Goal: Task Accomplishment & Management: Manage account settings

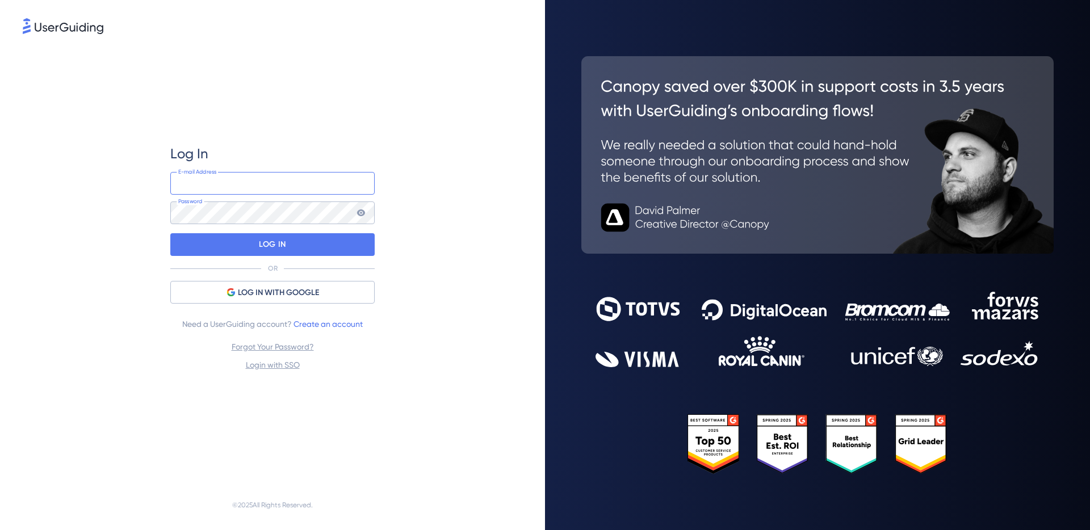
type input "[EMAIL_ADDRESS][DOMAIN_NAME]"
click at [0, 530] on nordpass-portal at bounding box center [0, 530] width 0 height 0
click at [282, 246] on p "LOG IN" at bounding box center [272, 245] width 27 height 18
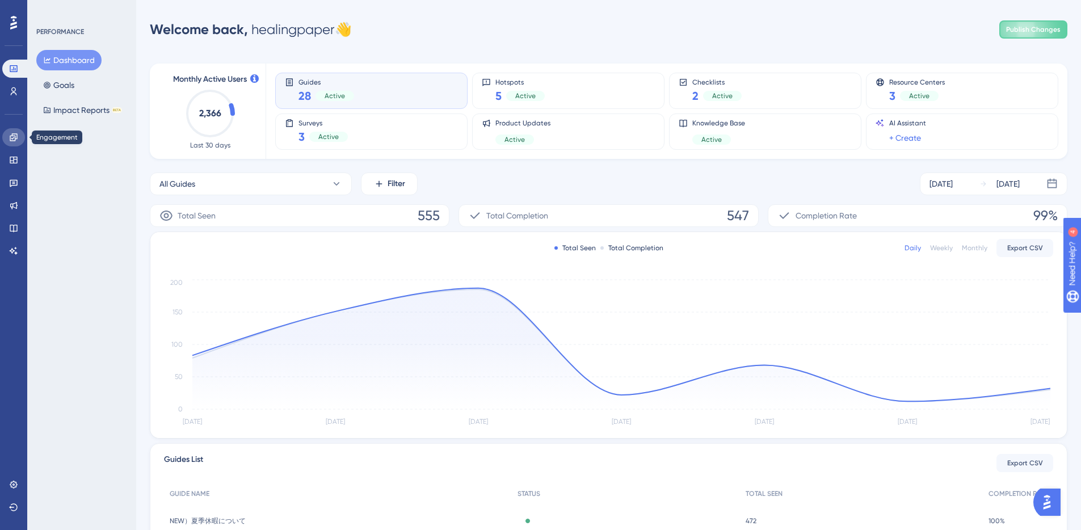
click at [14, 140] on icon at bounding box center [13, 137] width 9 height 9
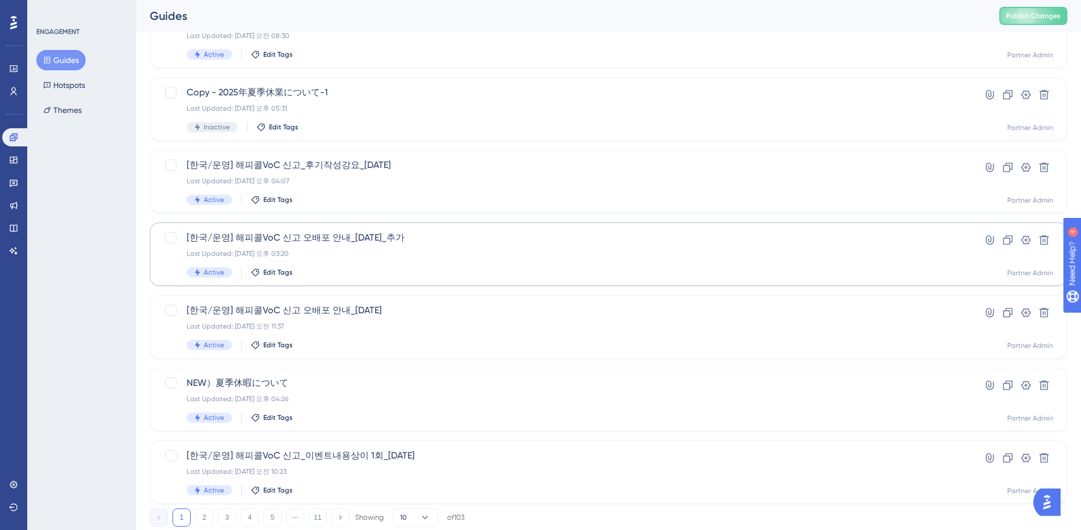
scroll to position [351, 0]
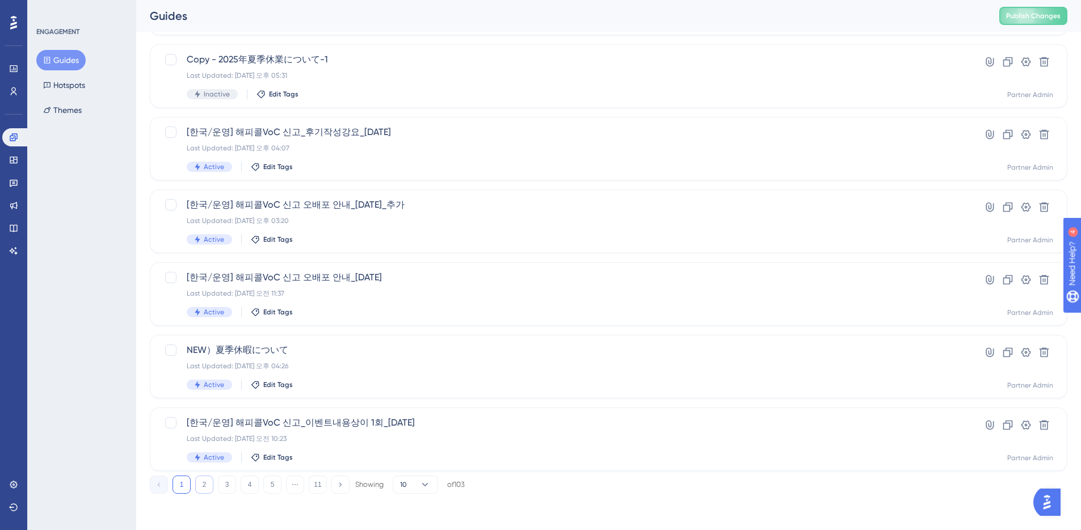
click at [200, 484] on button "2" at bounding box center [204, 485] width 18 height 18
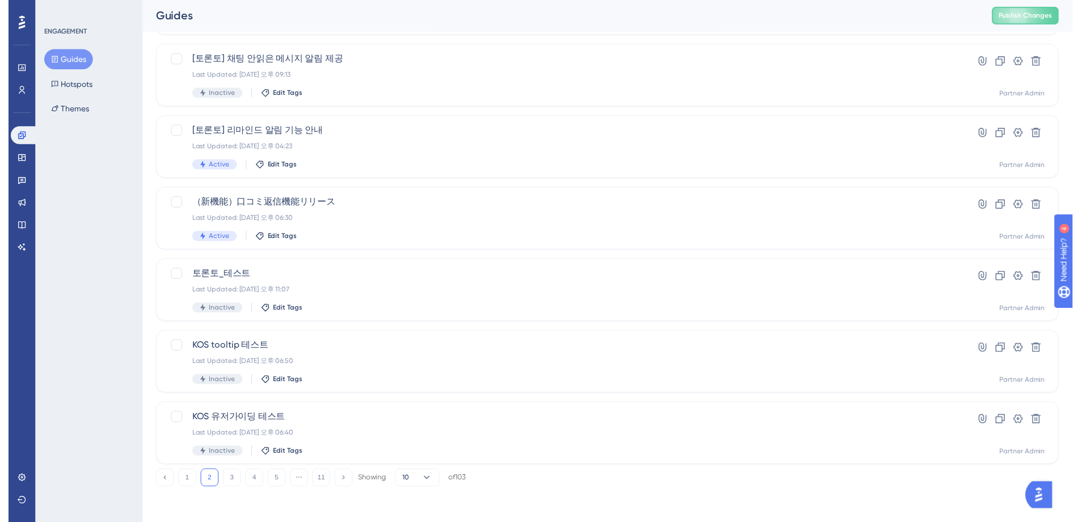
scroll to position [0, 0]
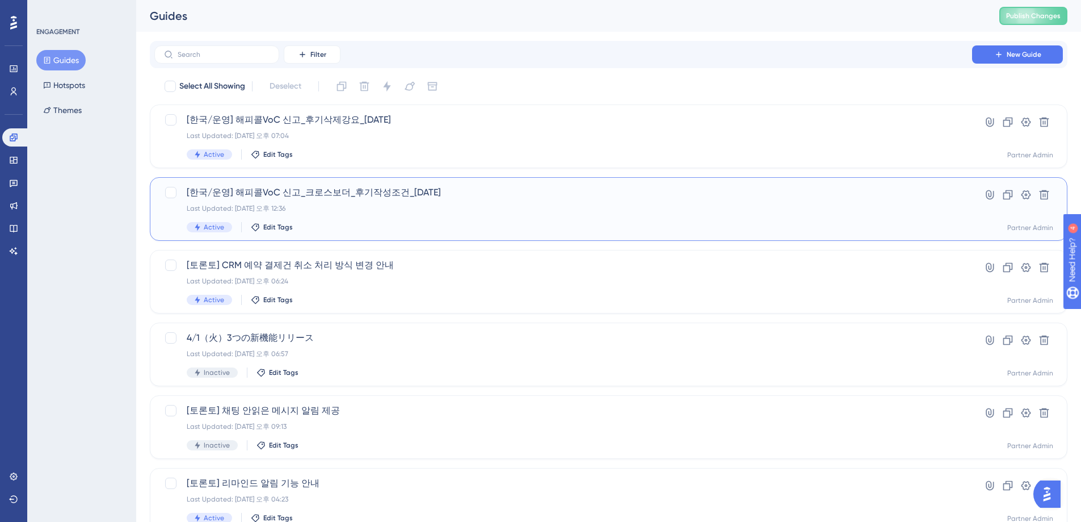
click at [439, 205] on div "Last Updated: [DATE] 오후 12:36" at bounding box center [563, 208] width 753 height 9
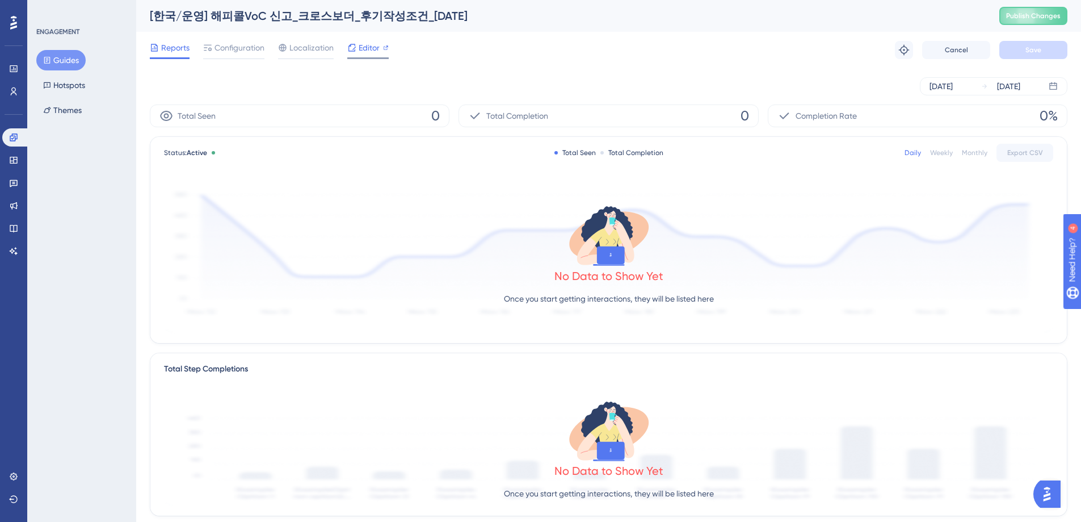
click at [370, 49] on span "Editor" at bounding box center [369, 48] width 21 height 14
click at [1042, 14] on span "Publish Changes" at bounding box center [1033, 15] width 54 height 9
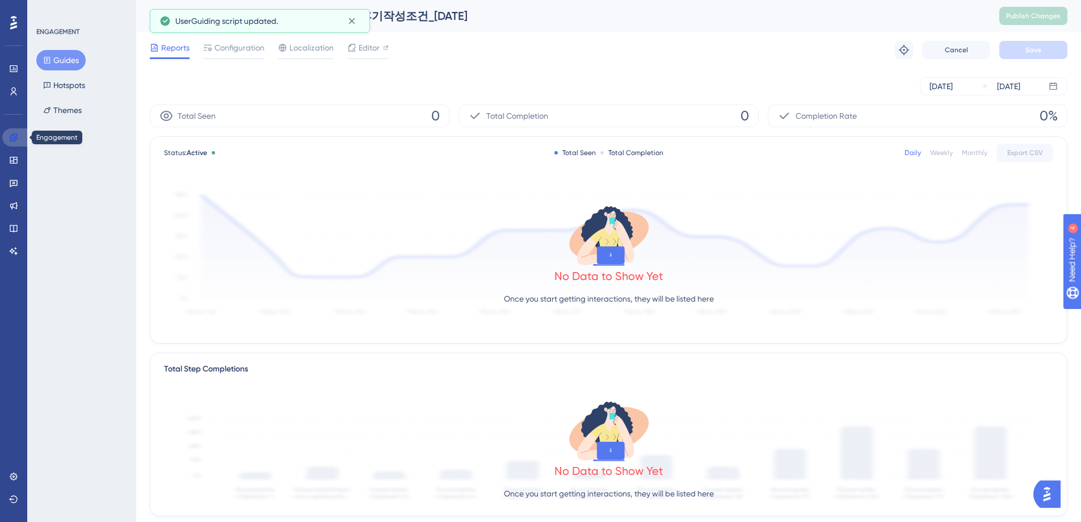
click at [14, 137] on icon at bounding box center [13, 136] width 7 height 7
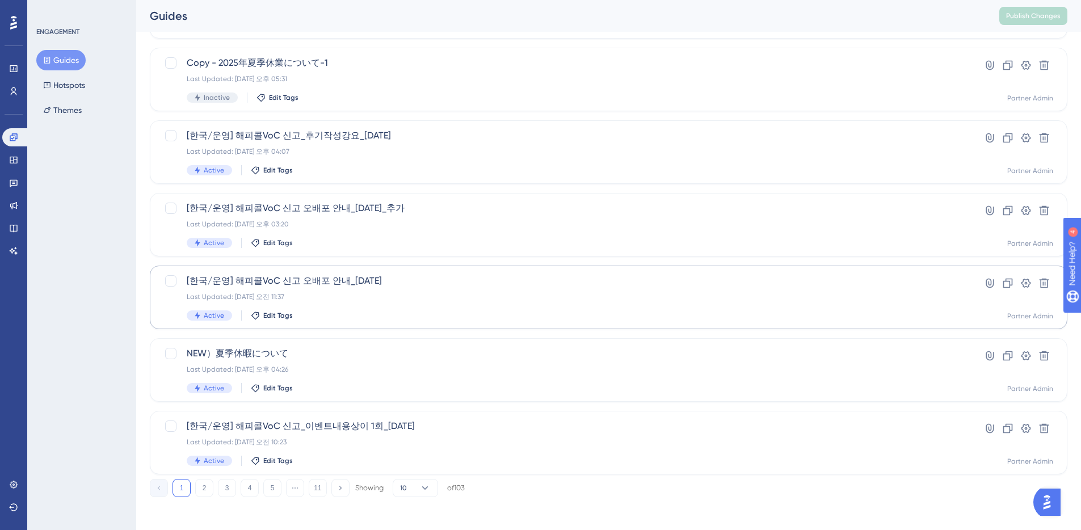
scroll to position [351, 0]
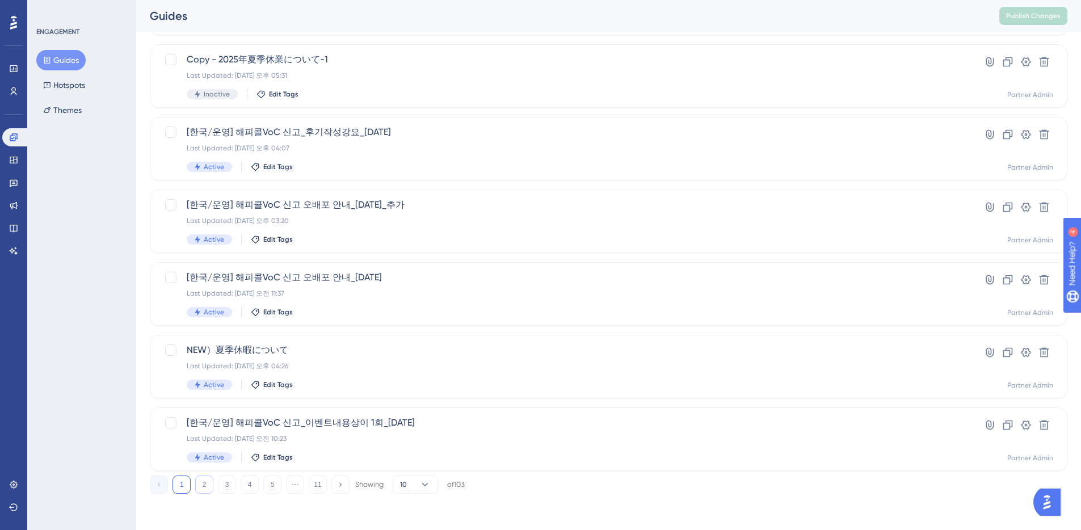
click at [204, 485] on button "2" at bounding box center [204, 485] width 18 height 18
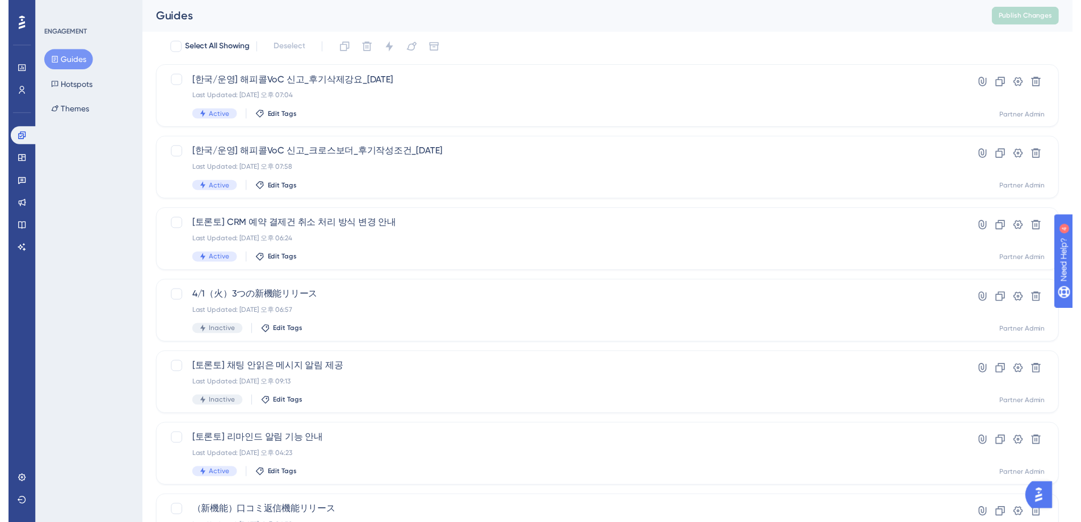
scroll to position [0, 0]
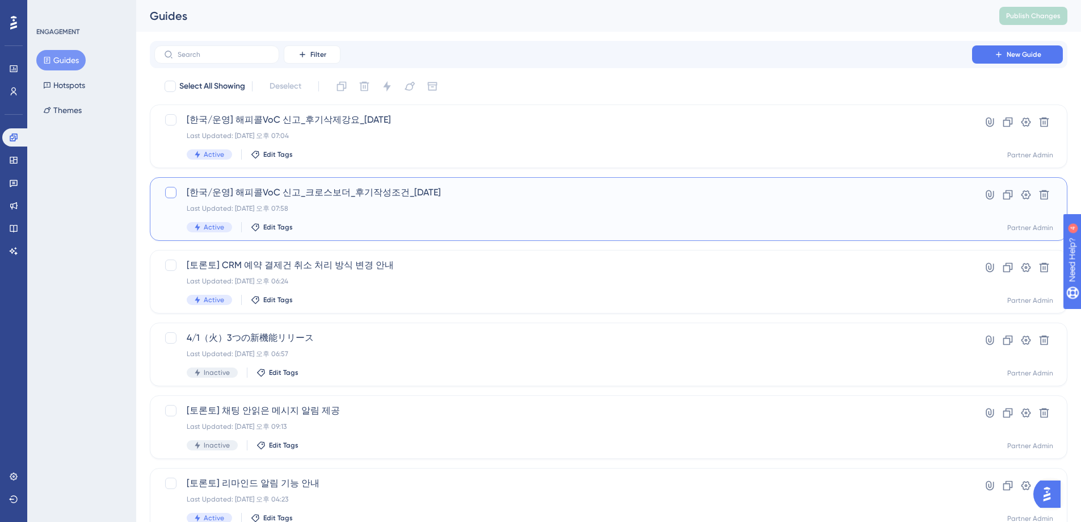
click at [170, 193] on div at bounding box center [170, 192] width 11 height 11
checkbox input "true"
click at [1007, 195] on icon at bounding box center [1007, 194] width 11 height 11
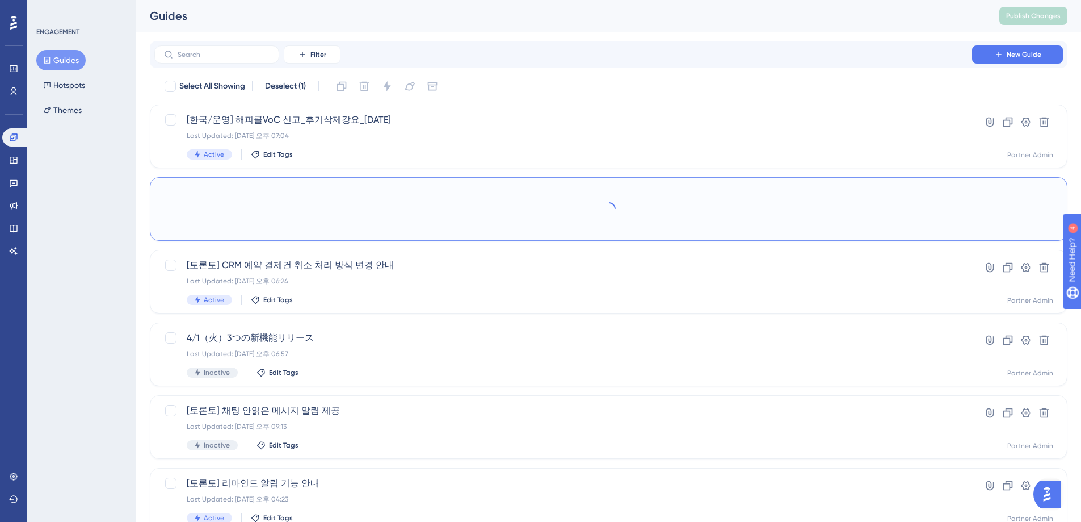
checkbox input "false"
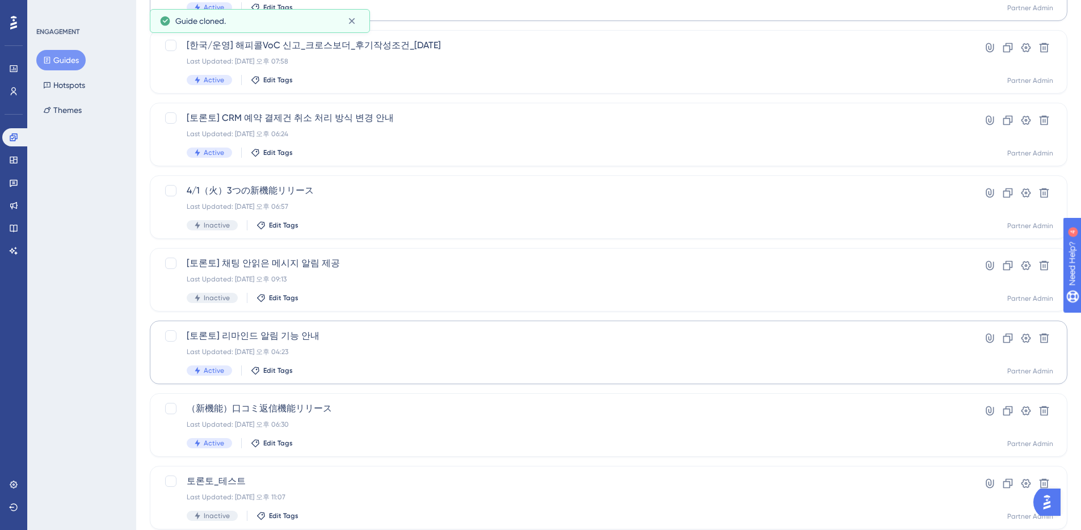
scroll to position [351, 0]
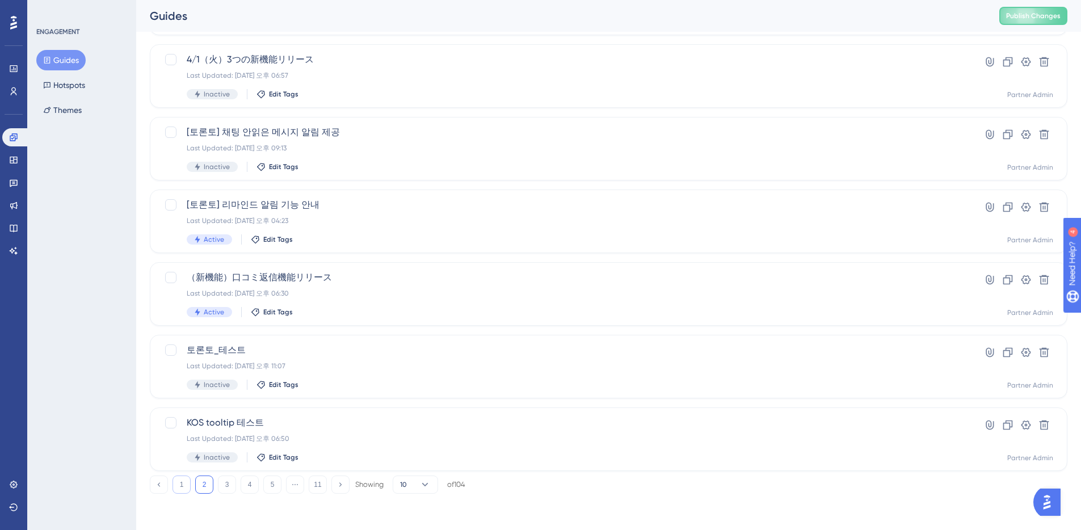
click at [184, 486] on button "1" at bounding box center [182, 485] width 18 height 18
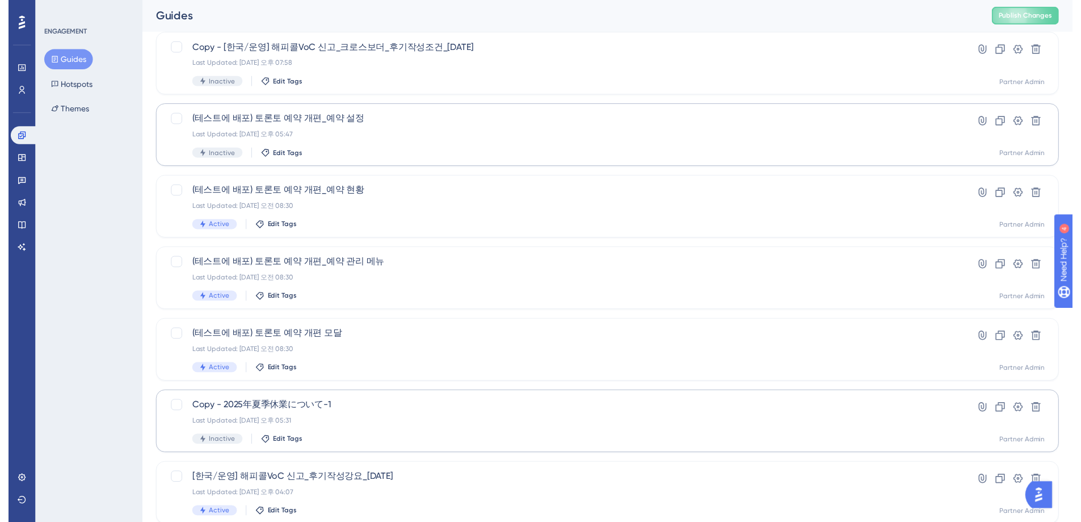
scroll to position [0, 0]
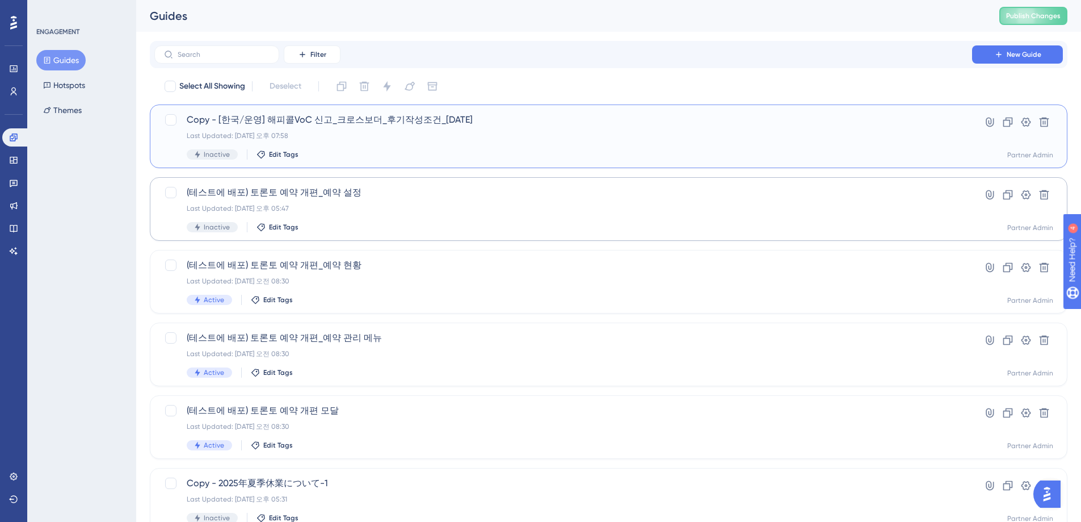
click at [471, 136] on div "Last Updated: [DATE] 오후 07:58" at bounding box center [563, 135] width 753 height 9
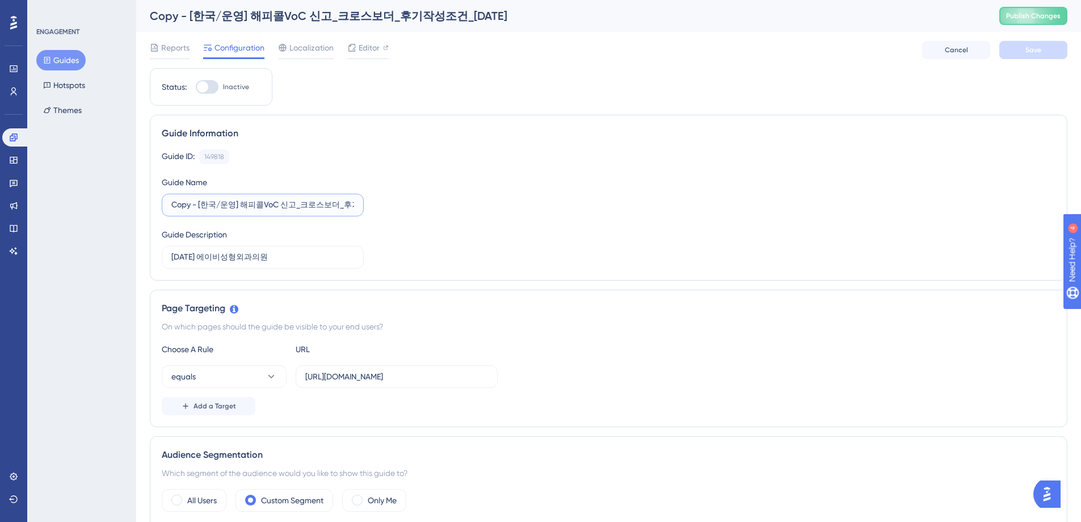
click at [198, 209] on input "Copy - [한국/운영] 해피콜VoC 신고_크로스보더_후기작성조건_[DATE]" at bounding box center [262, 205] width 183 height 12
drag, startPoint x: 198, startPoint y: 206, endPoint x: 168, endPoint y: 205, distance: 30.1
click at [168, 205] on label "Copy - [한국/운영] 해피콜VoC 신고_크로스보더_후기작성조건_[DATE]" at bounding box center [263, 205] width 202 height 23
drag, startPoint x: 305, startPoint y: 205, endPoint x: 380, endPoint y: 207, distance: 74.9
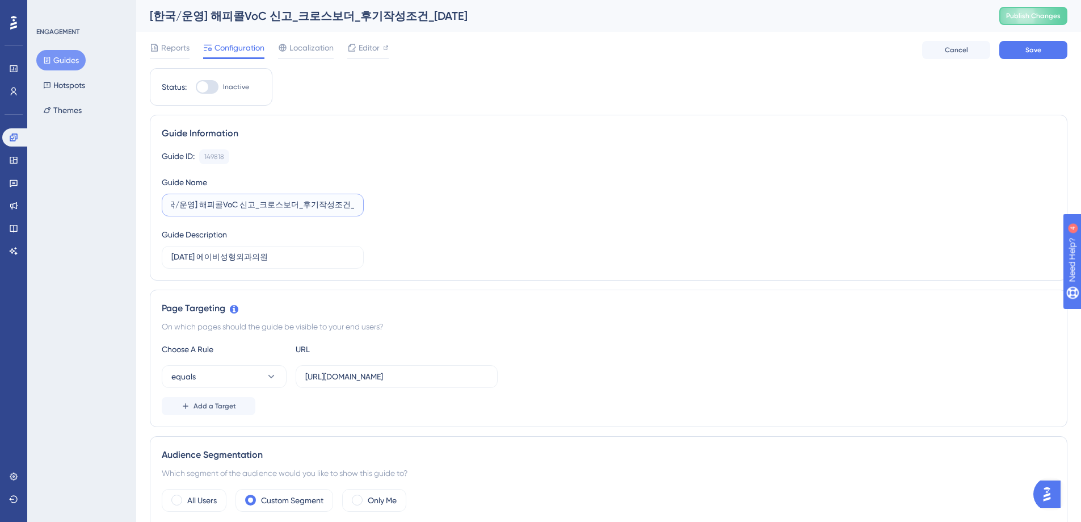
click at [380, 207] on div "Guide ID: 149818 Copy Guide Name [한국/운영] 해피콜VoC 신고_크로스보더_후기작성조건_[DATE] Guide De…" at bounding box center [609, 208] width 894 height 119
type input "[한국/운영] 해피콜VoC 신고_크로스보더_이벤트 내용 상이 및 후기 내용 관여_8.12"
click at [212, 259] on input "[DATE] 에이비성형외과의원" at bounding box center [262, 257] width 183 height 12
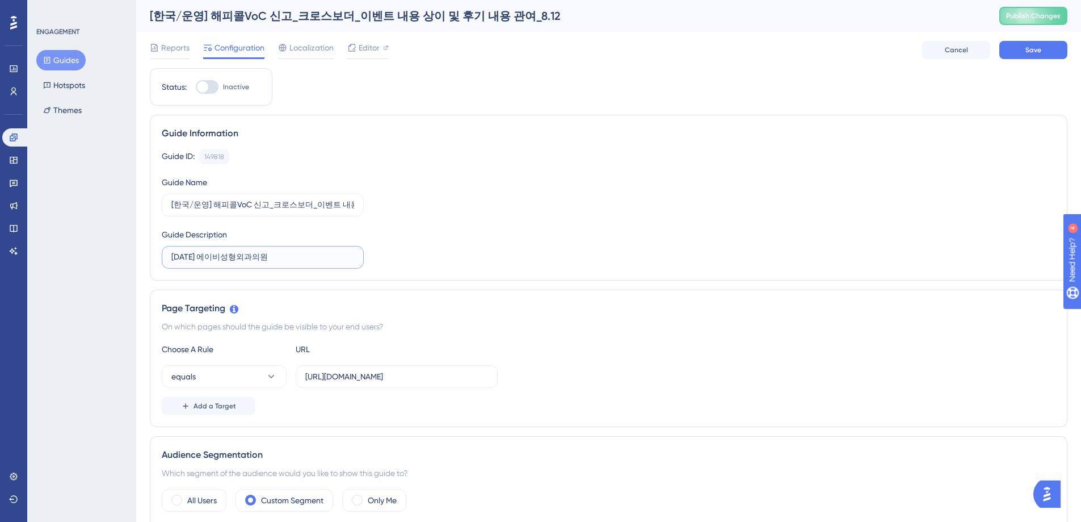
drag, startPoint x: 183, startPoint y: 258, endPoint x: 190, endPoint y: 258, distance: 6.8
click at [190, 258] on input "[DATE] 에이비성형외과의원" at bounding box center [262, 257] width 183 height 12
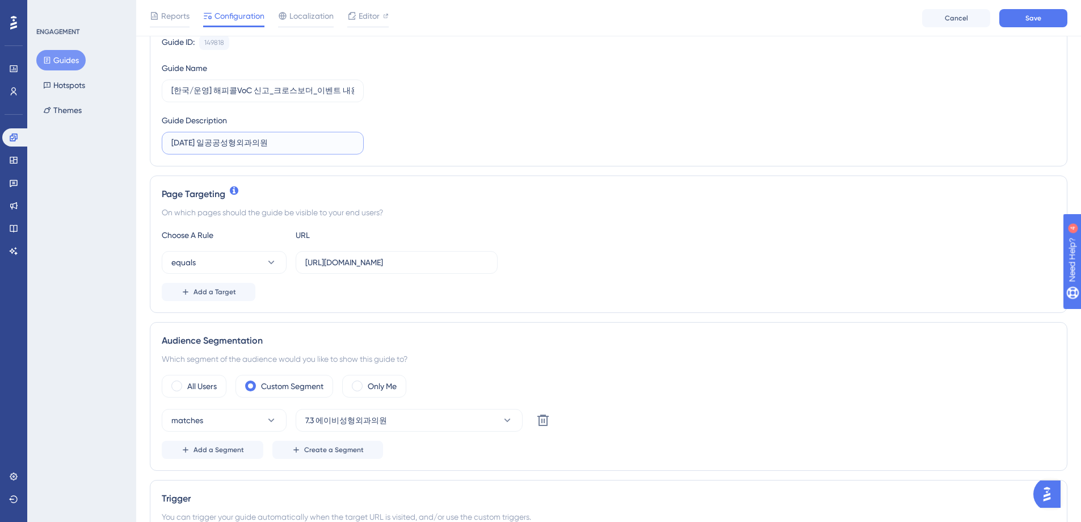
scroll to position [121, 0]
type input "[DATE] 일공공성형외과의원"
click at [1029, 19] on span "Save" at bounding box center [1034, 18] width 16 height 9
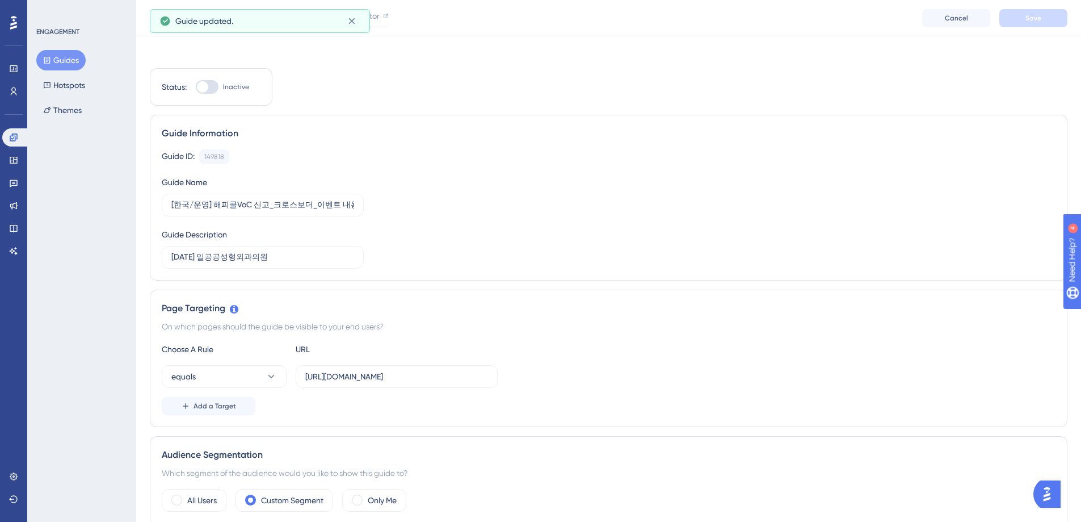
scroll to position [0, 0]
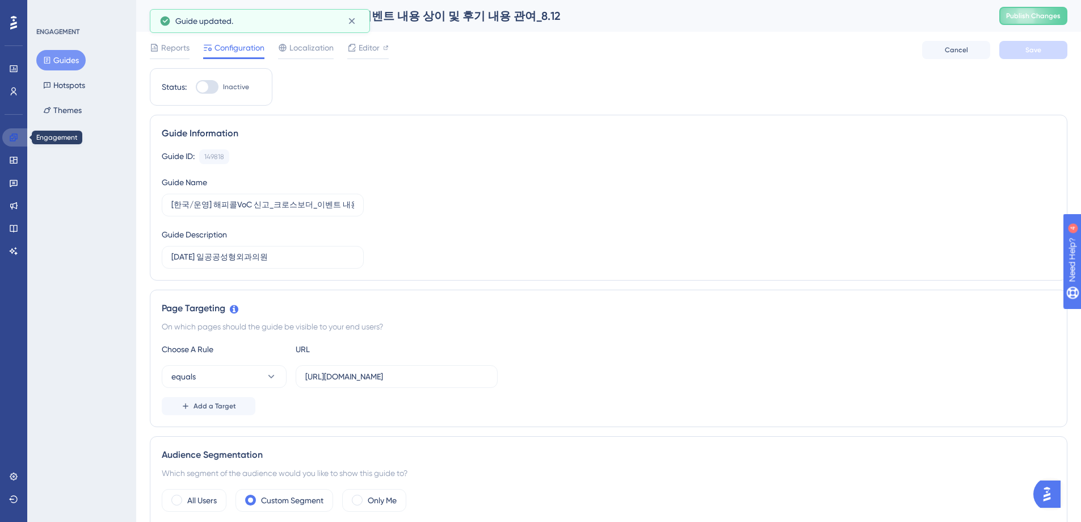
click at [14, 137] on icon at bounding box center [13, 137] width 9 height 9
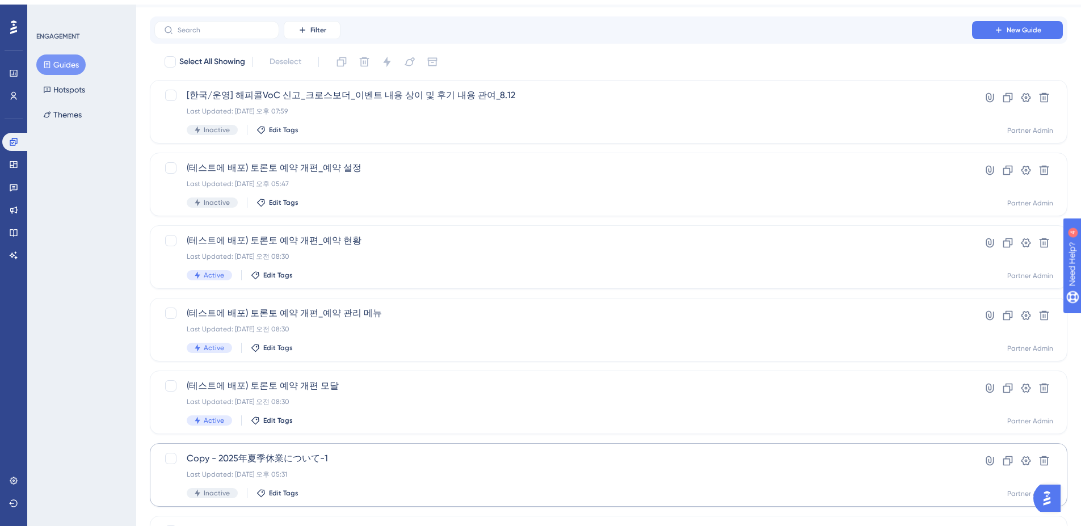
scroll to position [351, 0]
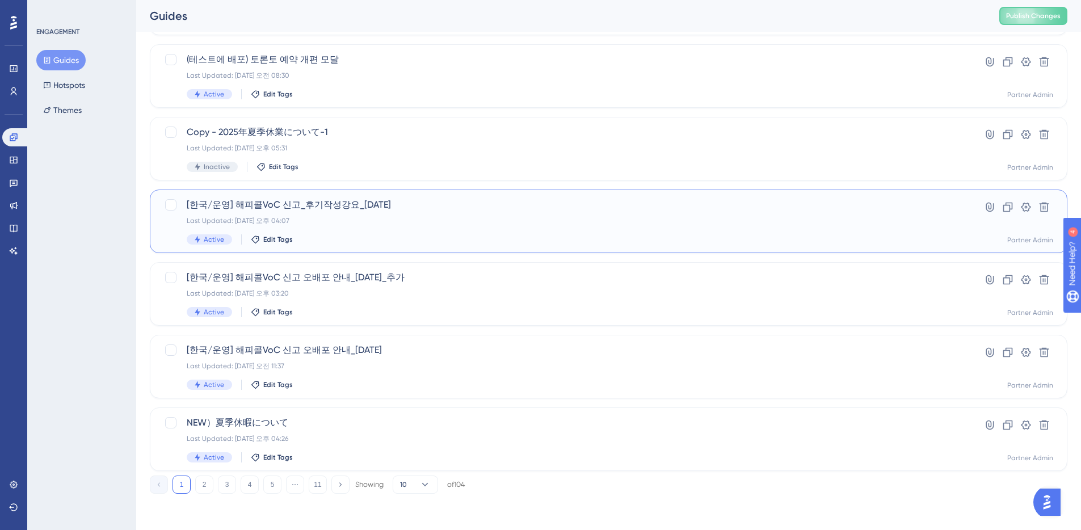
click at [376, 215] on div "[한국/운영] 해피콜VoC 신고_후기작성강요_[DATE] Last Updated: [DATE] 오후 04:07 Active Edit Tags" at bounding box center [563, 221] width 753 height 47
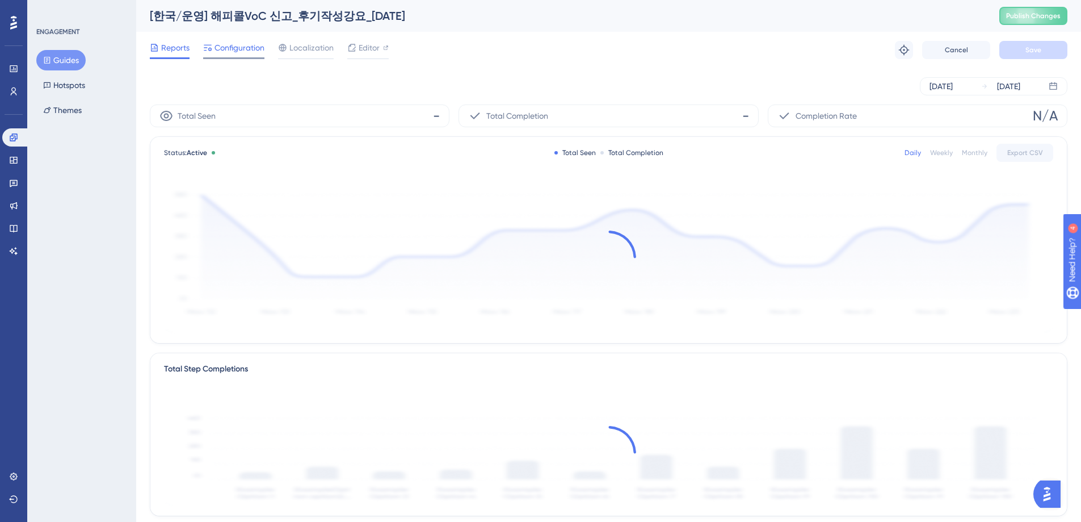
click at [248, 49] on span "Configuration" at bounding box center [240, 48] width 50 height 14
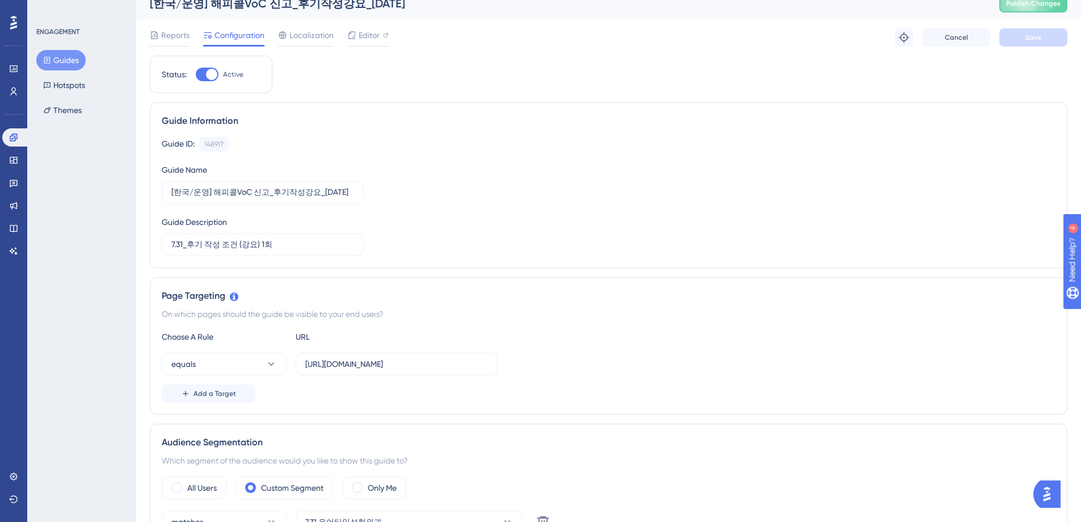
scroll to position [13, 0]
drag, startPoint x: 467, startPoint y: 367, endPoint x: 314, endPoint y: 373, distance: 152.3
click at [305, 367] on input "[URL][DOMAIN_NAME]" at bounding box center [396, 363] width 183 height 12
click at [11, 139] on icon at bounding box center [13, 137] width 9 height 9
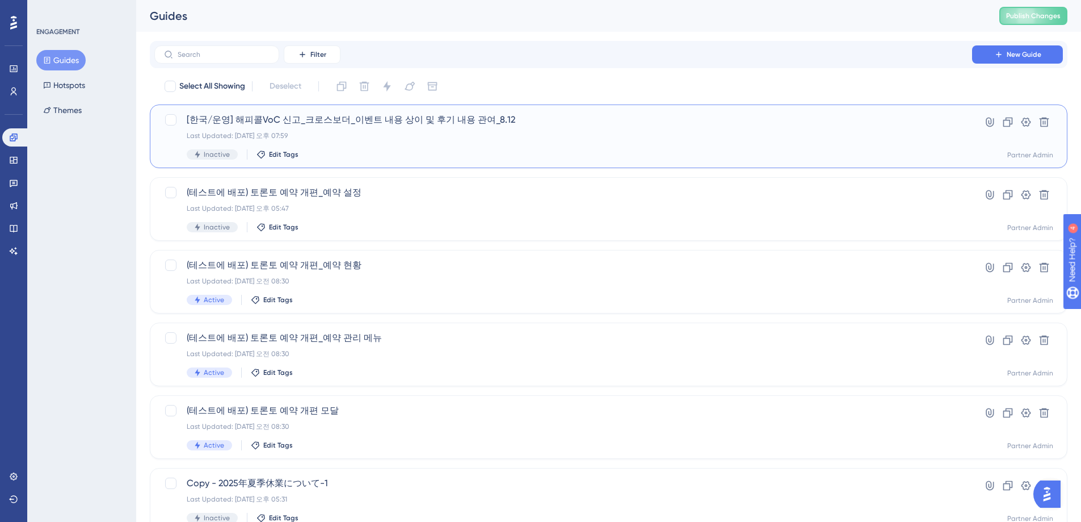
click at [417, 148] on div "[한국/운영] 해피콜VoC 신고_크로스보더_이벤트 내용 상이 및 후기 내용 관여_8.12 Last Updated: [DATE] 오후 07:59…" at bounding box center [563, 136] width 753 height 47
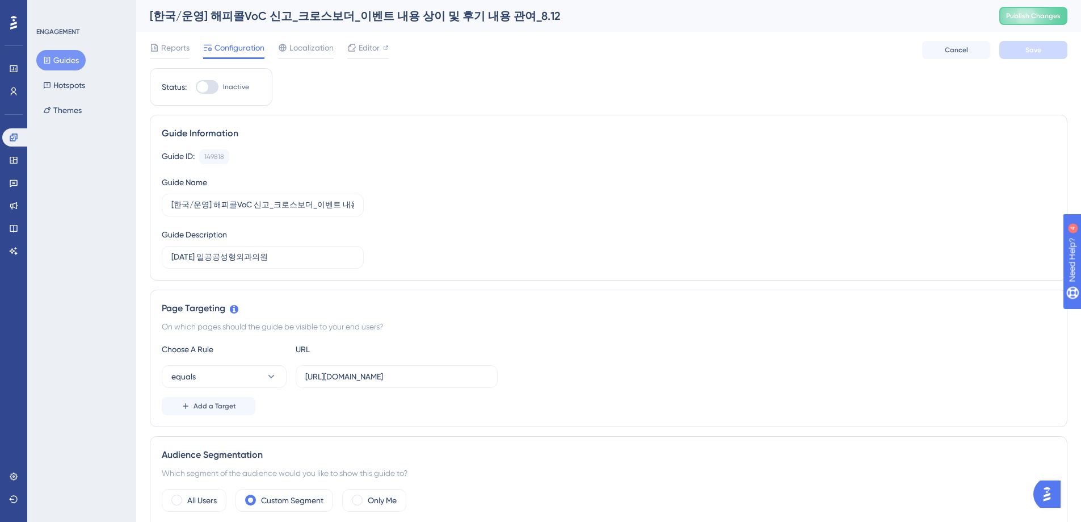
click at [444, 383] on label "[URL][DOMAIN_NAME]" at bounding box center [397, 376] width 202 height 23
click at [444, 383] on input "[URL][DOMAIN_NAME]" at bounding box center [396, 376] width 183 height 12
drag, startPoint x: 489, startPoint y: 378, endPoint x: 301, endPoint y: 371, distance: 188.0
click at [301, 371] on label "[URL][DOMAIN_NAME]" at bounding box center [397, 376] width 202 height 23
drag, startPoint x: 358, startPoint y: 380, endPoint x: 319, endPoint y: 389, distance: 40.2
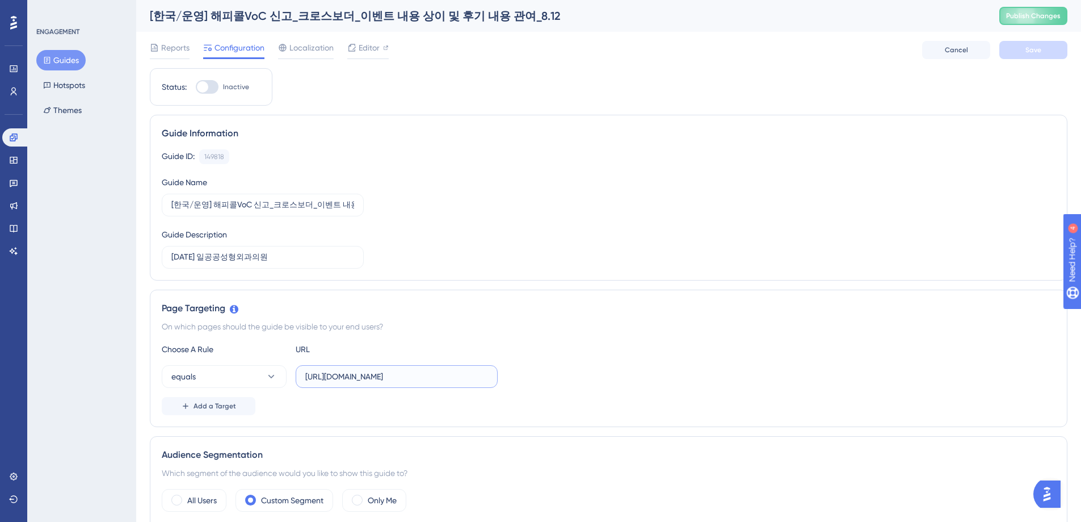
click at [358, 380] on input "[URL][DOMAIN_NAME]" at bounding box center [396, 376] width 183 height 12
drag, startPoint x: 305, startPoint y: 378, endPoint x: 531, endPoint y: 379, distance: 226.5
click at [531, 379] on div "equals [URL][DOMAIN_NAME]" at bounding box center [609, 376] width 894 height 23
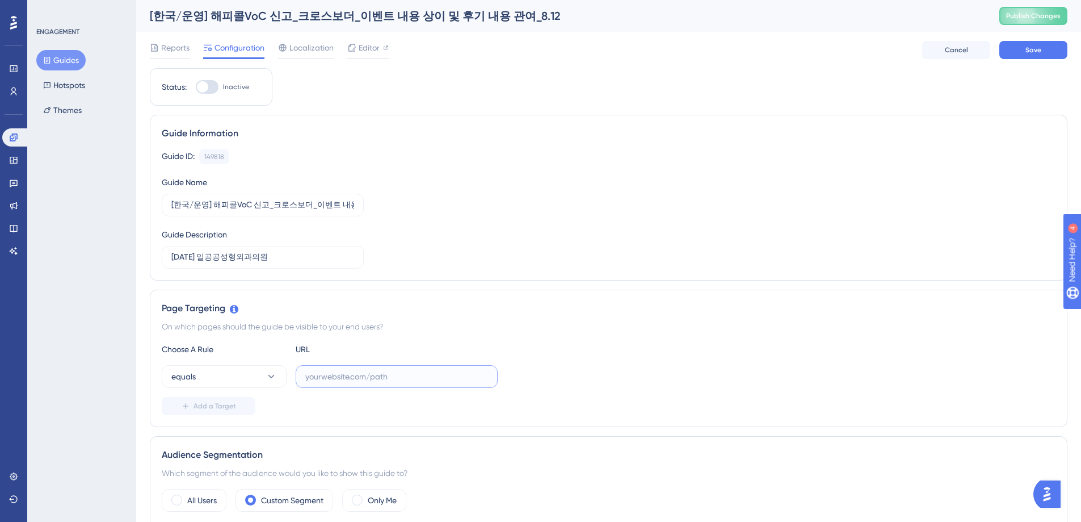
paste input "[URL][DOMAIN_NAME]"
type input "[URL][DOMAIN_NAME]"
click at [1031, 51] on span "Save" at bounding box center [1034, 49] width 16 height 9
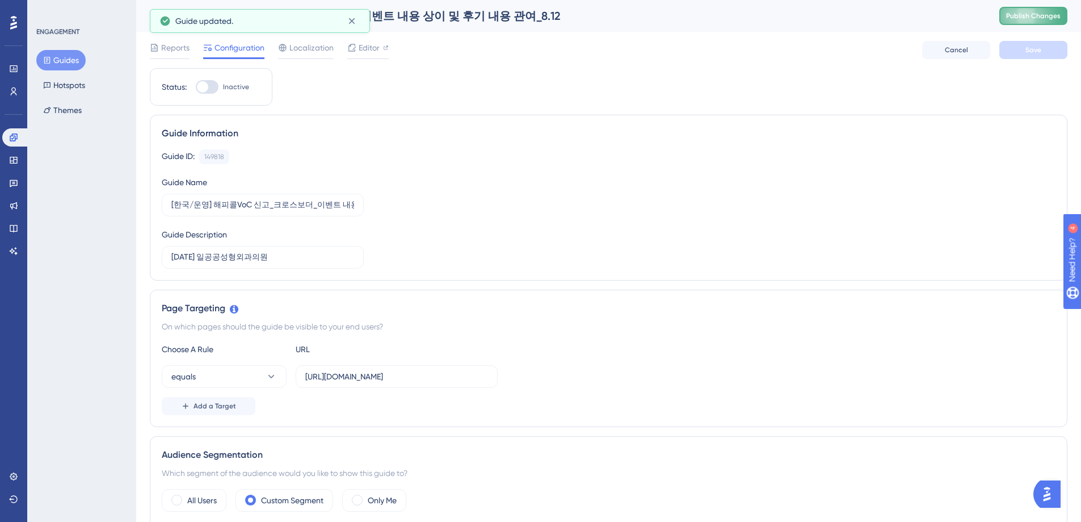
click at [1035, 16] on span "Publish Changes" at bounding box center [1033, 15] width 54 height 9
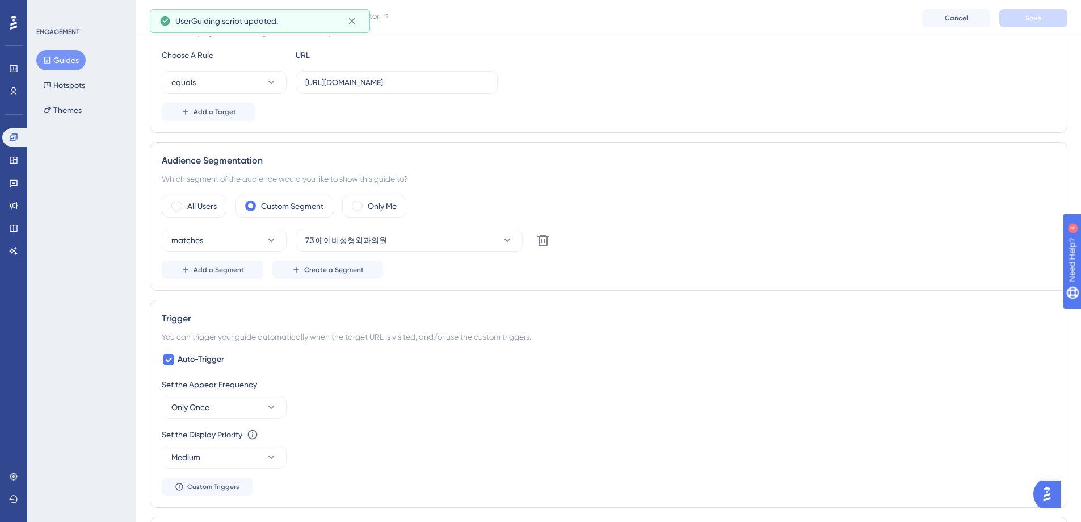
scroll to position [301, 0]
click at [335, 269] on span "Create a Segment" at bounding box center [334, 266] width 60 height 9
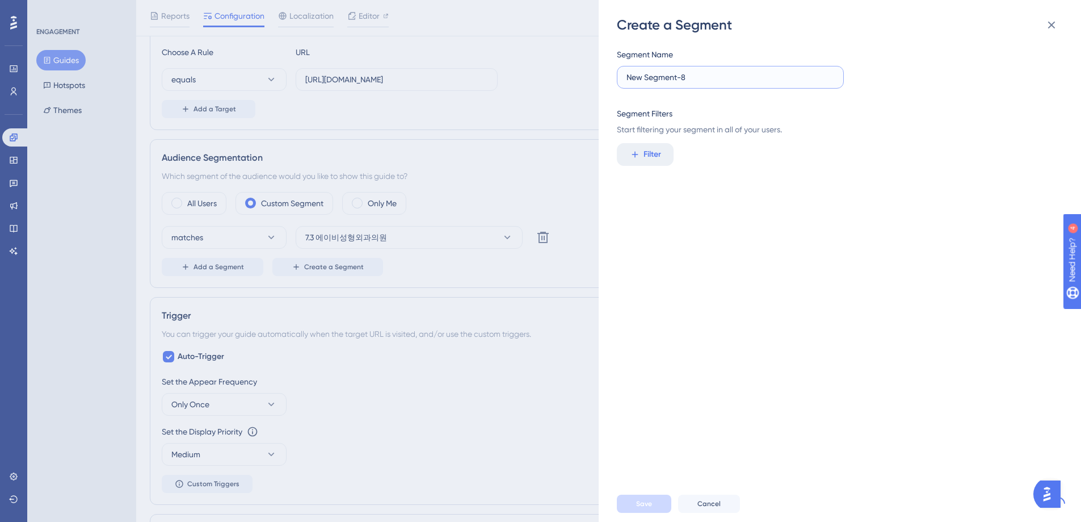
drag, startPoint x: 694, startPoint y: 75, endPoint x: 627, endPoint y: 74, distance: 66.4
click at [627, 74] on input "New Segment-8" at bounding box center [731, 77] width 208 height 12
type input "크로스보더제보_일공공성형외과의원"
click at [645, 153] on span "Filter" at bounding box center [653, 155] width 18 height 14
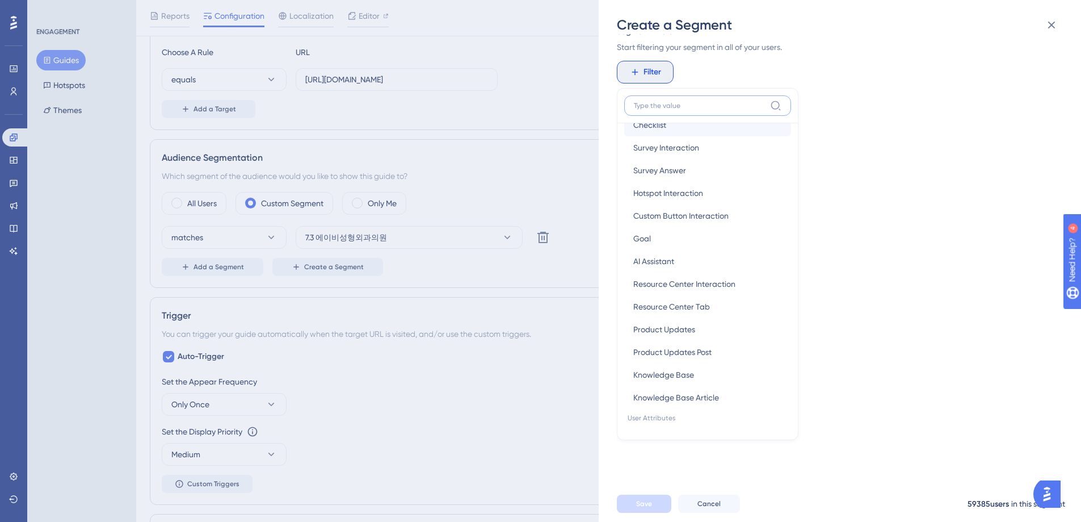
scroll to position [329, 0]
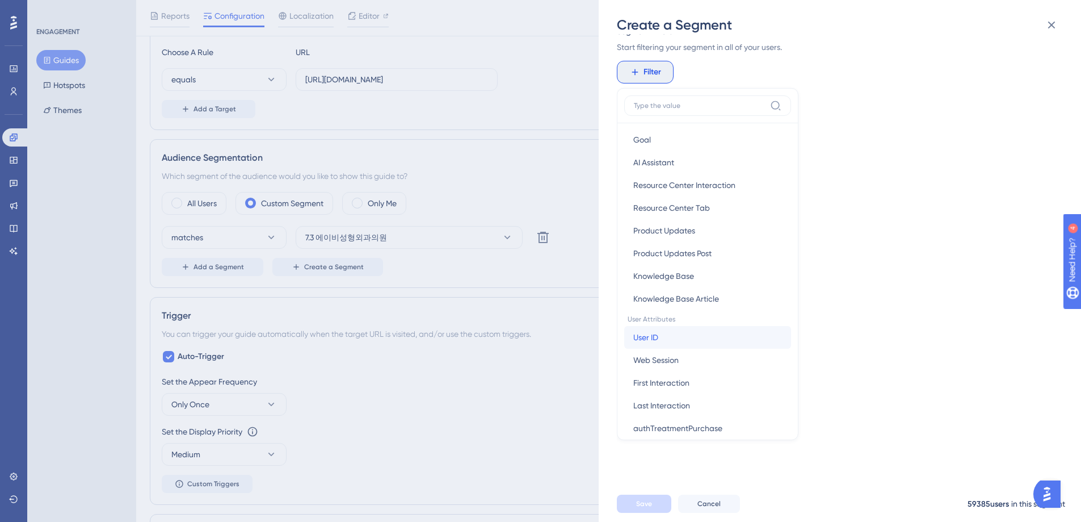
click at [672, 341] on button "User ID User ID" at bounding box center [707, 337] width 167 height 23
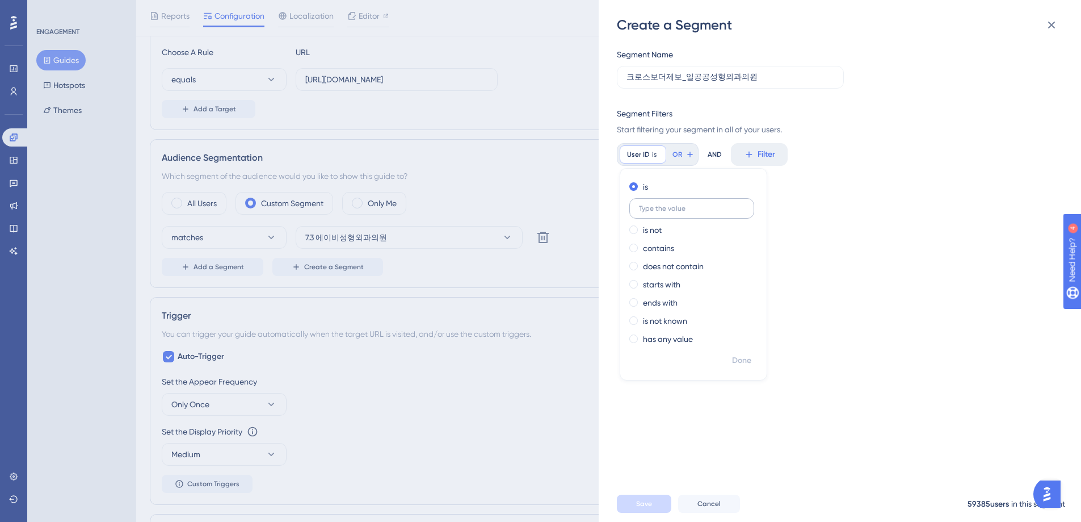
click at [691, 213] on label at bounding box center [691, 208] width 125 height 20
click at [691, 212] on input "text" at bounding box center [692, 208] width 106 height 8
type input "6073"
click at [745, 361] on span "Done" at bounding box center [741, 361] width 19 height 14
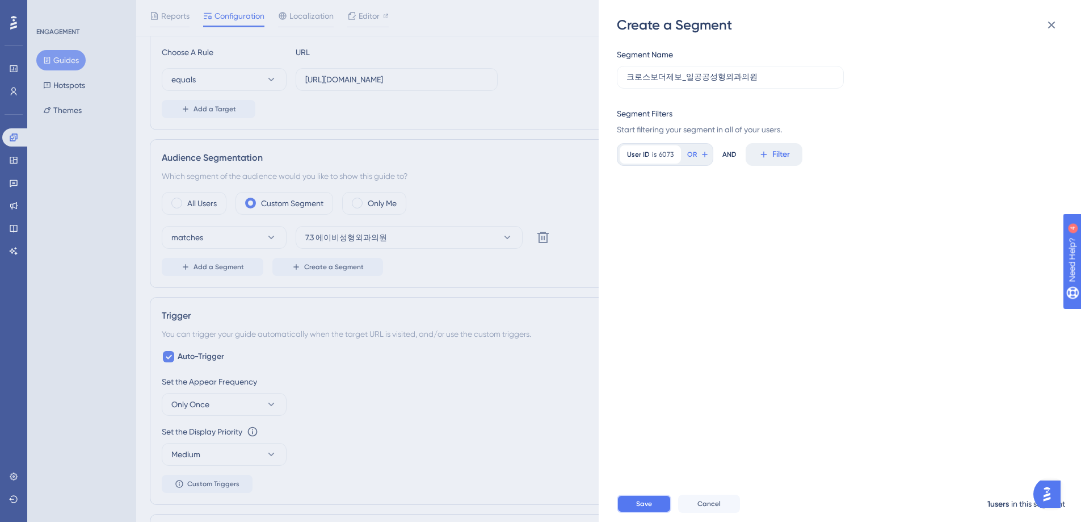
click at [644, 508] on span "Save" at bounding box center [644, 503] width 16 height 9
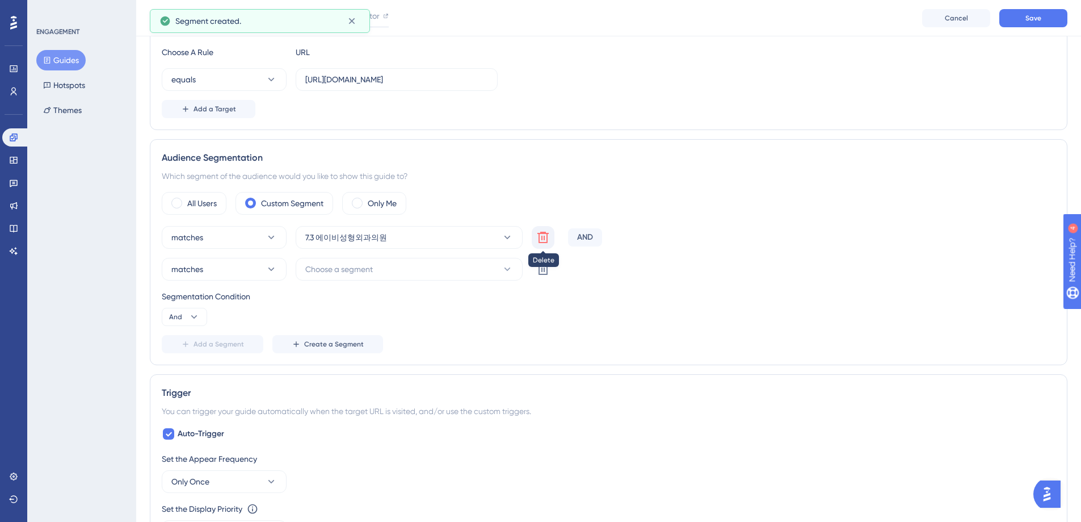
click at [548, 238] on icon at bounding box center [543, 237] width 14 height 14
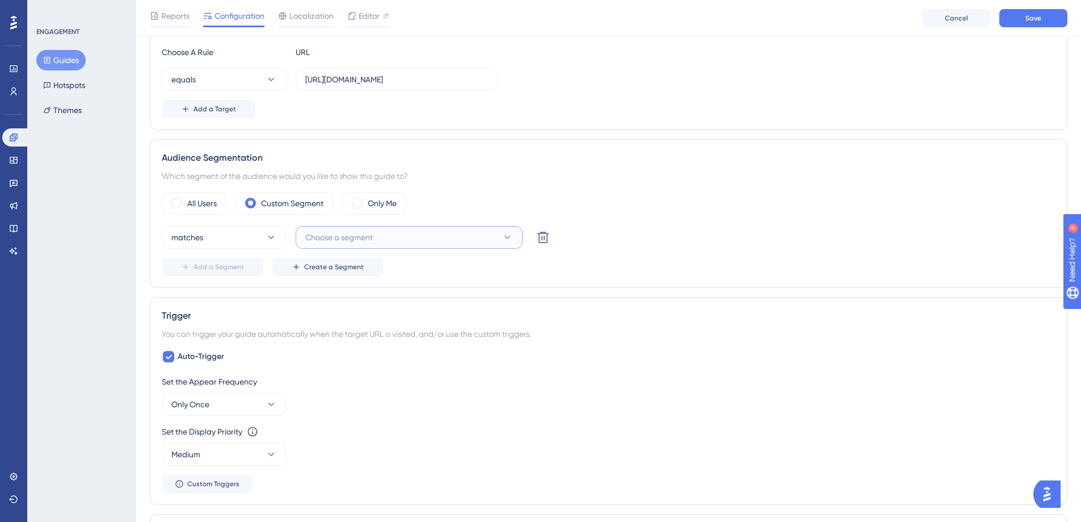
click at [392, 233] on button "Choose a segment" at bounding box center [409, 237] width 227 height 23
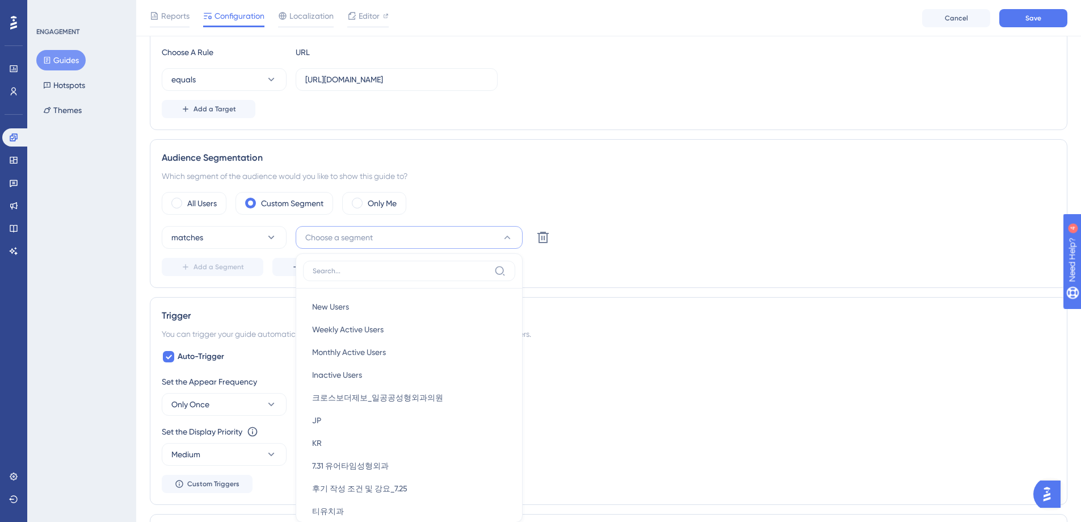
scroll to position [418, 0]
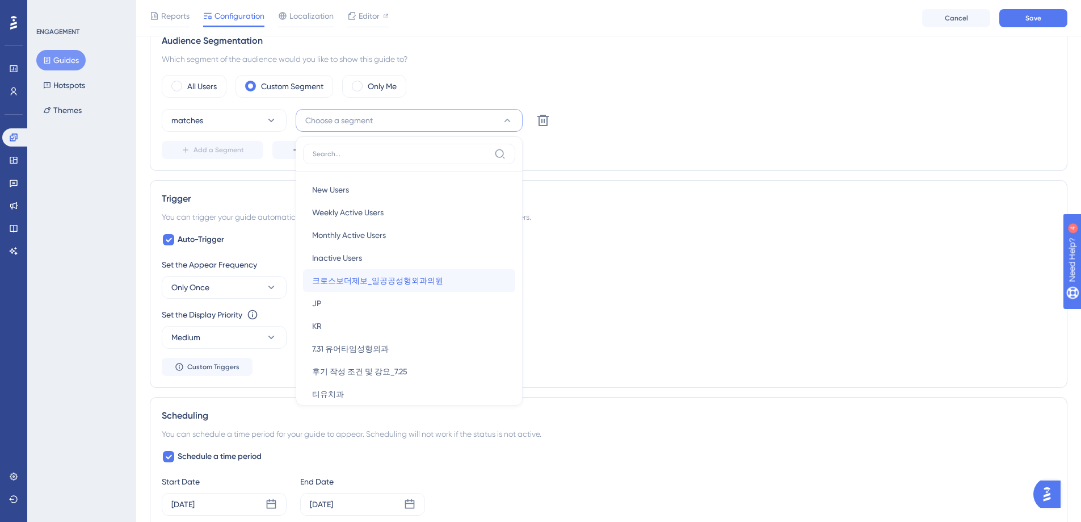
click at [414, 283] on span "크로스보더제보_일공공성형외과의원" at bounding box center [377, 281] width 131 height 14
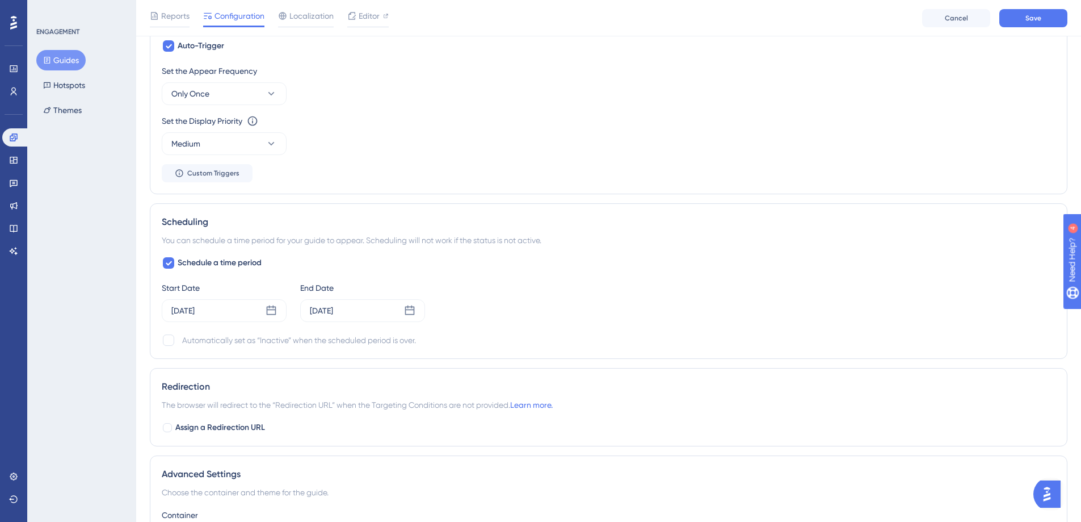
scroll to position [620, 0]
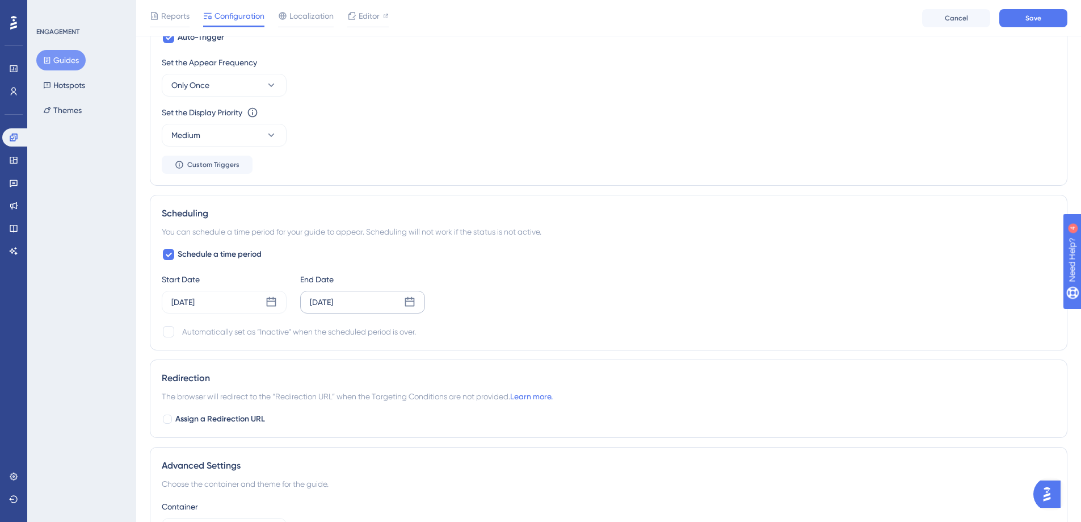
click at [410, 300] on icon at bounding box center [410, 302] width 10 height 10
click at [410, 335] on icon at bounding box center [412, 335] width 8 height 10
click at [257, 467] on button "18" at bounding box center [254, 463] width 19 height 19
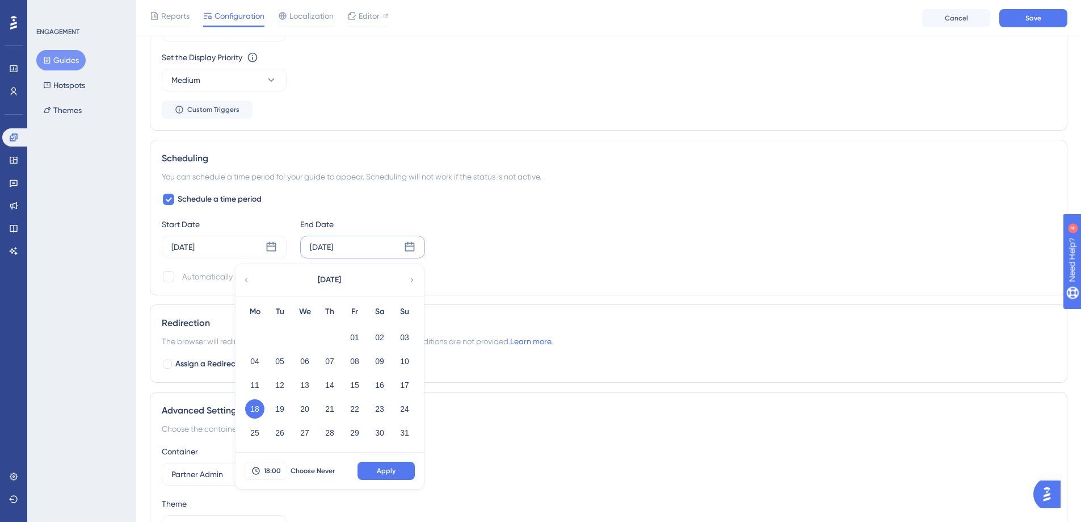
scroll to position [733, 0]
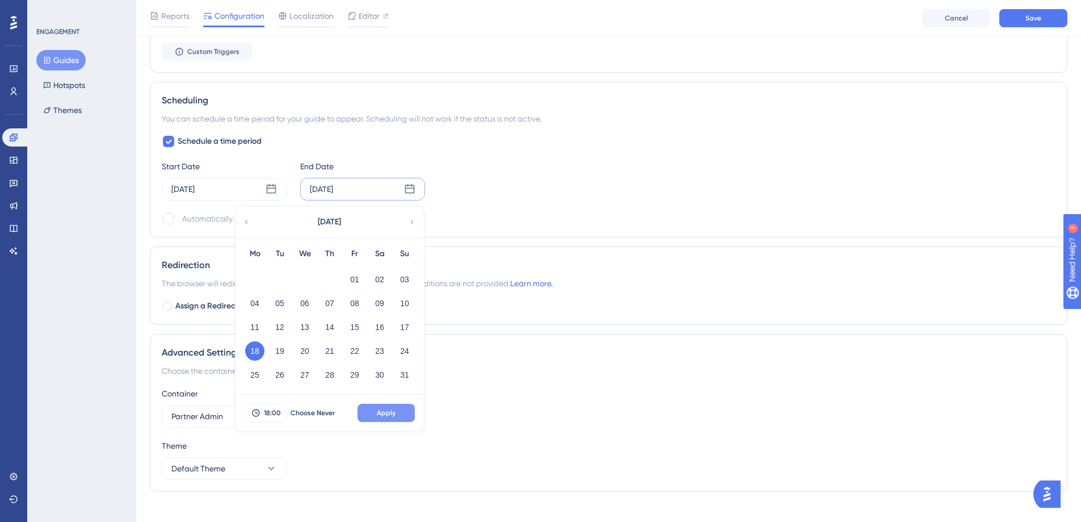
click at [402, 414] on button "Apply" at bounding box center [386, 413] width 57 height 18
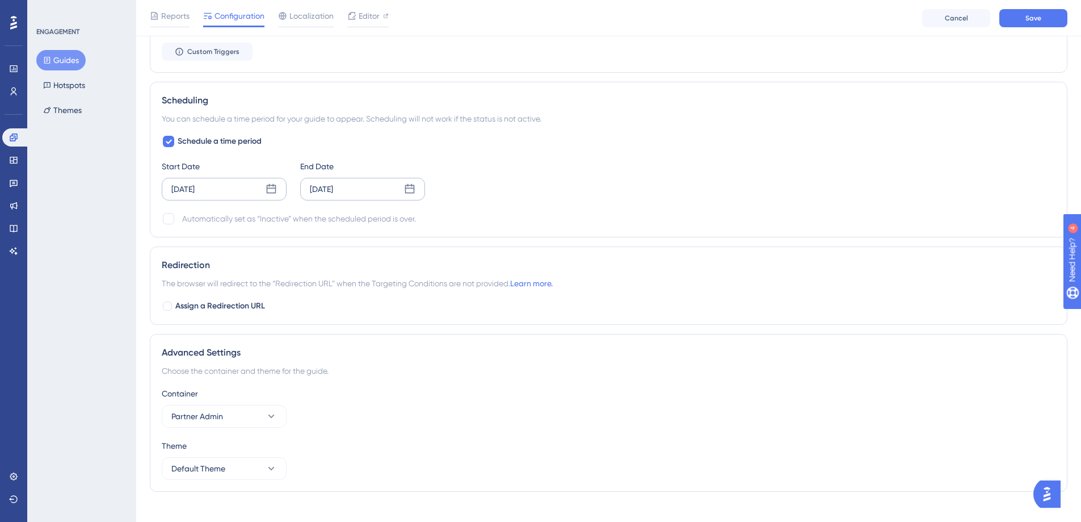
click at [272, 187] on icon at bounding box center [271, 188] width 11 height 11
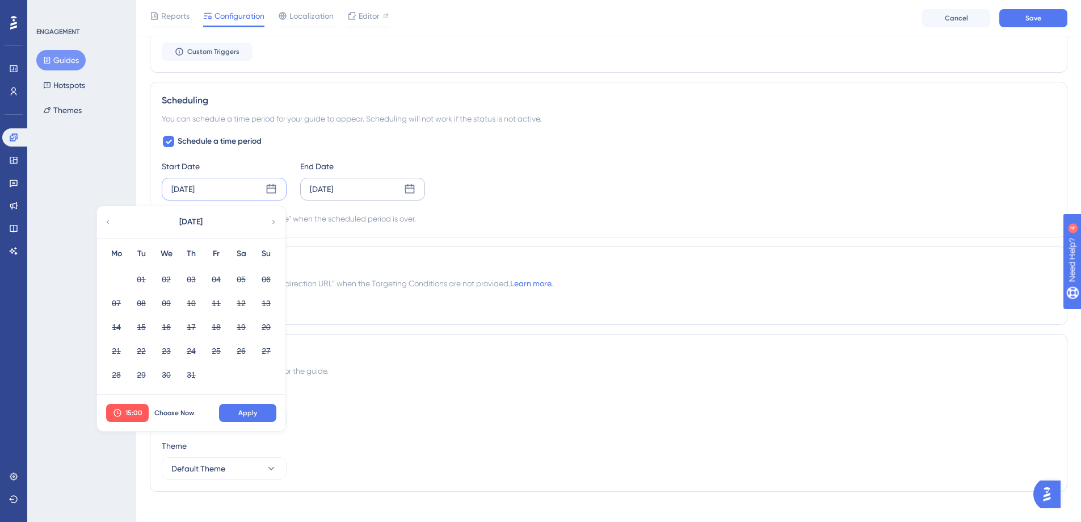
click at [274, 222] on icon at bounding box center [274, 222] width 8 height 10
click at [193, 326] on button "14" at bounding box center [191, 326] width 19 height 19
click at [257, 414] on button "Apply" at bounding box center [247, 413] width 57 height 18
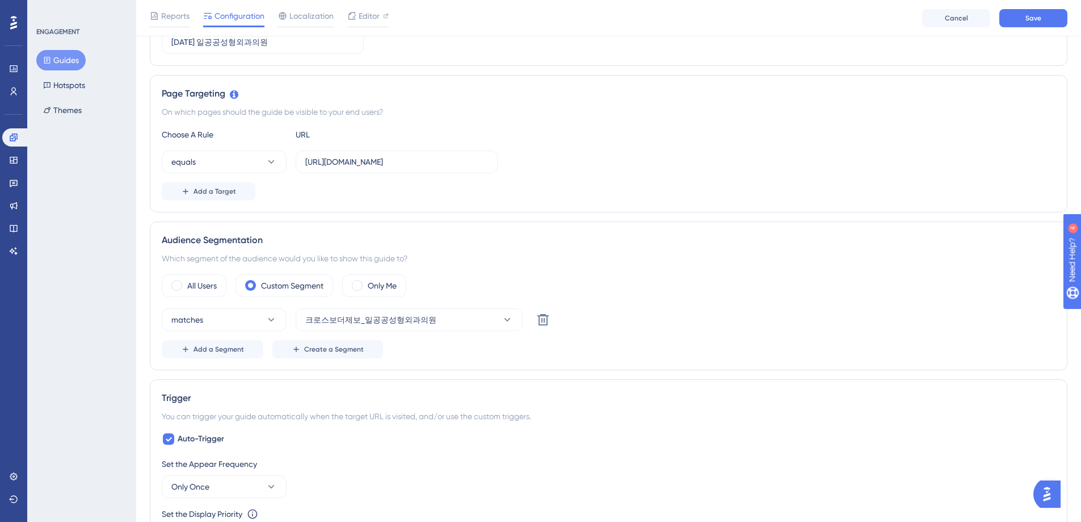
scroll to position [0, 0]
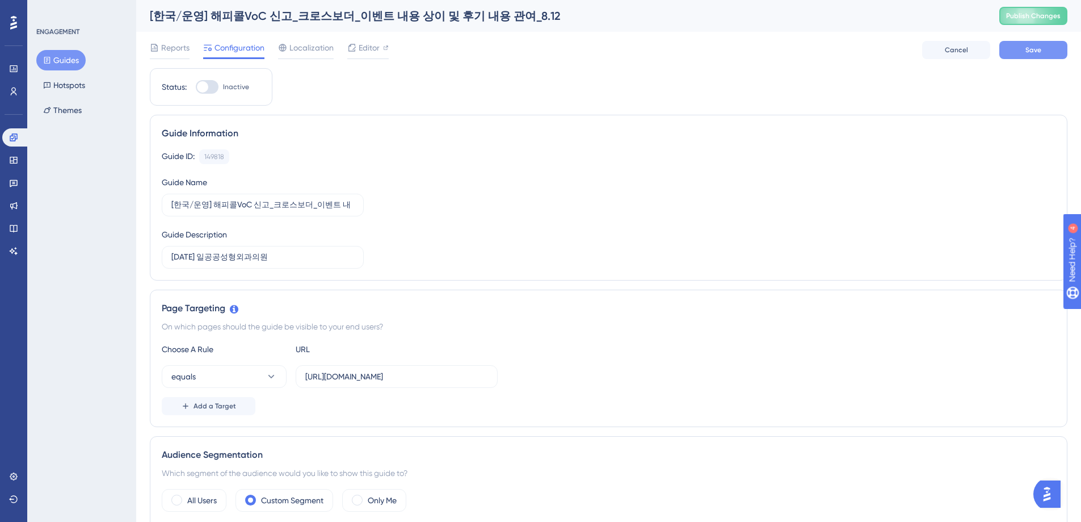
click at [1034, 53] on span "Save" at bounding box center [1034, 49] width 16 height 9
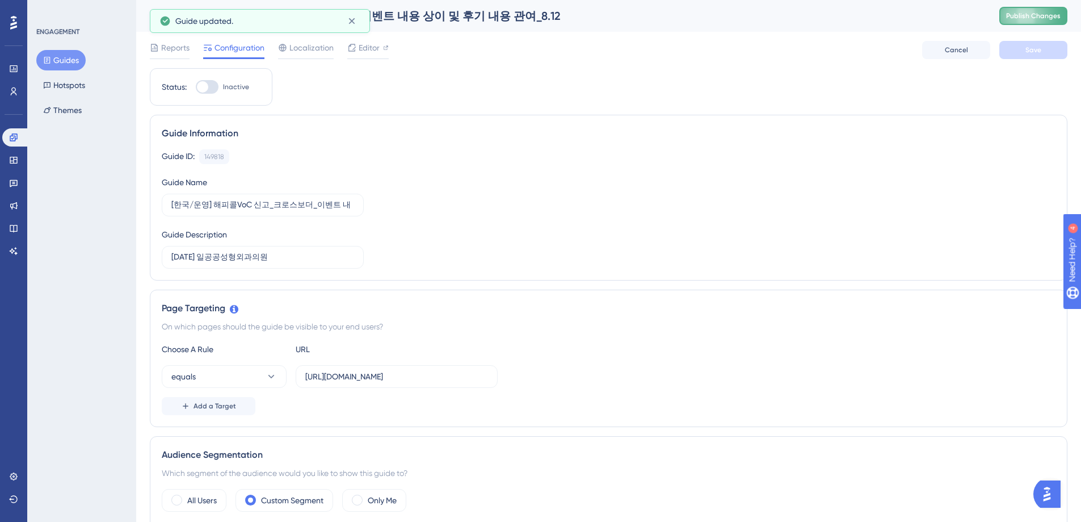
click at [1028, 16] on span "Publish Changes" at bounding box center [1033, 15] width 54 height 9
click at [213, 87] on div at bounding box center [207, 87] width 23 height 14
click at [196, 87] on input "Inactive" at bounding box center [195, 87] width 1 height 1
checkbox input "true"
click at [1032, 48] on span "Save" at bounding box center [1034, 49] width 16 height 9
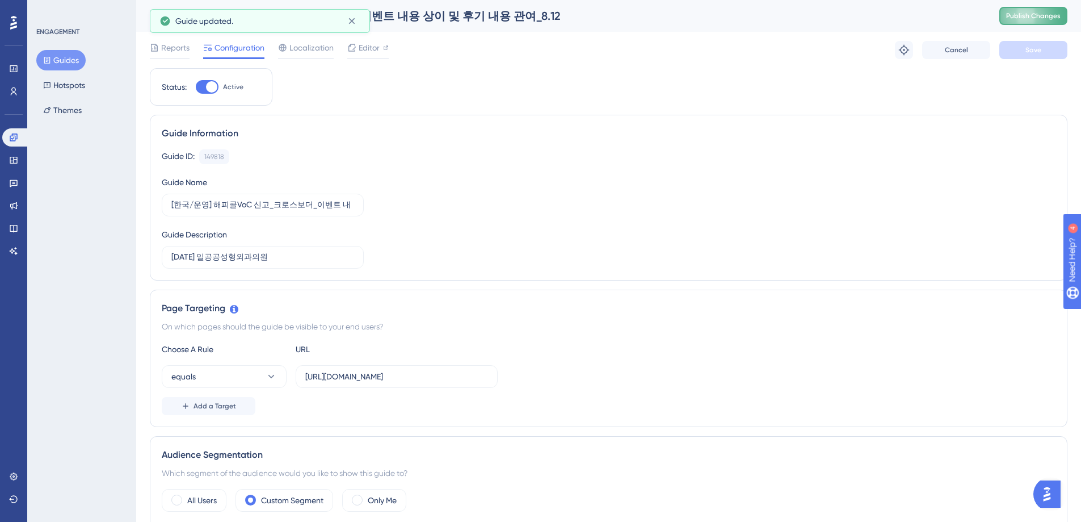
click at [1032, 16] on span "Publish Changes" at bounding box center [1033, 15] width 54 height 9
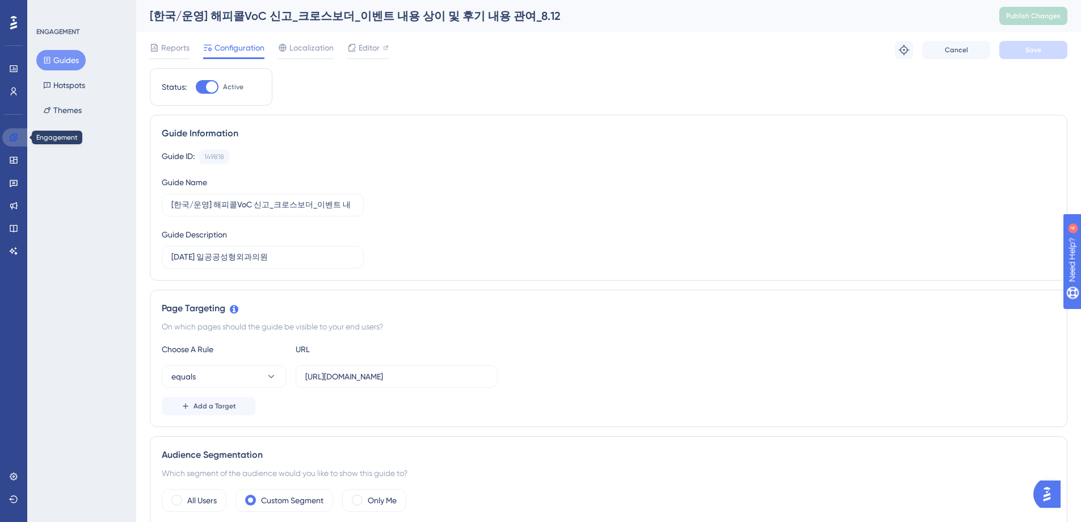
click at [14, 138] on icon at bounding box center [13, 137] width 9 height 9
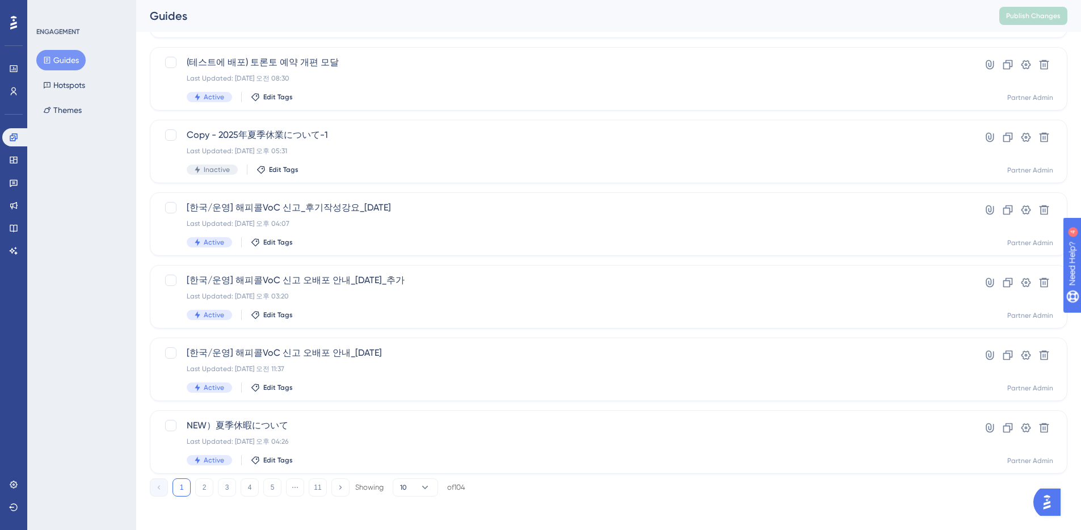
scroll to position [351, 0]
click at [203, 488] on button "2" at bounding box center [204, 485] width 18 height 18
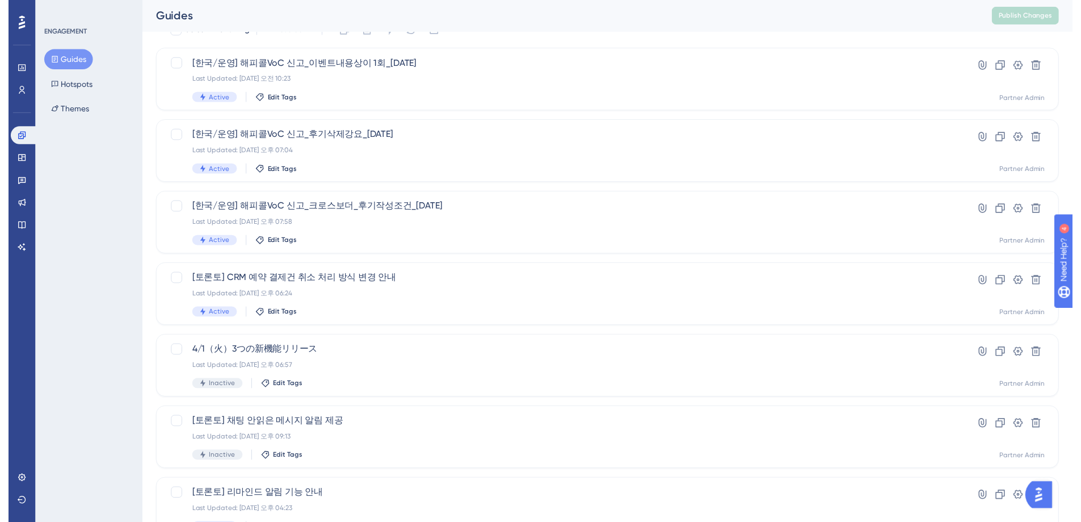
scroll to position [0, 0]
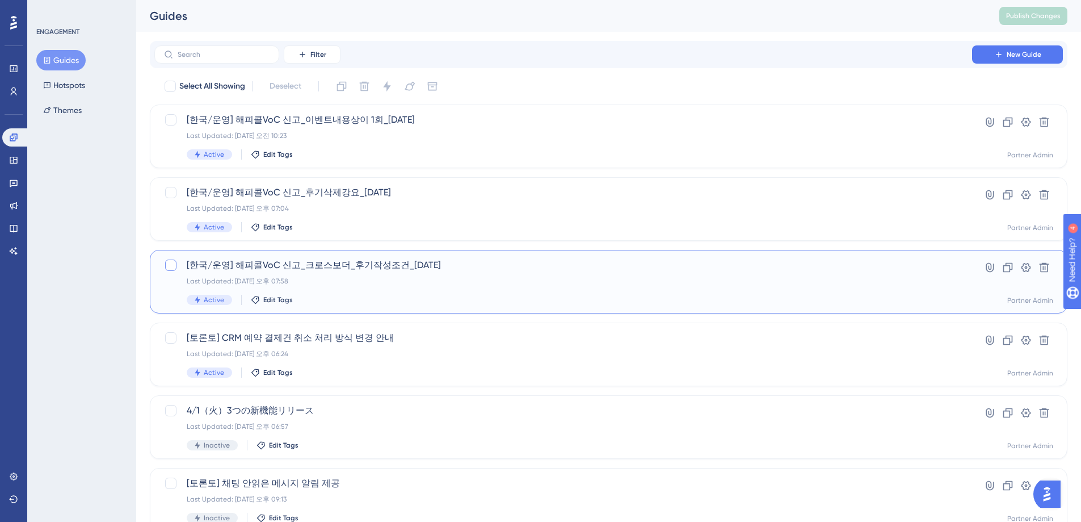
click at [173, 267] on div at bounding box center [170, 264] width 11 height 11
checkbox input "true"
click at [1046, 266] on icon at bounding box center [1044, 267] width 11 height 11
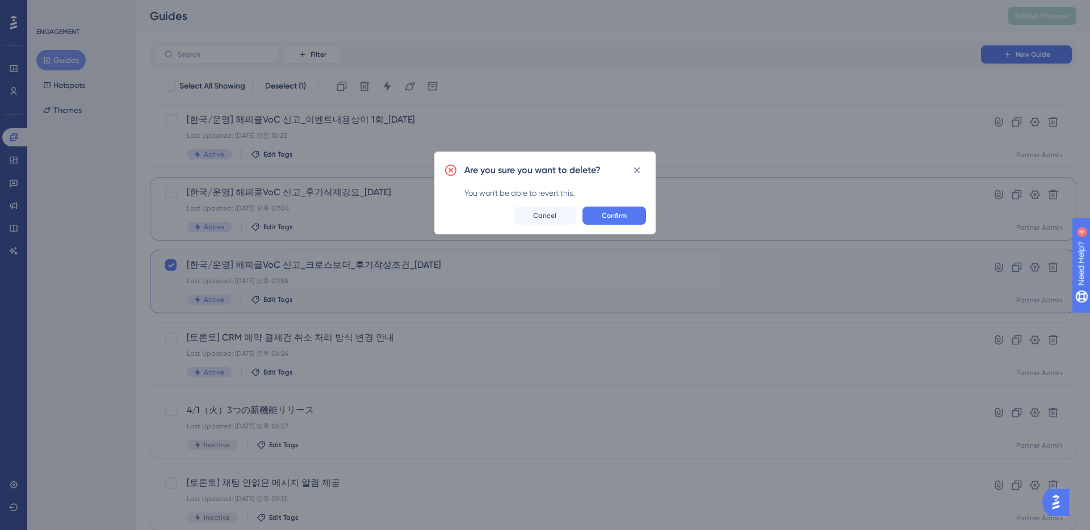
click at [611, 215] on span "Confirm" at bounding box center [614, 215] width 25 height 9
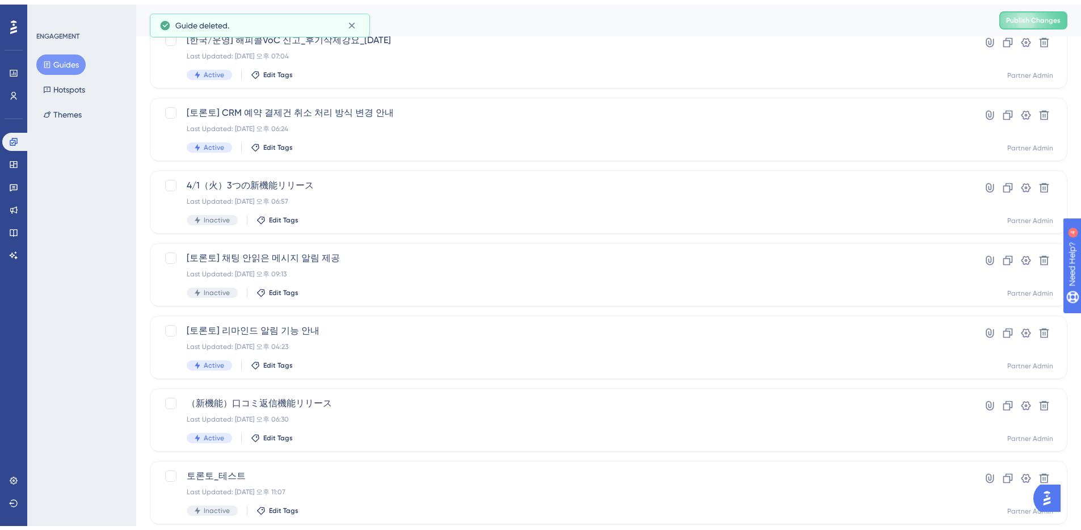
scroll to position [351, 0]
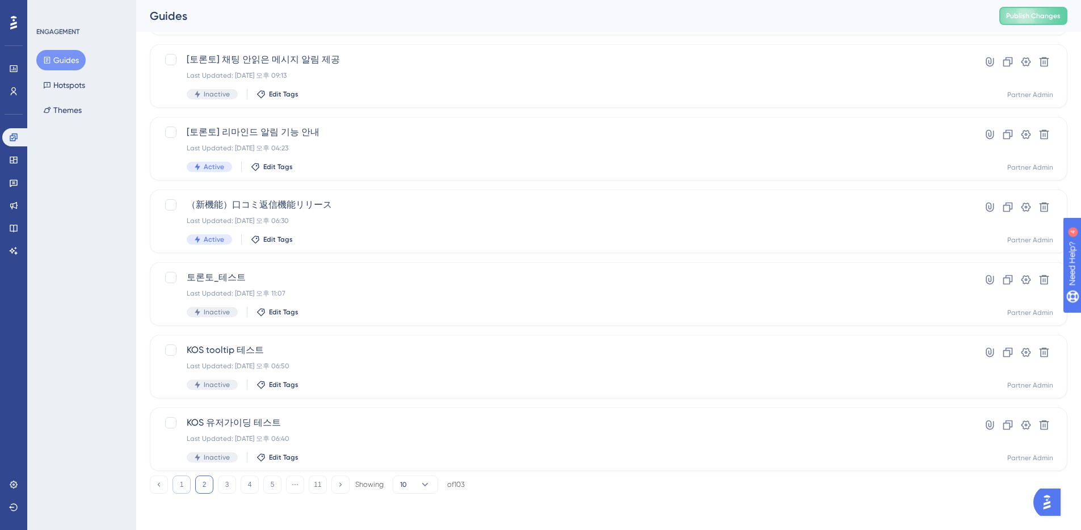
click at [183, 487] on button "1" at bounding box center [182, 485] width 18 height 18
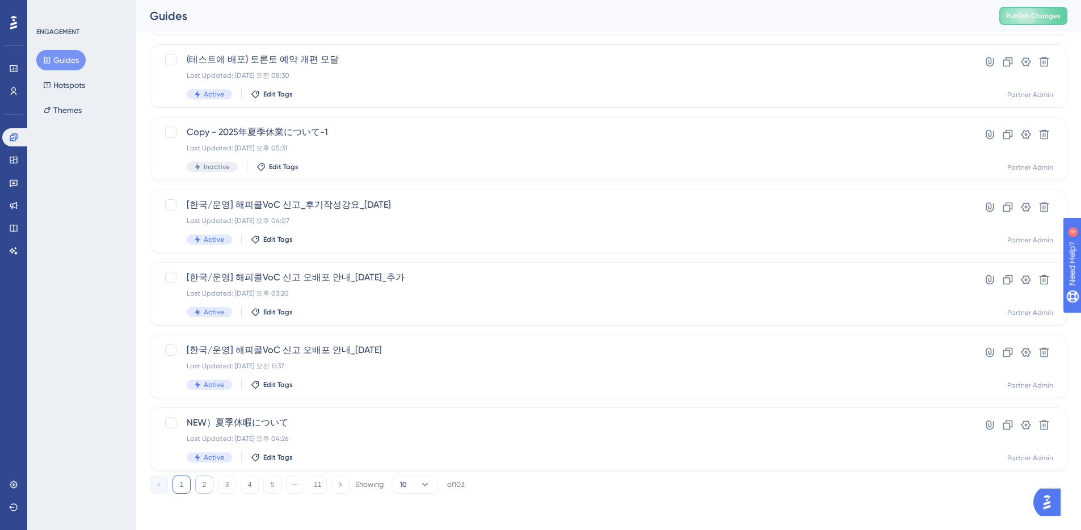
click at [203, 488] on button "2" at bounding box center [204, 485] width 18 height 18
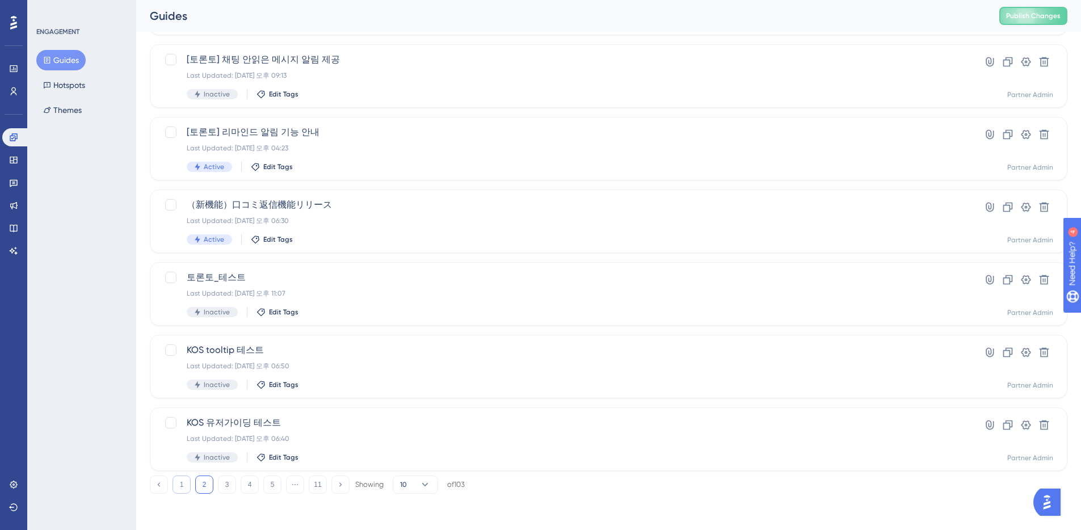
click at [179, 486] on button "1" at bounding box center [182, 485] width 18 height 18
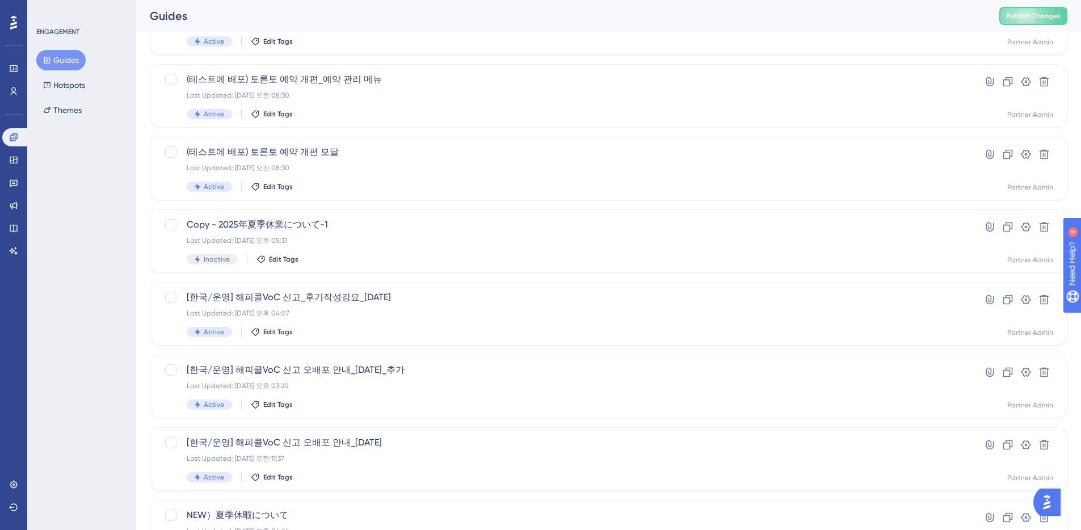
scroll to position [257, 0]
click at [173, 300] on div at bounding box center [170, 298] width 11 height 11
checkbox input "true"
click at [1011, 303] on icon at bounding box center [1009, 301] width 10 height 10
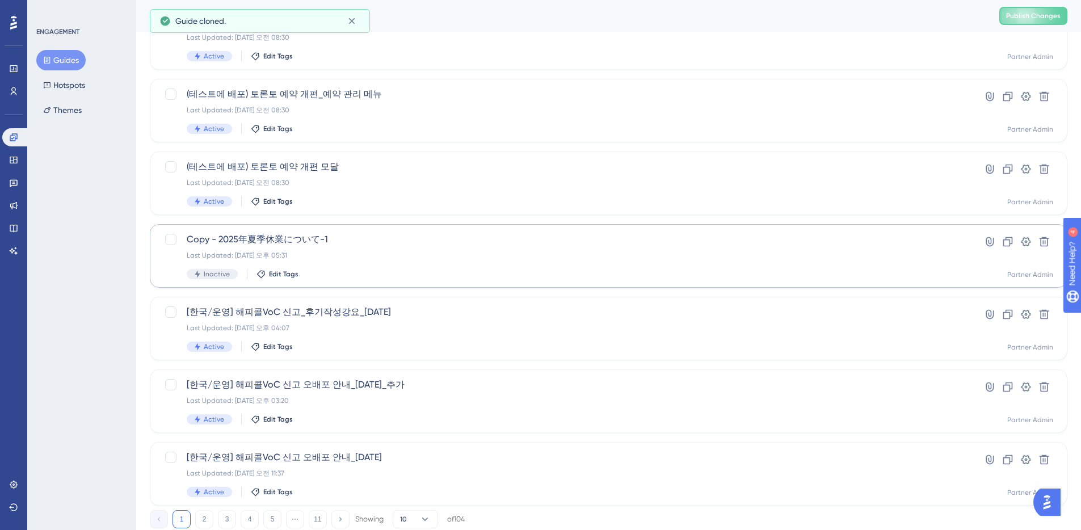
scroll to position [351, 0]
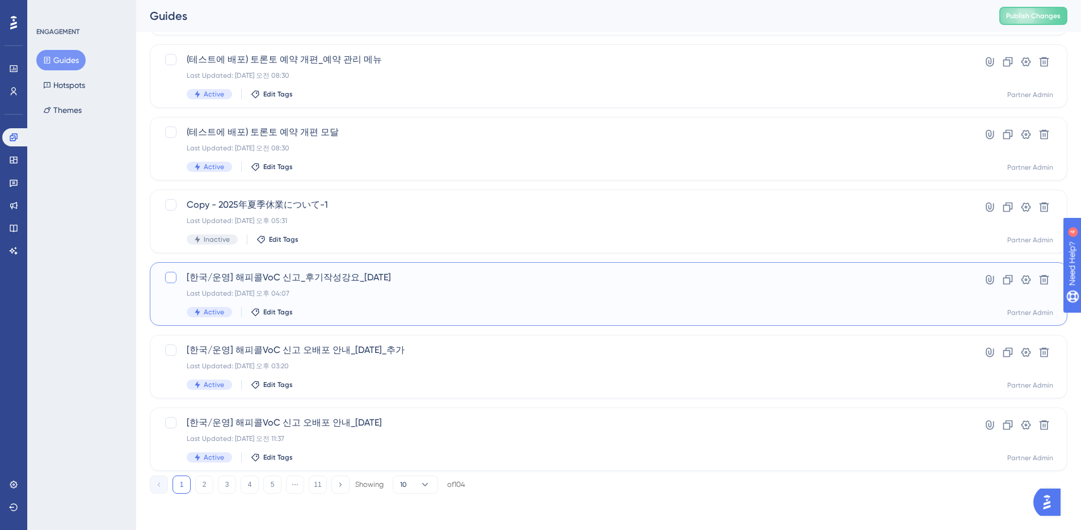
click at [170, 276] on div at bounding box center [170, 277] width 11 height 11
checkbox input "true"
click at [1043, 280] on icon at bounding box center [1044, 279] width 11 height 11
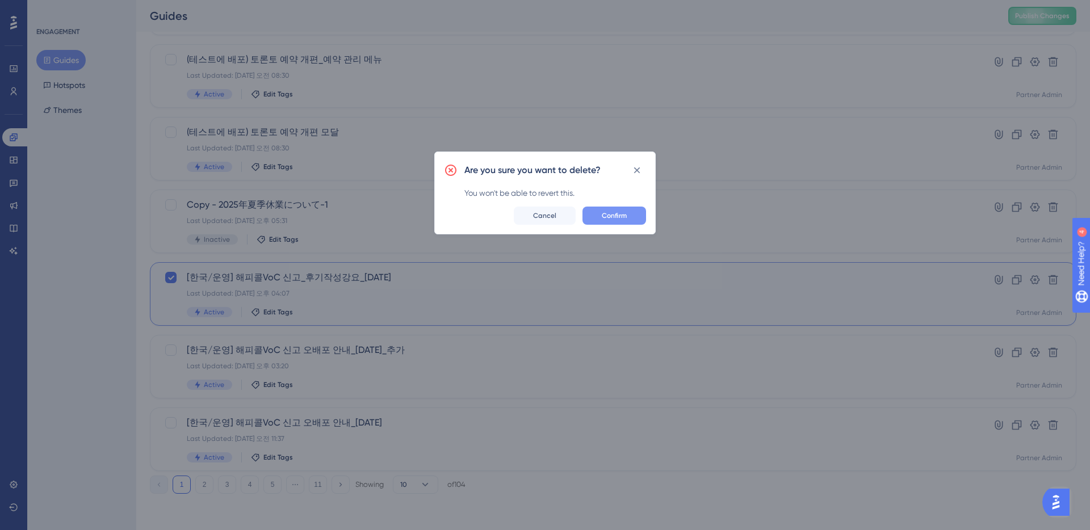
click at [616, 218] on span "Confirm" at bounding box center [614, 215] width 25 height 9
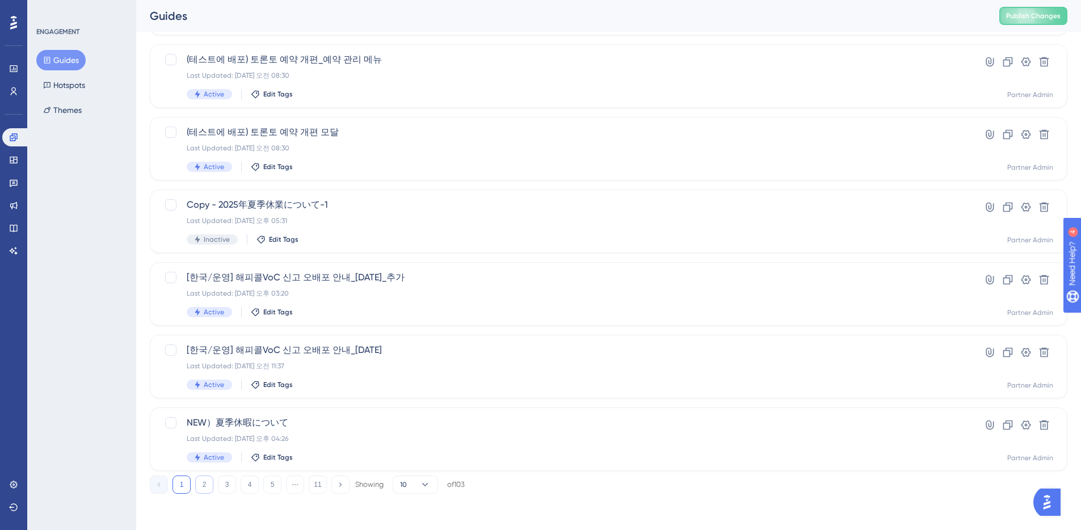
click at [205, 488] on button "2" at bounding box center [204, 485] width 18 height 18
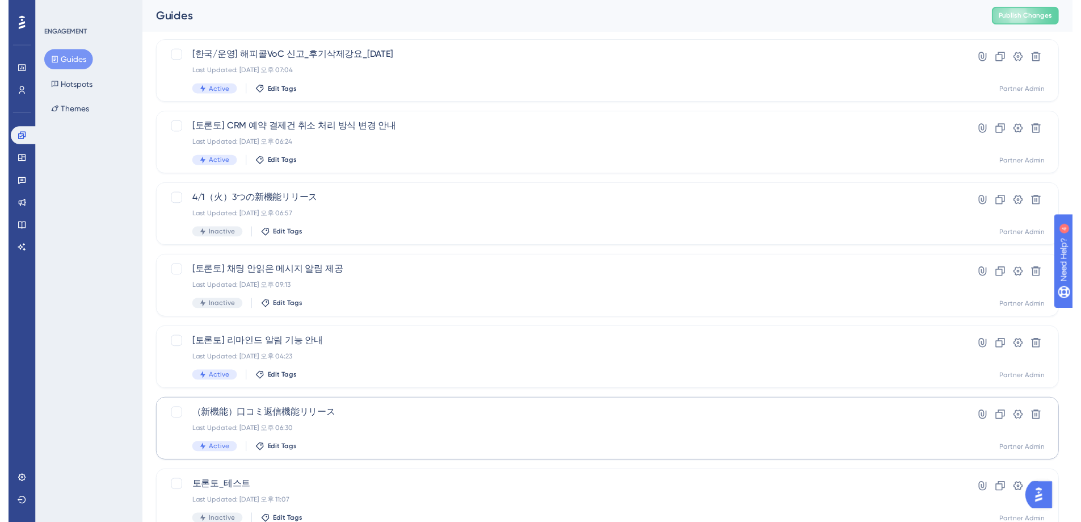
scroll to position [0, 0]
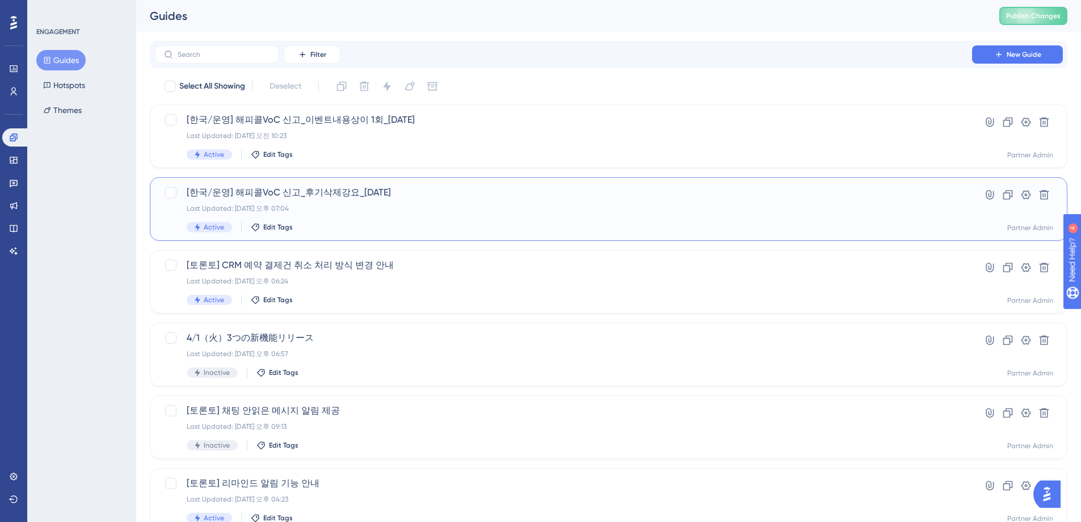
drag, startPoint x: 167, startPoint y: 191, endPoint x: 180, endPoint y: 207, distance: 19.8
click at [168, 191] on div at bounding box center [170, 192] width 11 height 11
checkbox input "true"
click at [1010, 195] on icon at bounding box center [1009, 195] width 10 height 10
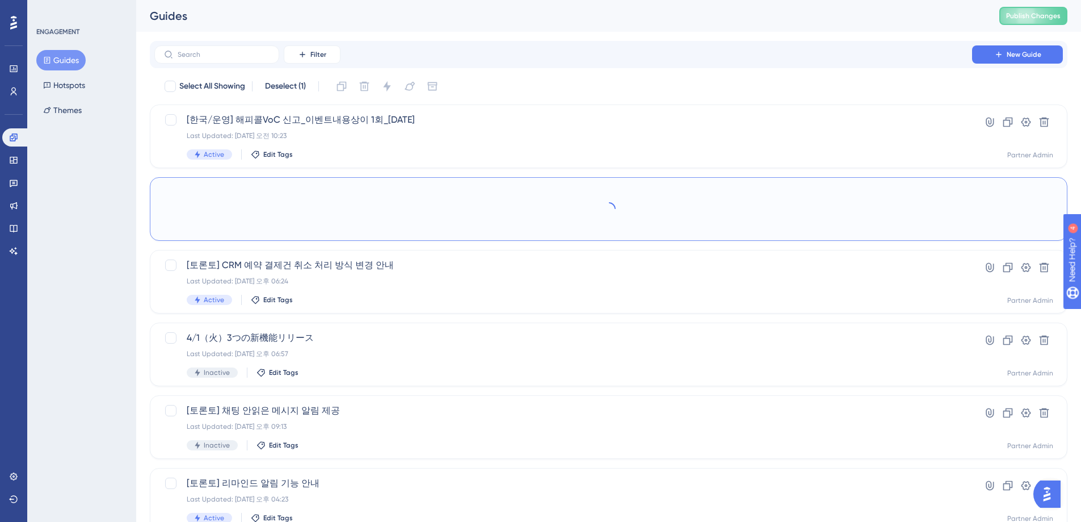
checkbox input "false"
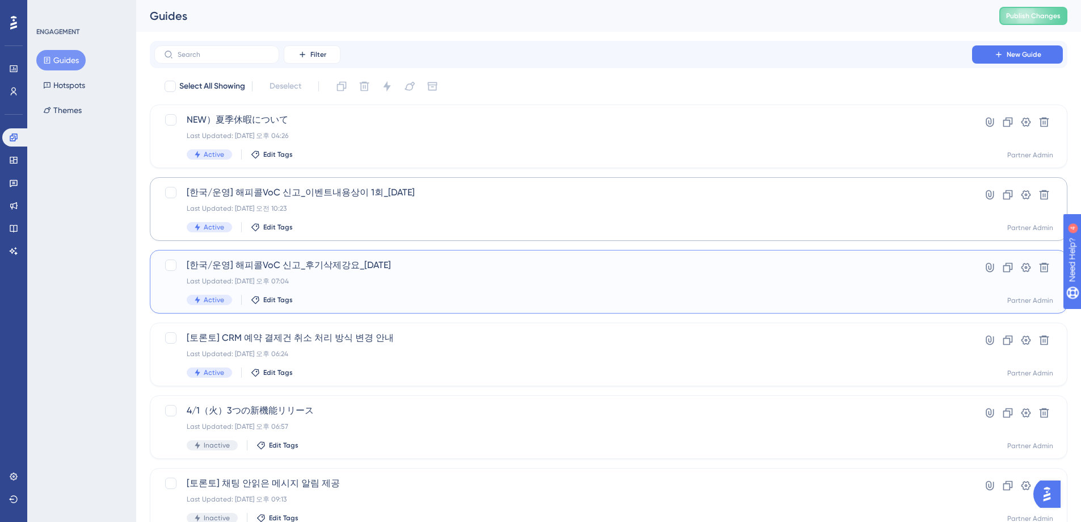
click at [443, 275] on div "[한국/운영] 해피콜VoC 신고_후기삭제강요_[DATE] Last Updated: [DATE] 오후 07:04 Active Edit Tags" at bounding box center [563, 281] width 753 height 47
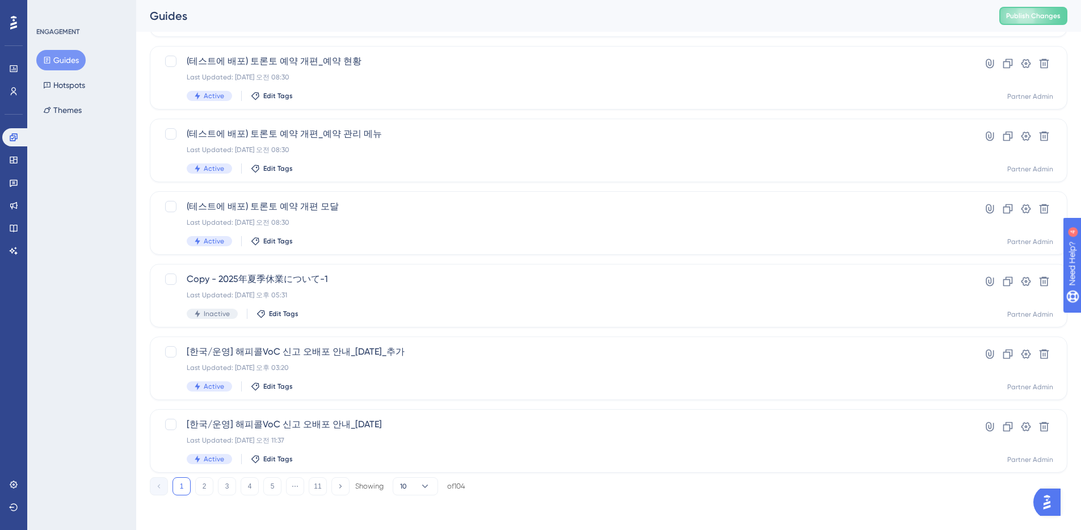
scroll to position [349, 0]
click at [207, 490] on button "2" at bounding box center [204, 487] width 18 height 18
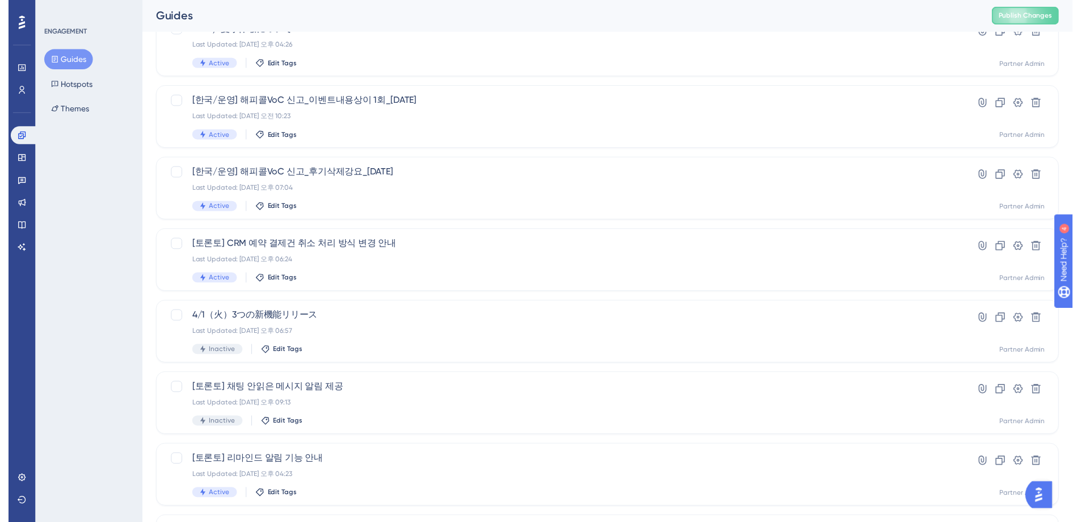
scroll to position [0, 0]
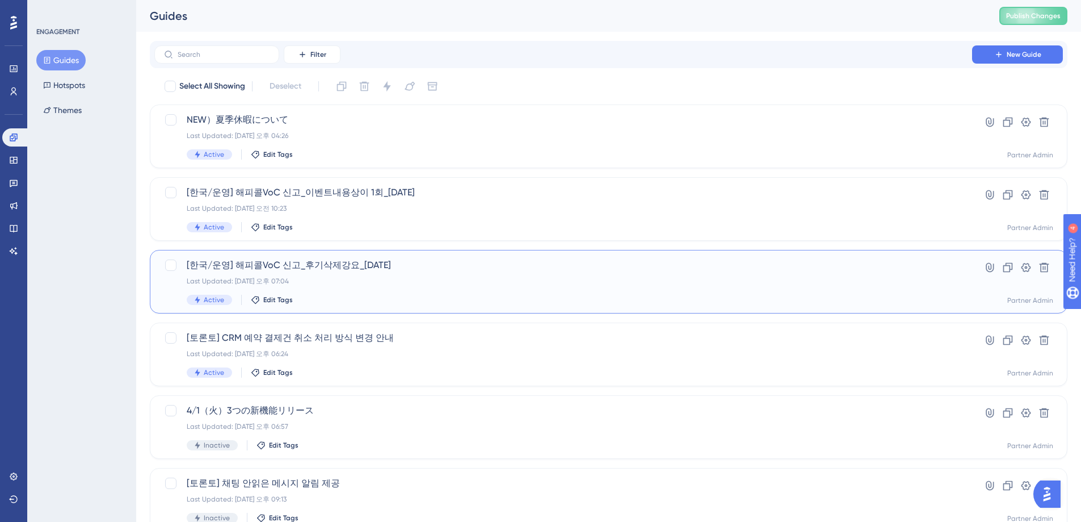
drag, startPoint x: 173, startPoint y: 266, endPoint x: 387, endPoint y: 281, distance: 214.5
click at [173, 266] on div at bounding box center [170, 264] width 11 height 11
checkbox input "true"
click at [1039, 270] on icon at bounding box center [1044, 267] width 11 height 11
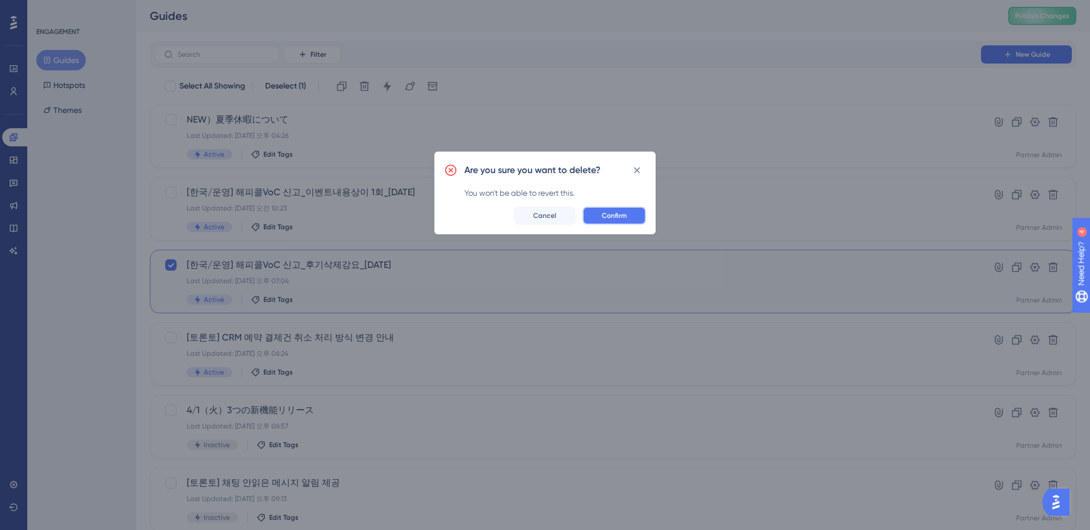
click at [621, 216] on span "Confirm" at bounding box center [614, 215] width 25 height 9
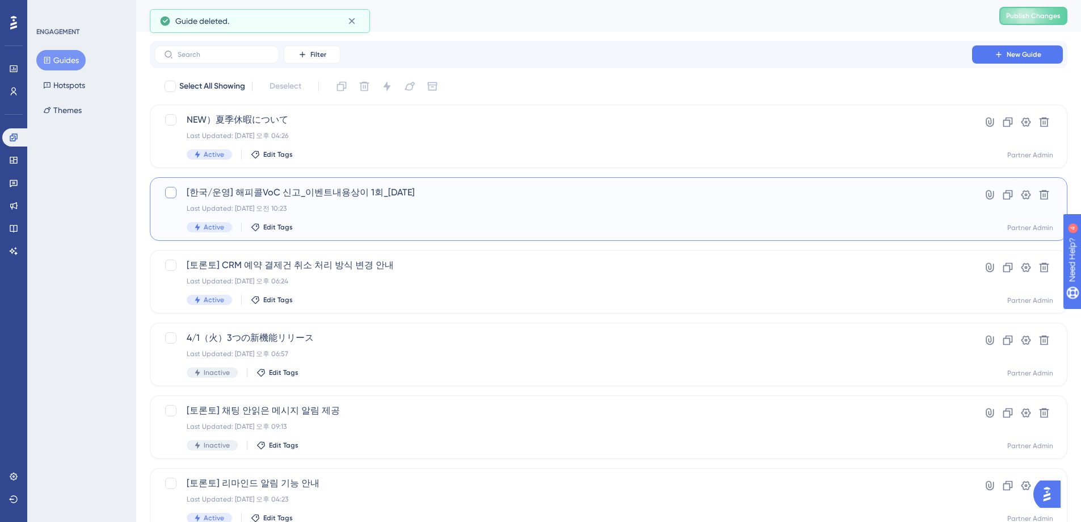
click at [172, 193] on div at bounding box center [170, 192] width 11 height 11
checkbox input "true"
click at [1009, 196] on icon at bounding box center [1007, 194] width 11 height 11
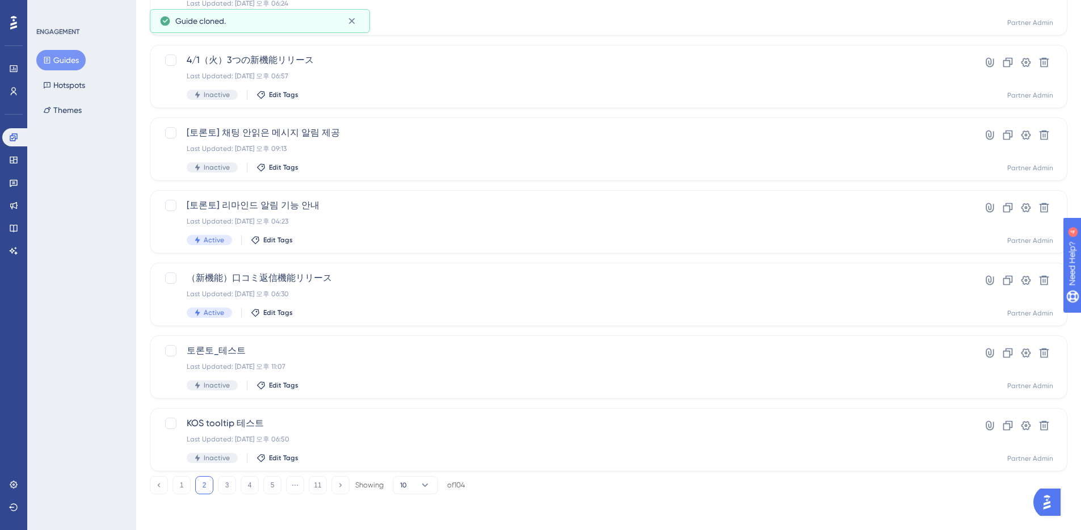
scroll to position [351, 0]
click at [182, 486] on button "1" at bounding box center [182, 485] width 18 height 18
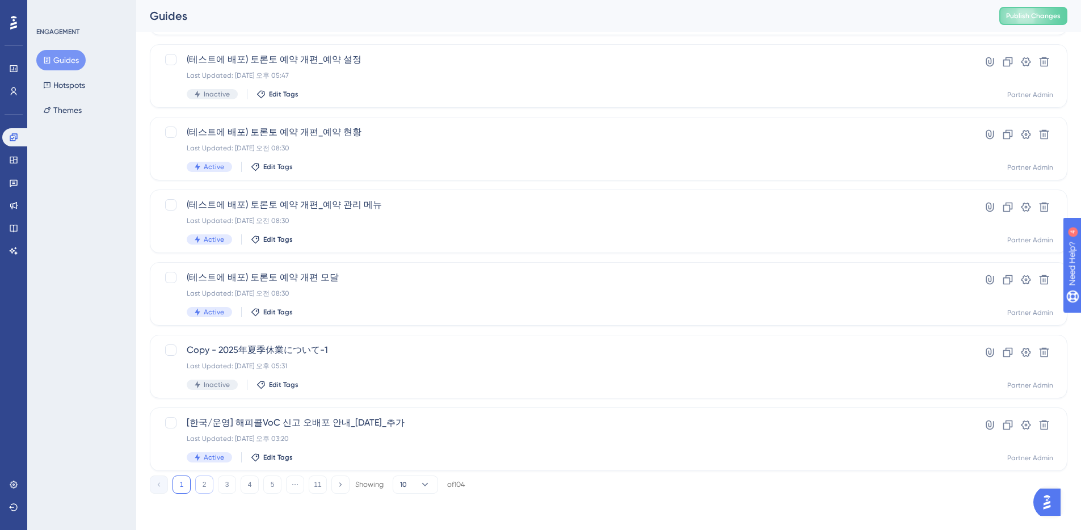
click at [207, 488] on button "2" at bounding box center [204, 485] width 18 height 18
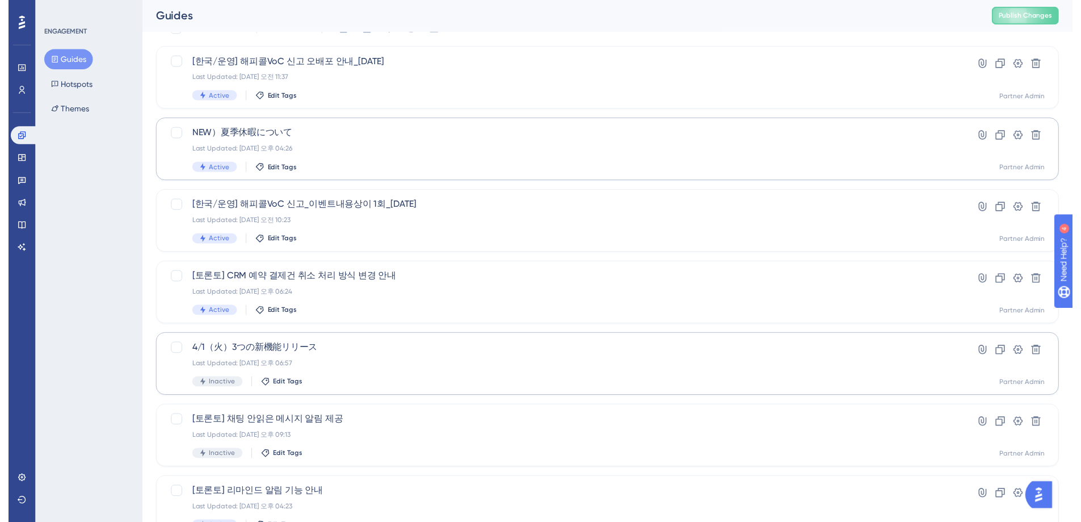
scroll to position [0, 0]
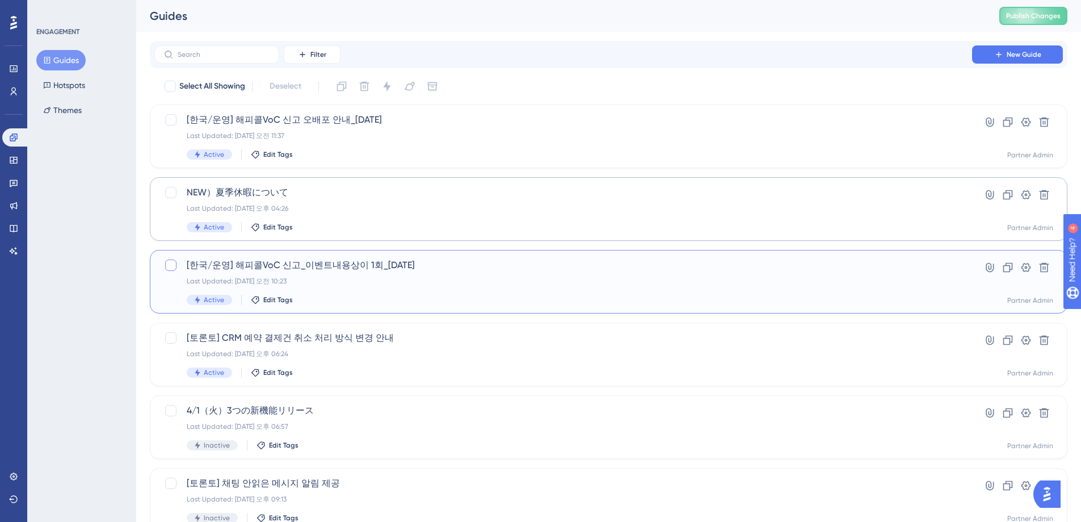
click at [173, 267] on div at bounding box center [170, 264] width 11 height 11
checkbox input "true"
click at [1046, 269] on icon at bounding box center [1044, 267] width 11 height 11
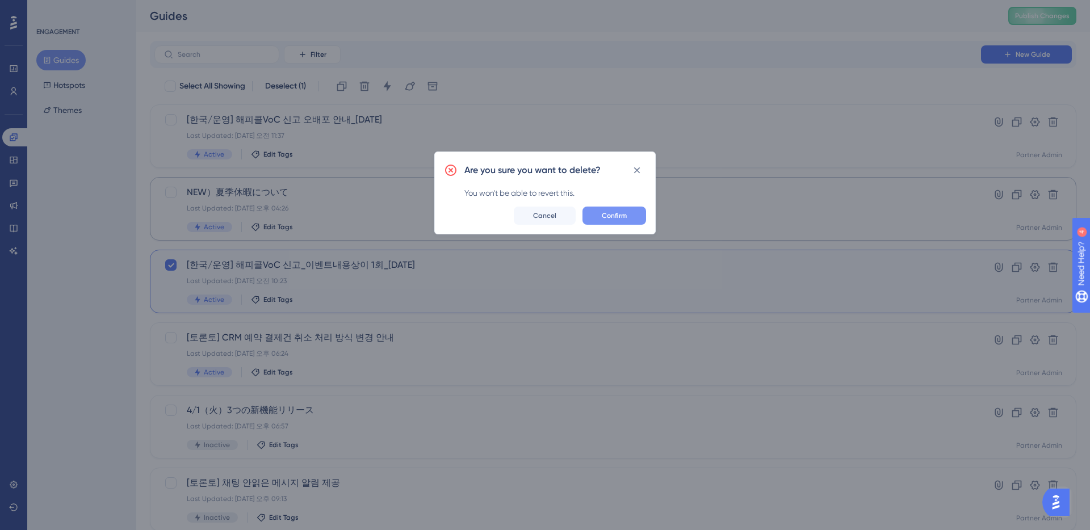
click at [619, 220] on span "Confirm" at bounding box center [614, 215] width 25 height 9
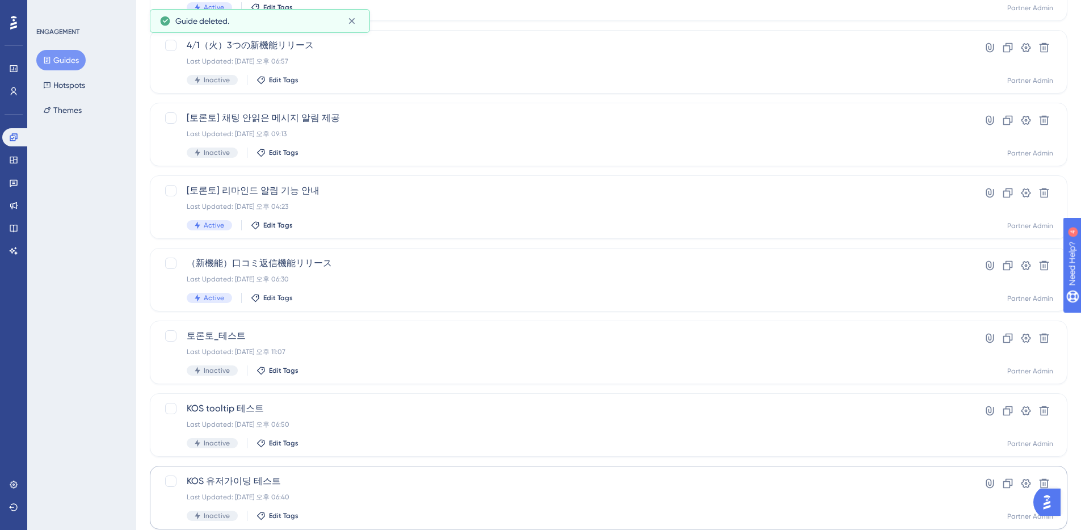
scroll to position [351, 0]
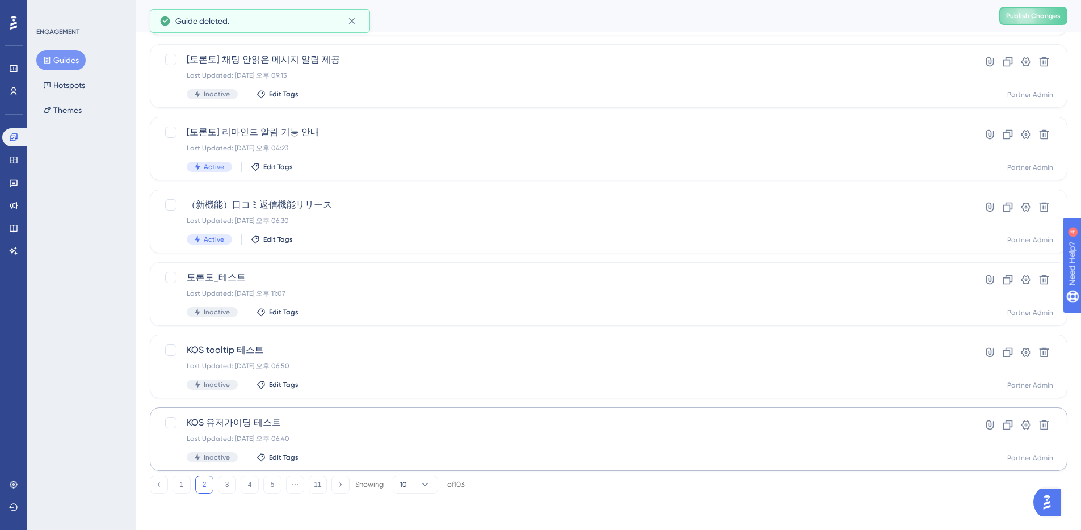
drag, startPoint x: 178, startPoint y: 486, endPoint x: 230, endPoint y: 469, distance: 55.6
click at [178, 486] on button "1" at bounding box center [182, 485] width 18 height 18
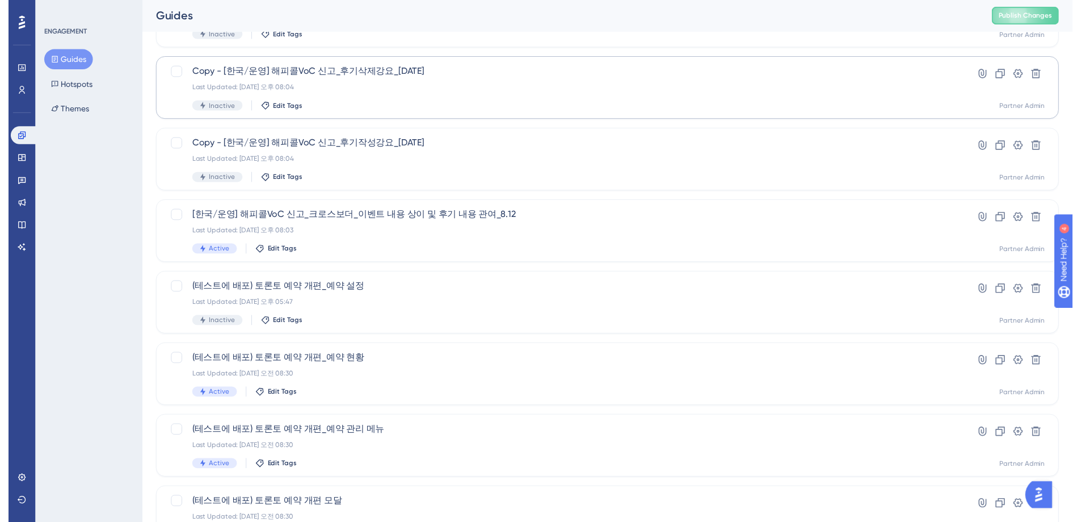
scroll to position [2, 0]
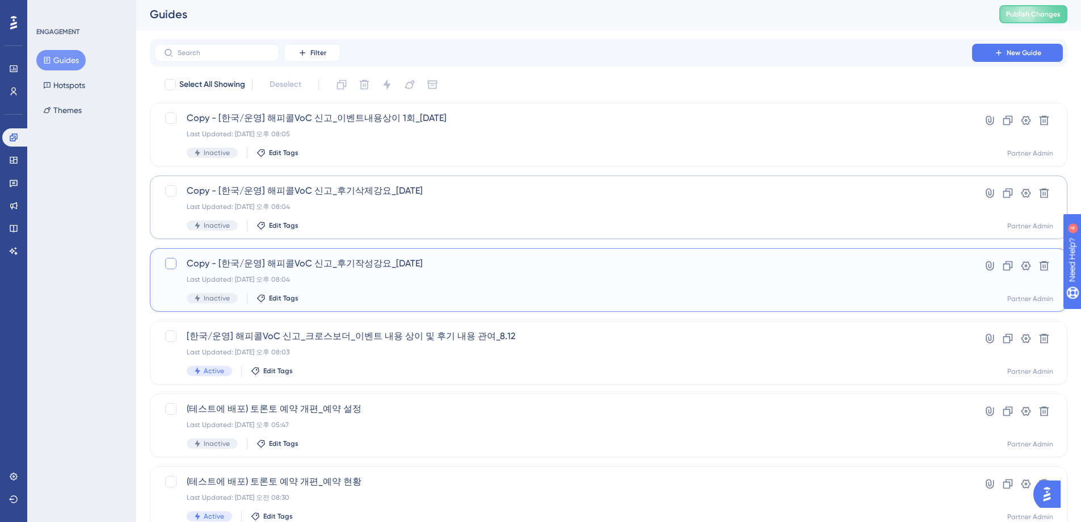
click at [171, 263] on div at bounding box center [170, 263] width 11 height 11
checkbox input "true"
click at [474, 214] on div "Copy - [한국/운영] 해피콜VoC 신고_후기삭제강요_[DATE] Last Updated: [DATE] 오후 08:04 Inactive E…" at bounding box center [563, 207] width 753 height 47
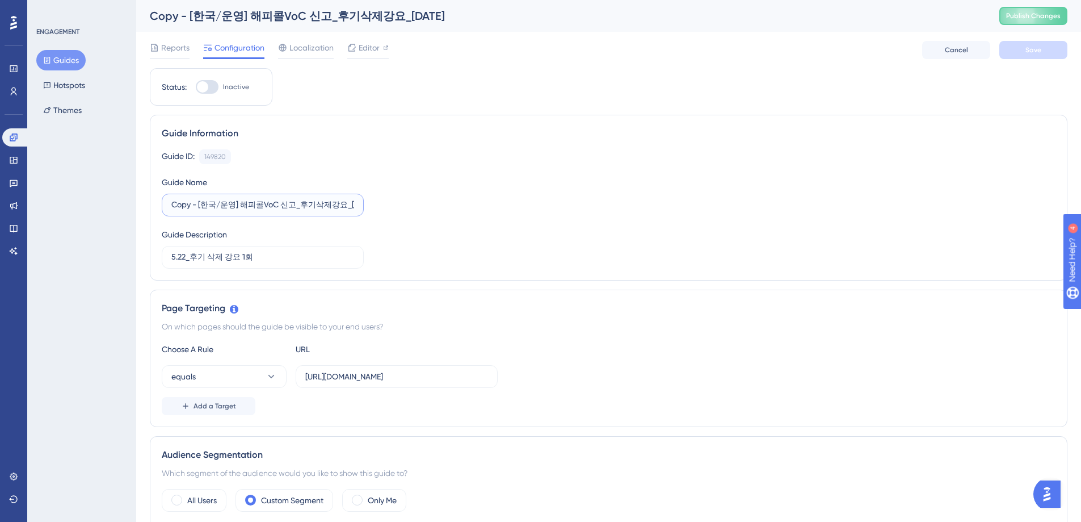
click at [204, 208] on input "Copy - [한국/운영] 해피콜VoC 신고_후기삭제강요_[DATE]" at bounding box center [262, 205] width 183 height 12
drag, startPoint x: 198, startPoint y: 207, endPoint x: 159, endPoint y: 200, distance: 39.1
click at [159, 200] on div "Guide Information Guide ID: 149820 Copy Guide Name Copy - [한국/운영] 해피콜VoC 신고_후기삭…" at bounding box center [609, 198] width 918 height 166
drag, startPoint x: 322, startPoint y: 205, endPoint x: 331, endPoint y: 207, distance: 8.6
click at [329, 206] on input "[한국/운영] 해피콜VoC 신고_후기삭제강요_[DATE]" at bounding box center [262, 205] width 183 height 12
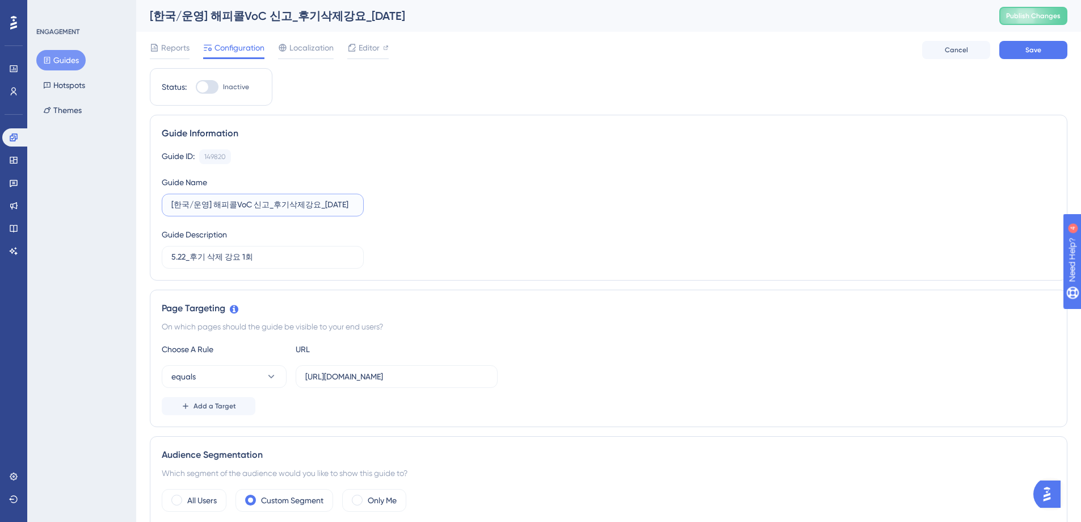
click at [352, 210] on input "[한국/운영] 해피콜VoC 신고_후기삭제강요_[DATE]" at bounding box center [262, 205] width 183 height 12
type input "[한국/운영] 해피콜VoC 신고_후기삭제강요_[DATE]"
click at [193, 261] on input "5.22_후기 삭제 강요 1회" at bounding box center [262, 257] width 183 height 12
drag, startPoint x: 184, startPoint y: 257, endPoint x: 162, endPoint y: 258, distance: 22.7
click at [162, 258] on label "5.22_후기 삭제 강요 1회" at bounding box center [263, 257] width 202 height 23
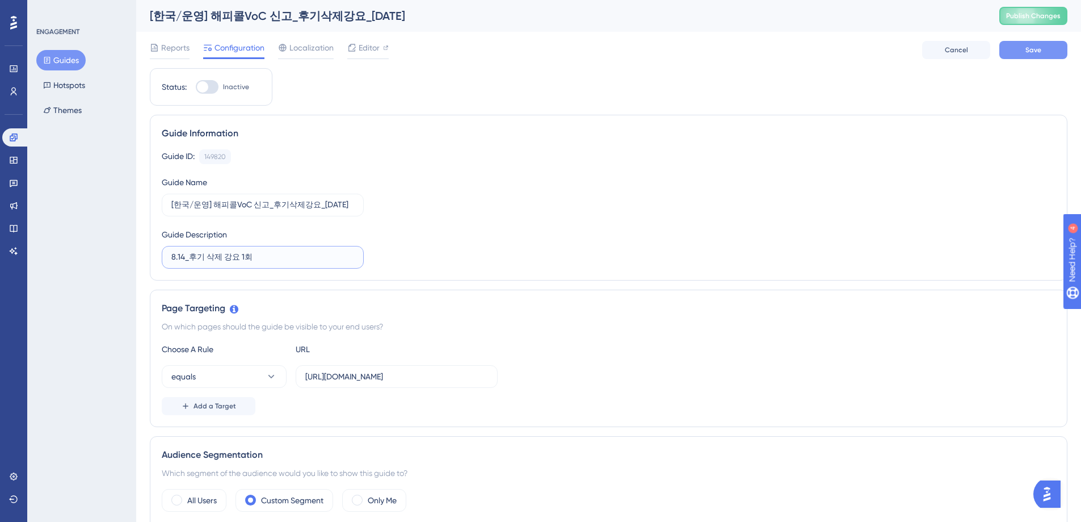
type input "8.14_후기 삭제 강요 1회"
click at [1038, 52] on span "Save" at bounding box center [1034, 49] width 16 height 9
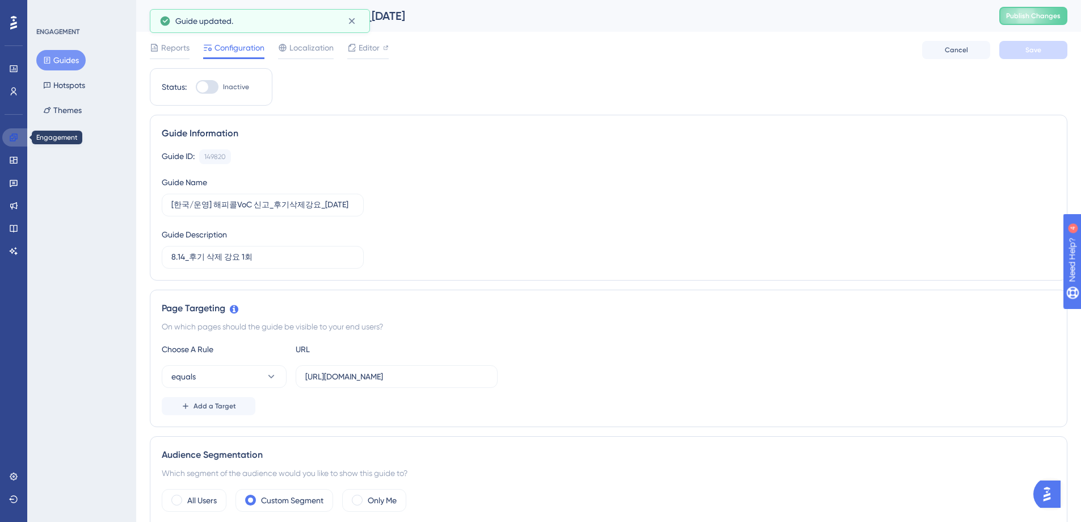
click at [15, 137] on icon at bounding box center [13, 136] width 7 height 7
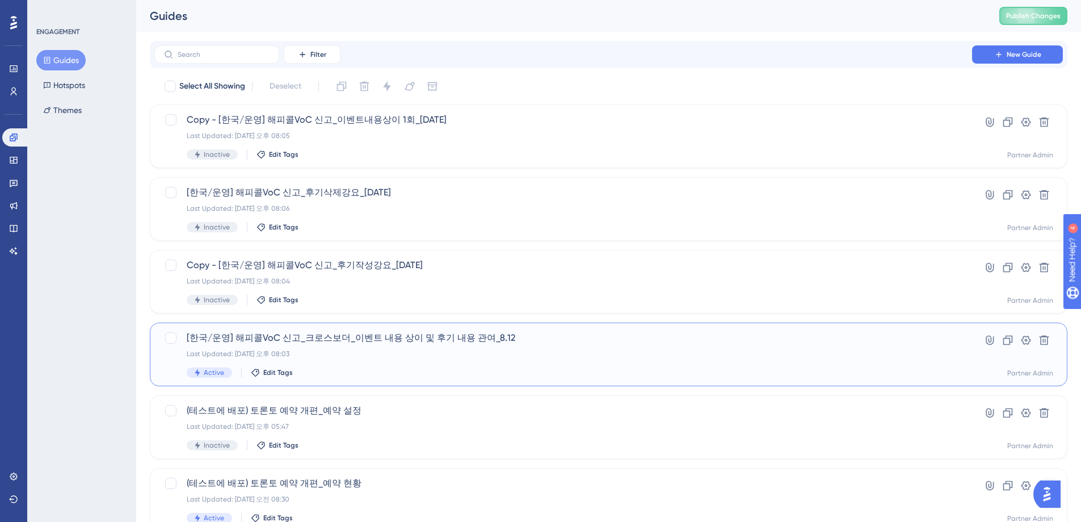
click at [355, 346] on div "[한국/운영] 해피콜VoC 신고_크로스보더_이벤트 내용 상이 및 후기 내용 관여_8.12 Last Updated: [DATE] 오후 08:03…" at bounding box center [563, 354] width 753 height 47
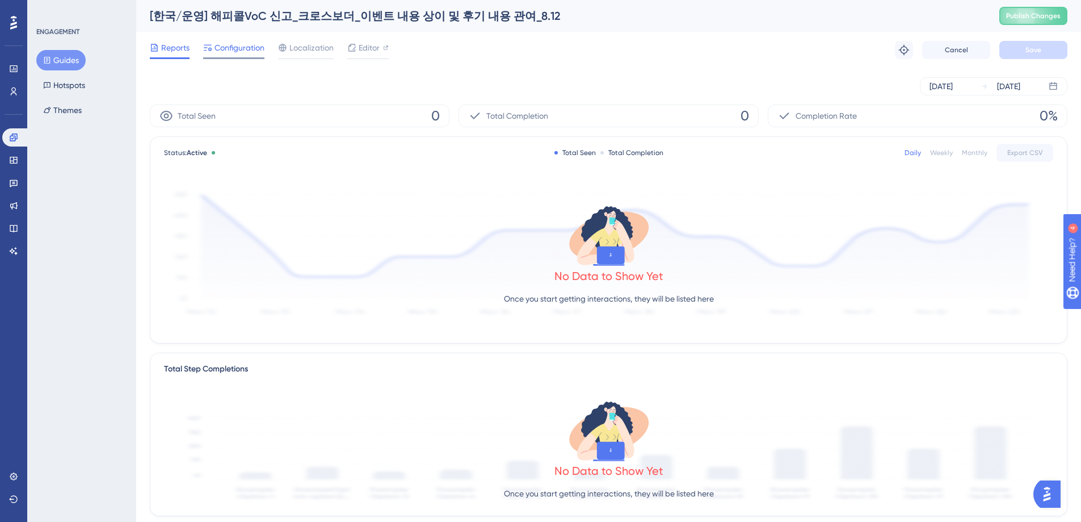
click at [246, 49] on span "Configuration" at bounding box center [240, 48] width 50 height 14
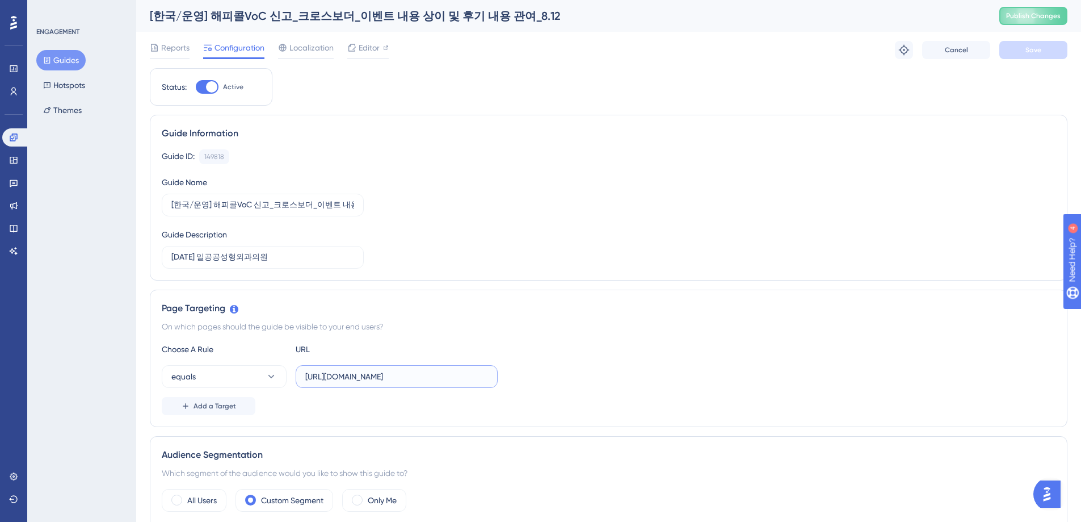
drag, startPoint x: 451, startPoint y: 377, endPoint x: 304, endPoint y: 377, distance: 147.0
click at [304, 377] on label "[URL][DOMAIN_NAME]" at bounding box center [397, 376] width 202 height 23
click at [11, 135] on icon at bounding box center [13, 137] width 9 height 9
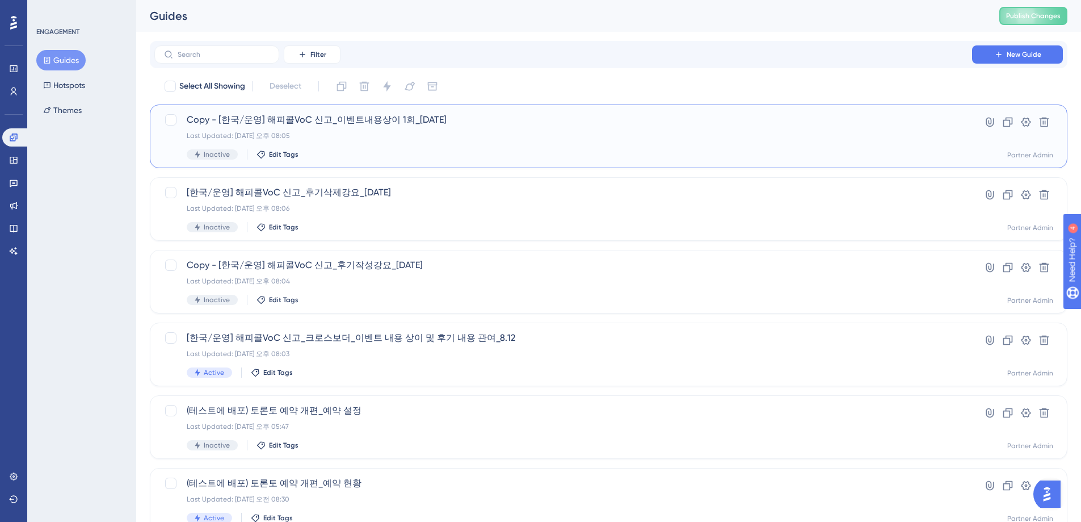
click at [484, 132] on div "Last Updated: [DATE] 오후 08:05" at bounding box center [563, 135] width 753 height 9
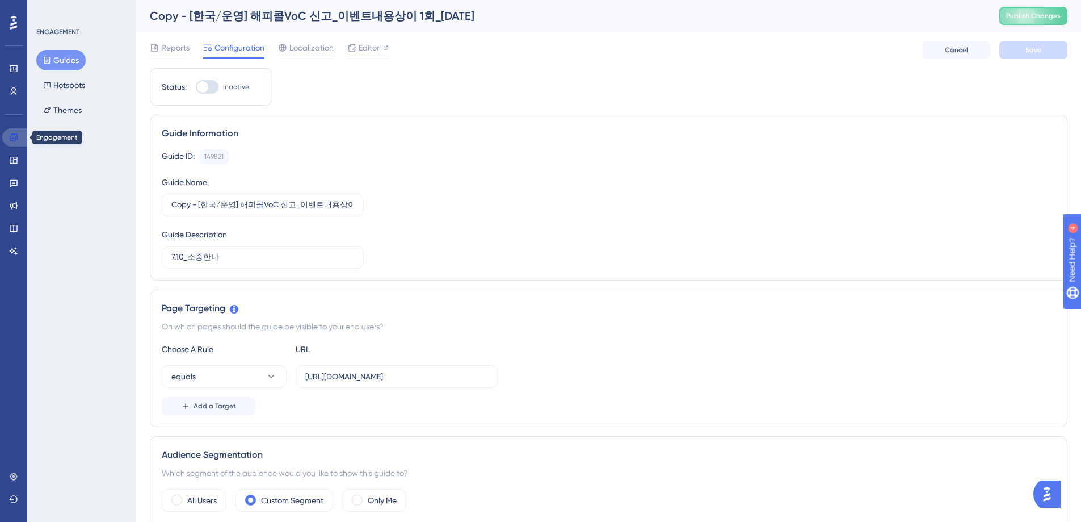
click at [10, 137] on icon at bounding box center [13, 137] width 9 height 9
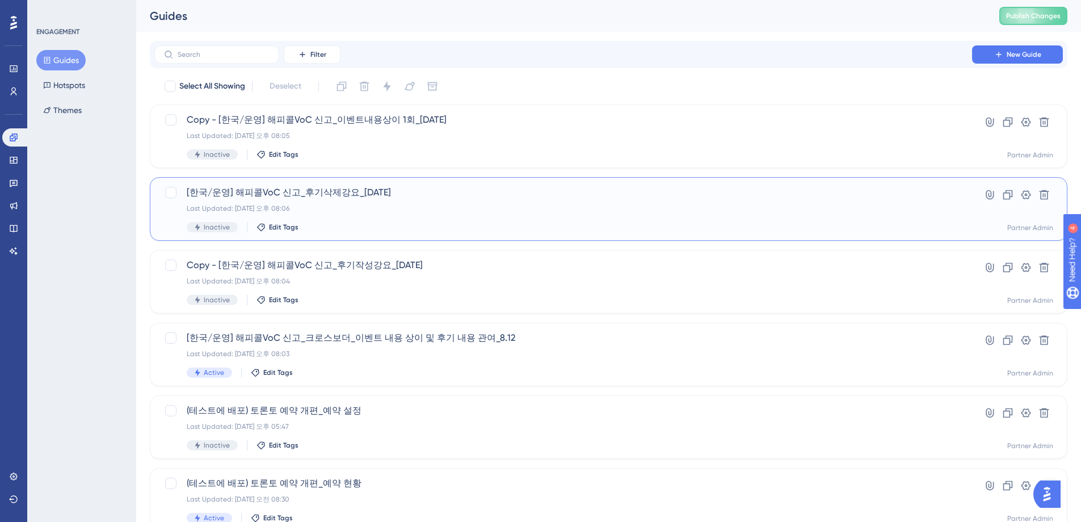
click at [407, 213] on div "[한국/운영] 해피콜VoC 신고_후기삭제강요_[DATE] Last Updated: [DATE] 오후 08:06 Inactive Edit Tags" at bounding box center [563, 209] width 753 height 47
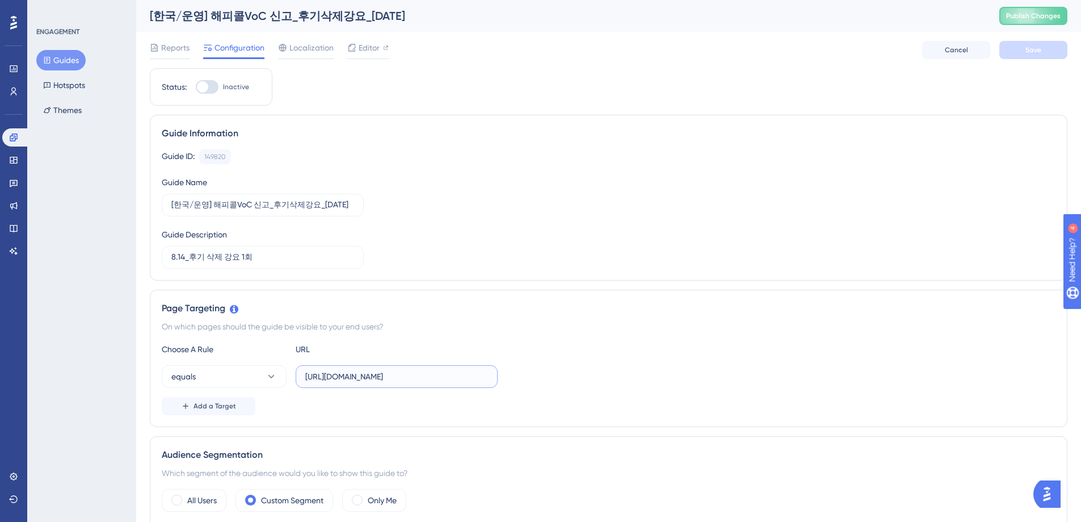
scroll to position [0, 2]
drag, startPoint x: 306, startPoint y: 377, endPoint x: 534, endPoint y: 381, distance: 228.2
click at [534, 381] on div "equals [URL][DOMAIN_NAME]" at bounding box center [609, 376] width 894 height 23
paste input "[URL][DOMAIN_NAME]"
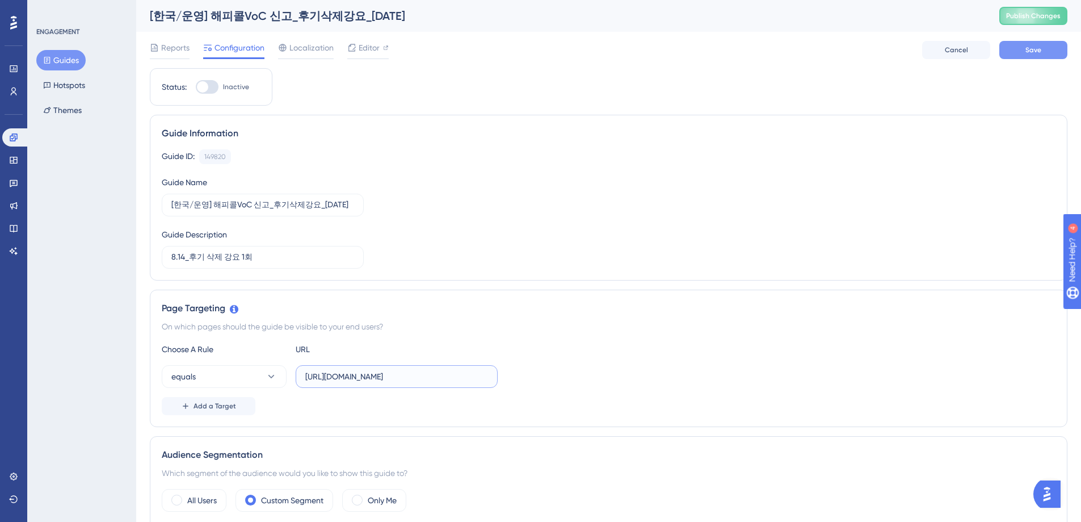
type input "[URL][DOMAIN_NAME]"
click at [1032, 54] on button "Save" at bounding box center [1034, 50] width 68 height 18
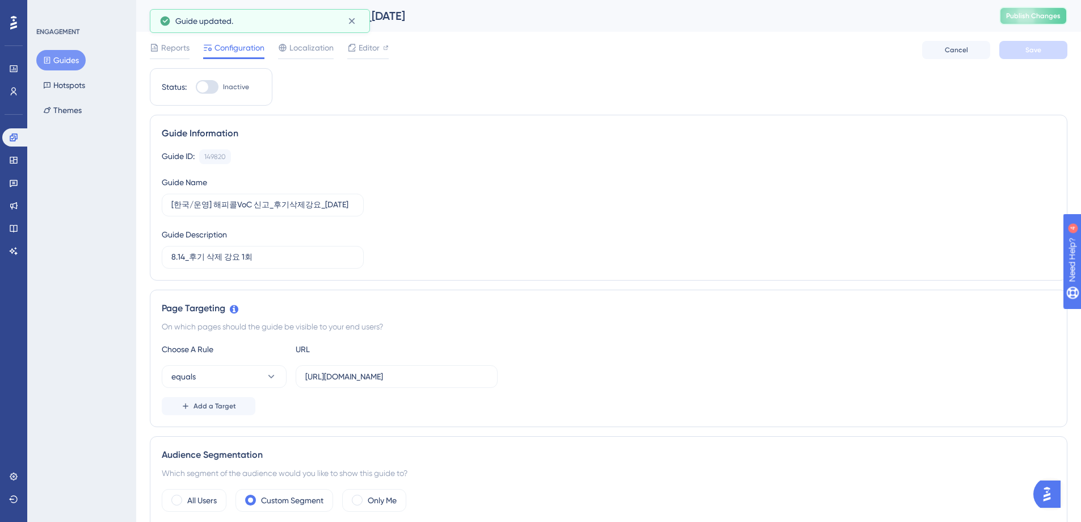
click at [1046, 17] on span "Publish Changes" at bounding box center [1033, 15] width 54 height 9
click at [14, 138] on icon at bounding box center [13, 137] width 9 height 9
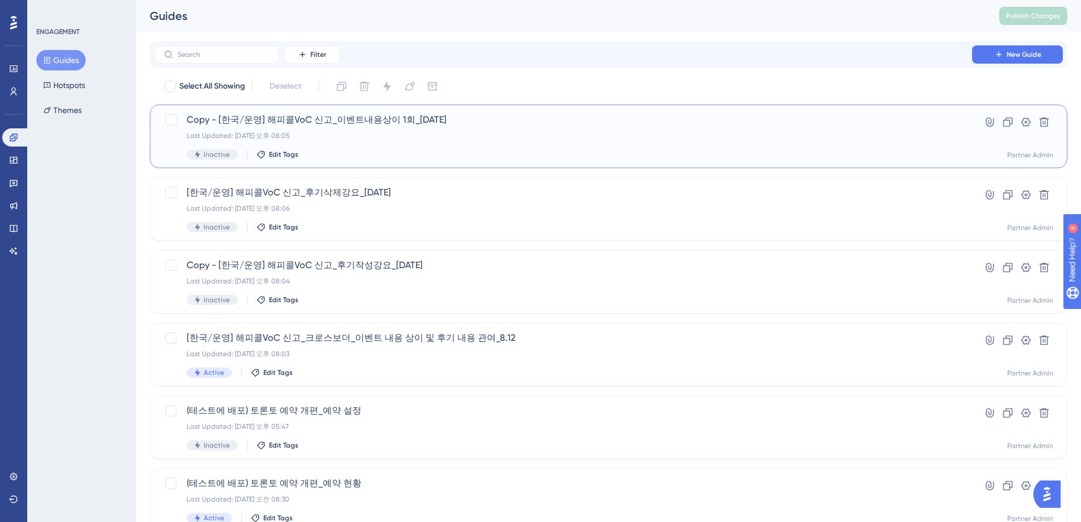
click at [436, 135] on div "Last Updated: [DATE] 오후 08:05" at bounding box center [563, 135] width 753 height 9
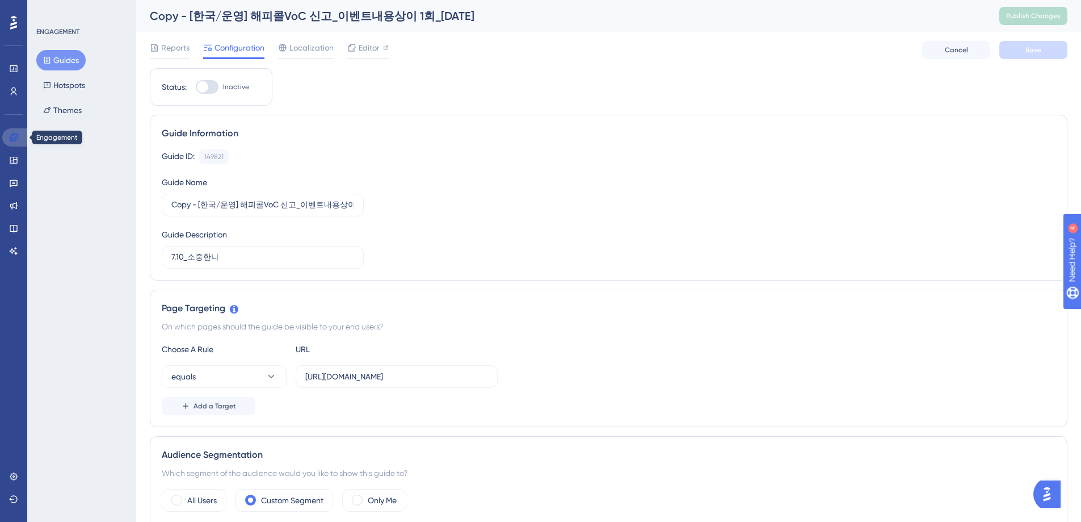
click at [10, 138] on icon at bounding box center [13, 136] width 7 height 7
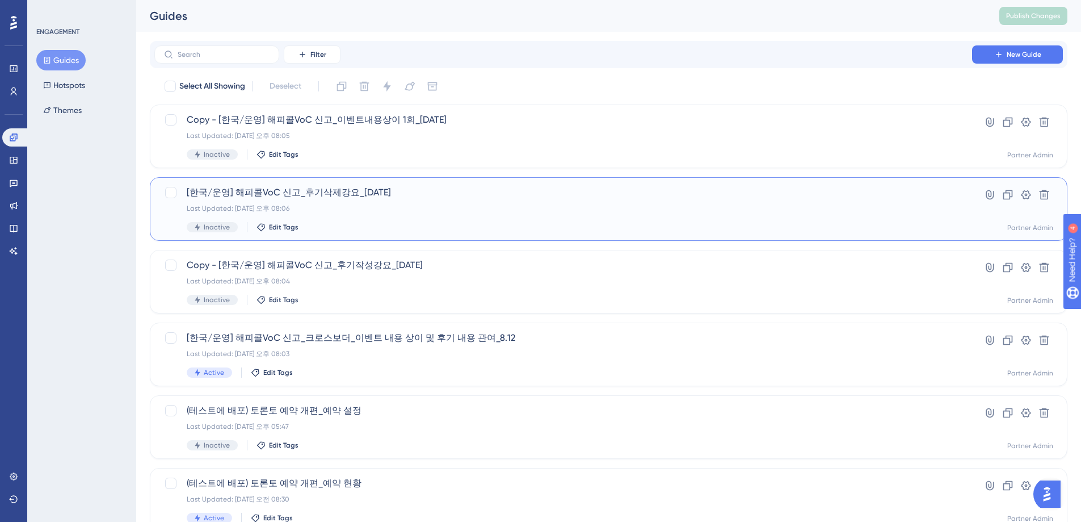
click at [478, 211] on div "Last Updated: [DATE] 오후 08:06" at bounding box center [563, 208] width 753 height 9
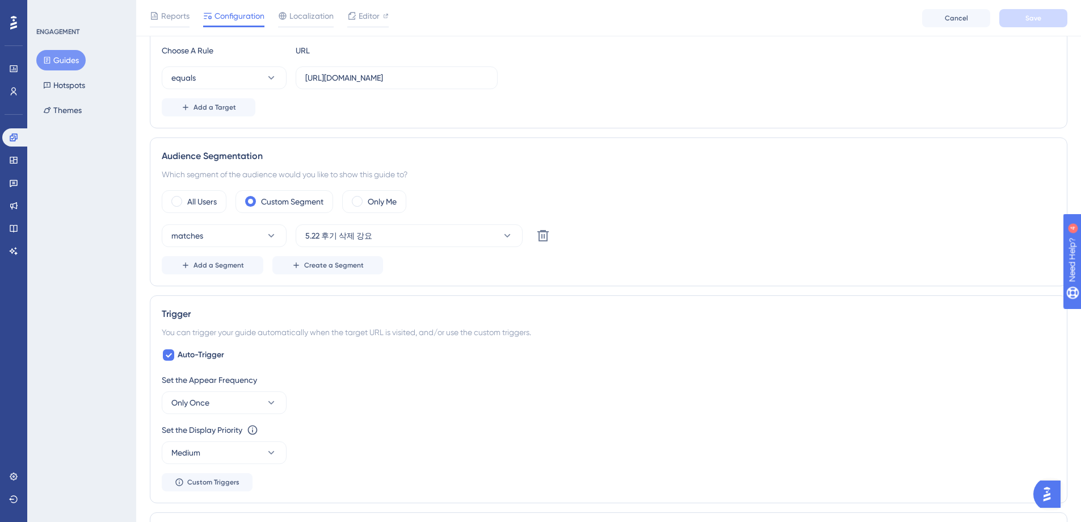
scroll to position [305, 0]
click at [345, 265] on span "Create a Segment" at bounding box center [334, 263] width 60 height 9
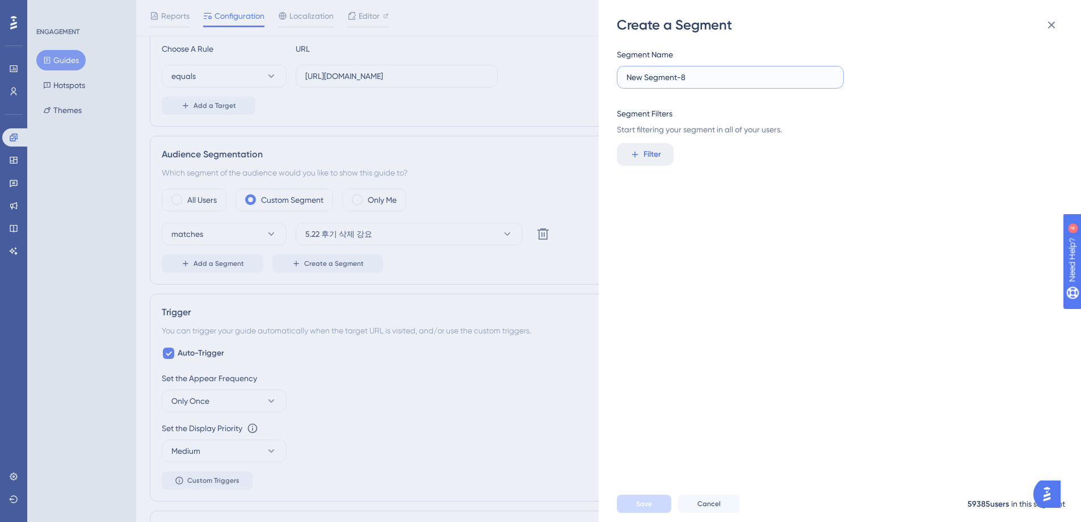
drag, startPoint x: 695, startPoint y: 81, endPoint x: 611, endPoint y: 75, distance: 84.7
click at [611, 75] on div "Create a Segment Segment Name New Segment-8 Segment Filters Start filtering you…" at bounding box center [840, 261] width 482 height 522
type input "8.14 후기 삭제 강요"
click at [652, 153] on span "Filter" at bounding box center [653, 155] width 18 height 14
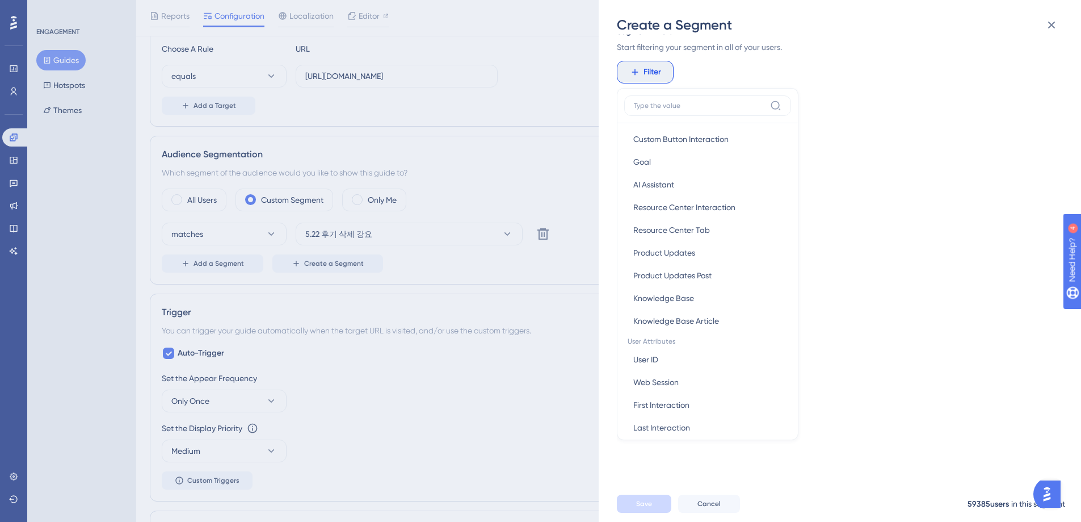
scroll to position [308, 0]
click at [670, 359] on button "User ID User ID" at bounding box center [707, 358] width 167 height 23
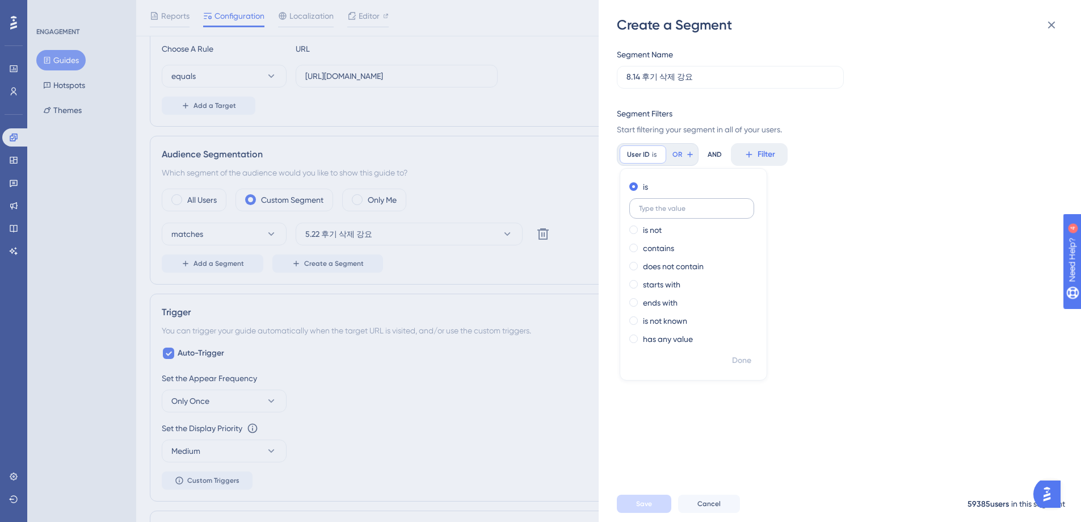
click at [673, 209] on input "text" at bounding box center [692, 208] width 106 height 8
type input "2"
type input "343"
click at [741, 362] on span "Done" at bounding box center [741, 361] width 19 height 14
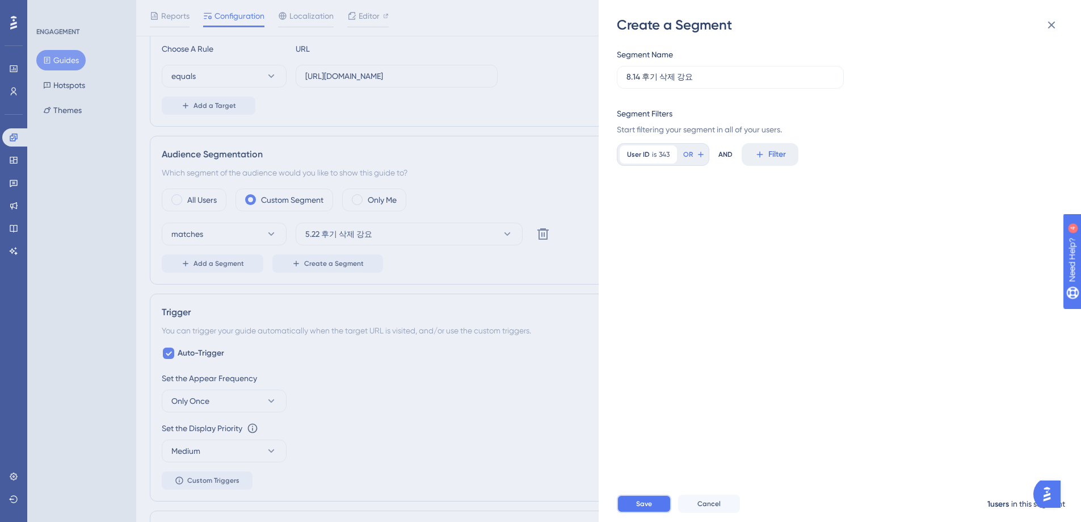
click at [656, 511] on button "Save" at bounding box center [644, 503] width 54 height 18
click at [805, 240] on div "Segment Name 8.14 후기 삭제 강요 Segment Filters Start filtering your segment in all …" at bounding box center [845, 259] width 457 height 451
click at [692, 156] on span "OR" at bounding box center [688, 154] width 10 height 9
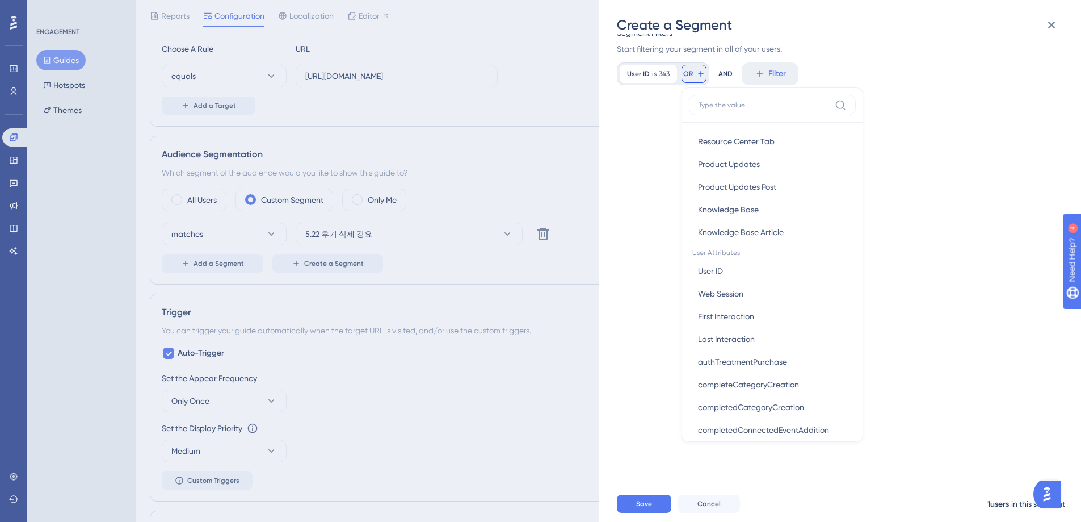
scroll to position [372, 0]
click at [738, 294] on button "User ID User ID" at bounding box center [772, 293] width 167 height 23
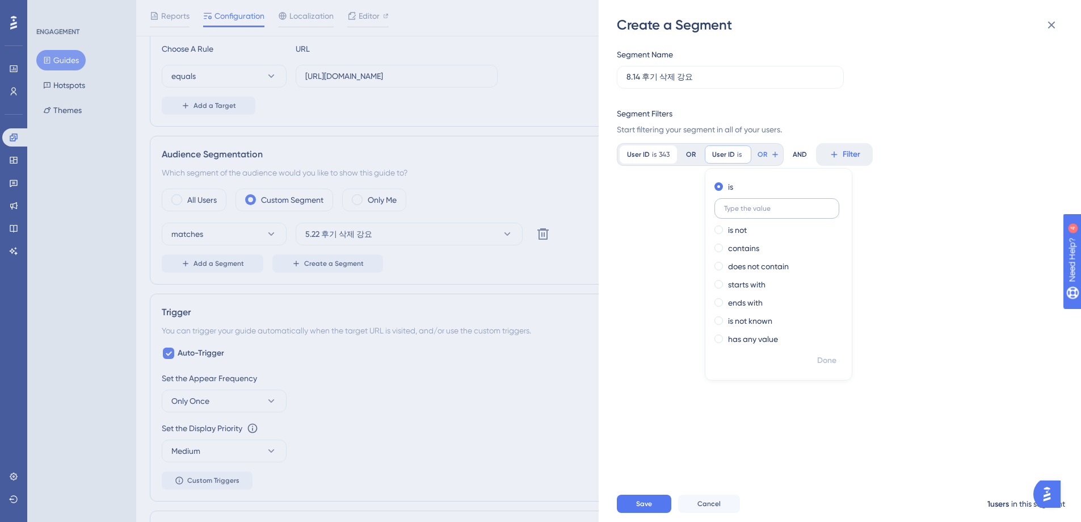
click at [759, 209] on input "text" at bounding box center [777, 208] width 106 height 8
click at [669, 156] on icon at bounding box center [668, 154] width 7 height 7
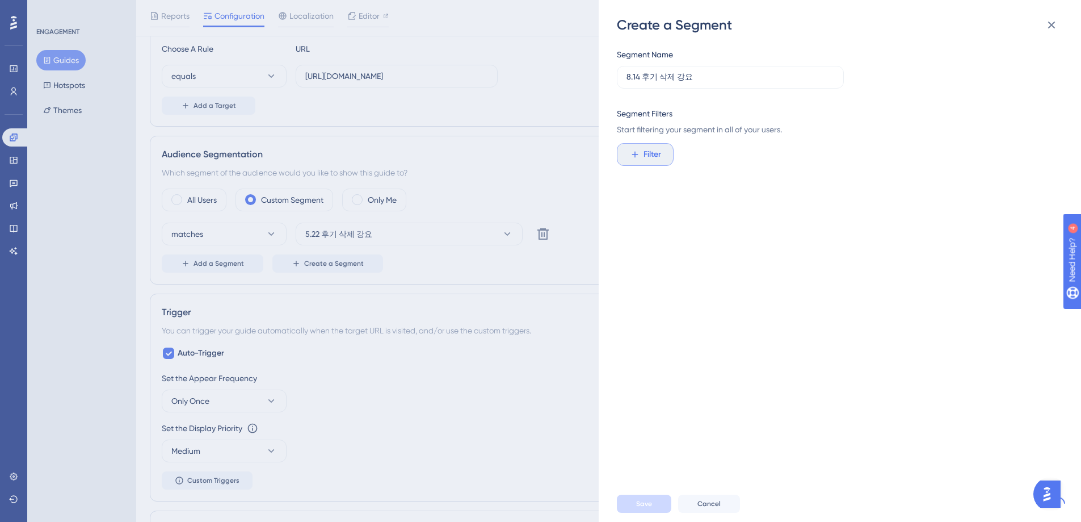
click at [653, 158] on span "Filter" at bounding box center [653, 155] width 18 height 14
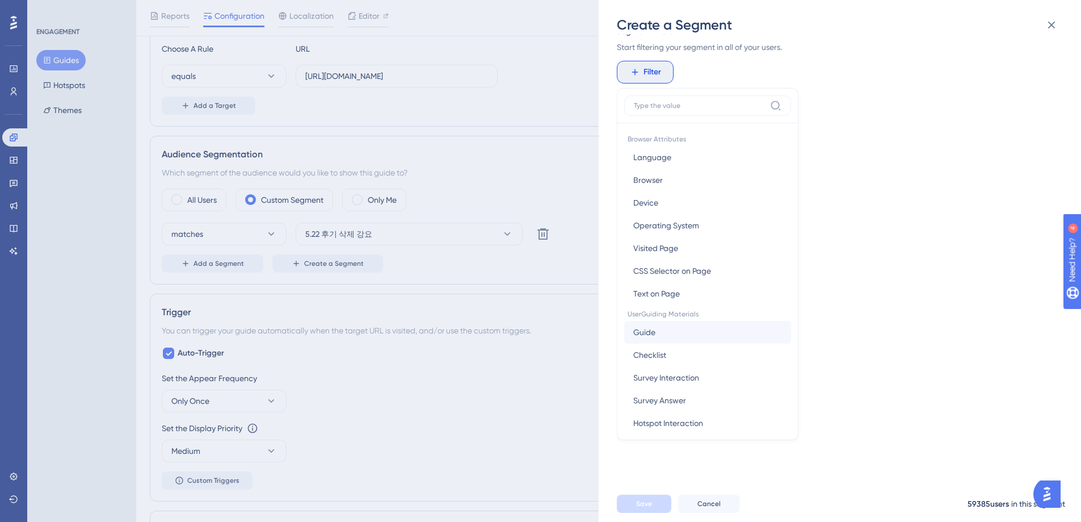
scroll to position [325, 0]
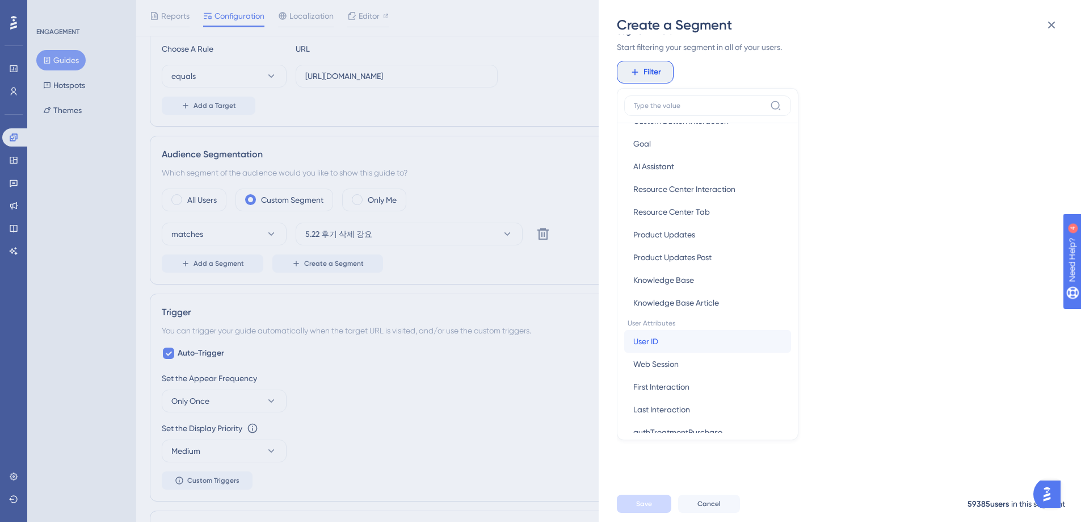
click at [666, 343] on button "User ID User ID" at bounding box center [707, 341] width 167 height 23
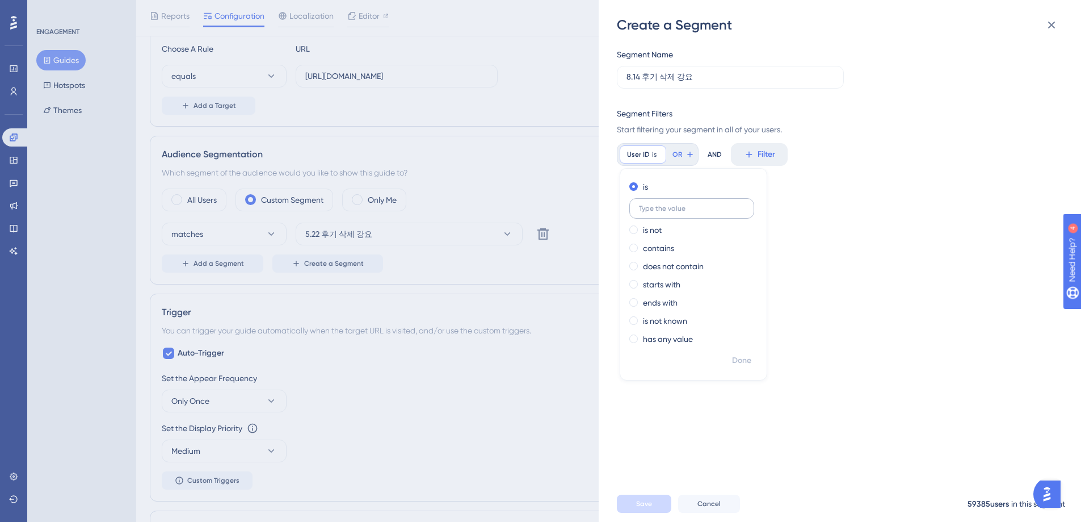
click at [679, 209] on input "text" at bounding box center [692, 208] width 106 height 8
type input "343"
click at [739, 360] on span "Done" at bounding box center [741, 361] width 19 height 14
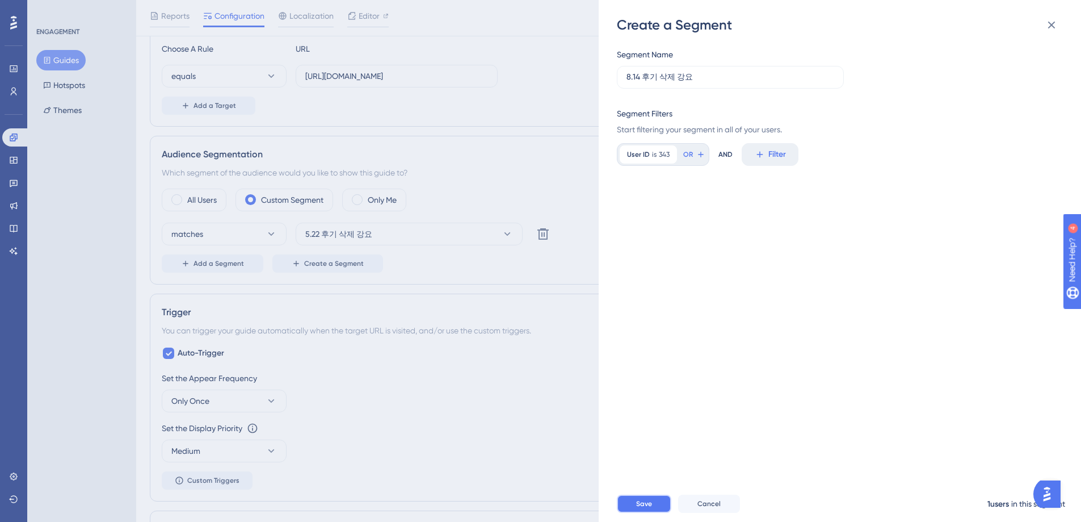
click at [648, 508] on span "Save" at bounding box center [644, 503] width 16 height 9
click at [352, 27] on div "Create a Segment Segment Name 8.14 후기 삭제 강요 Segment Filters Start filtering you…" at bounding box center [540, 261] width 1081 height 522
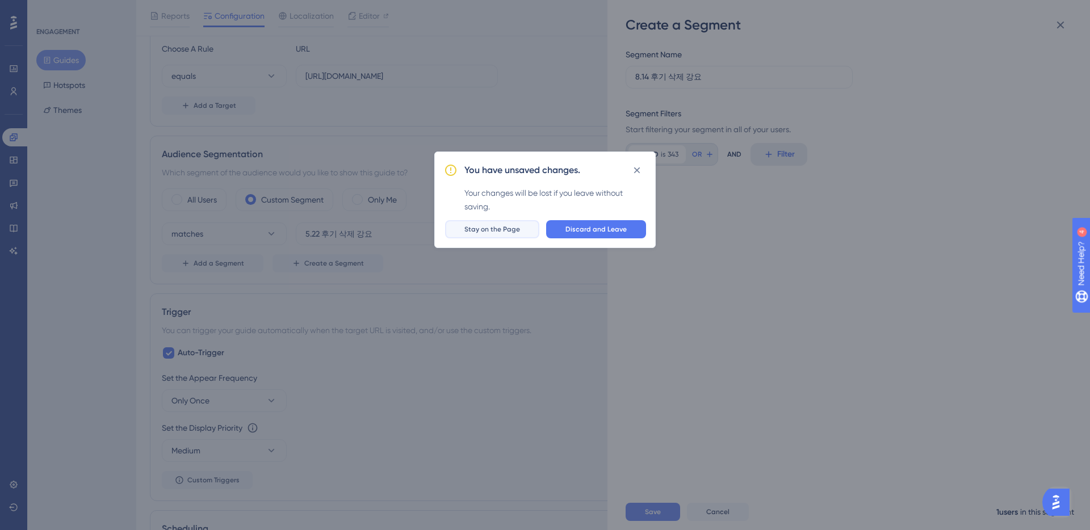
click at [499, 232] on span "Stay on the Page" at bounding box center [492, 229] width 56 height 9
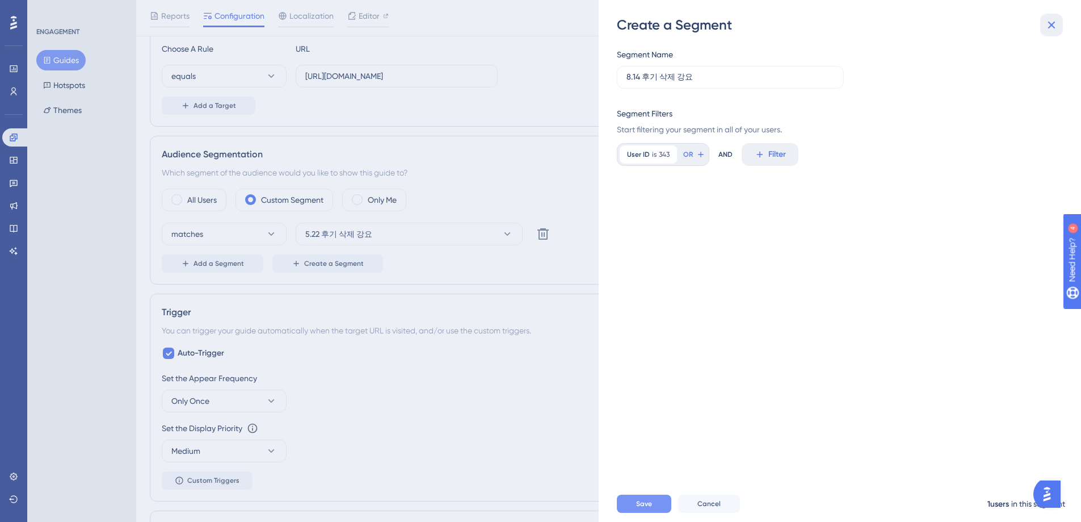
click at [1055, 26] on icon at bounding box center [1052, 25] width 14 height 14
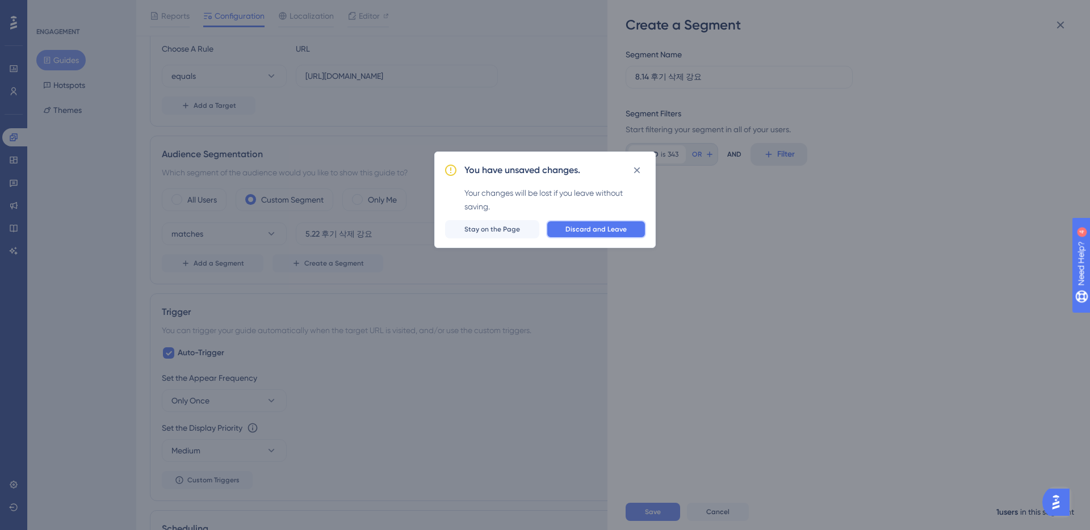
click at [603, 230] on span "Discard and Leave" at bounding box center [595, 229] width 61 height 9
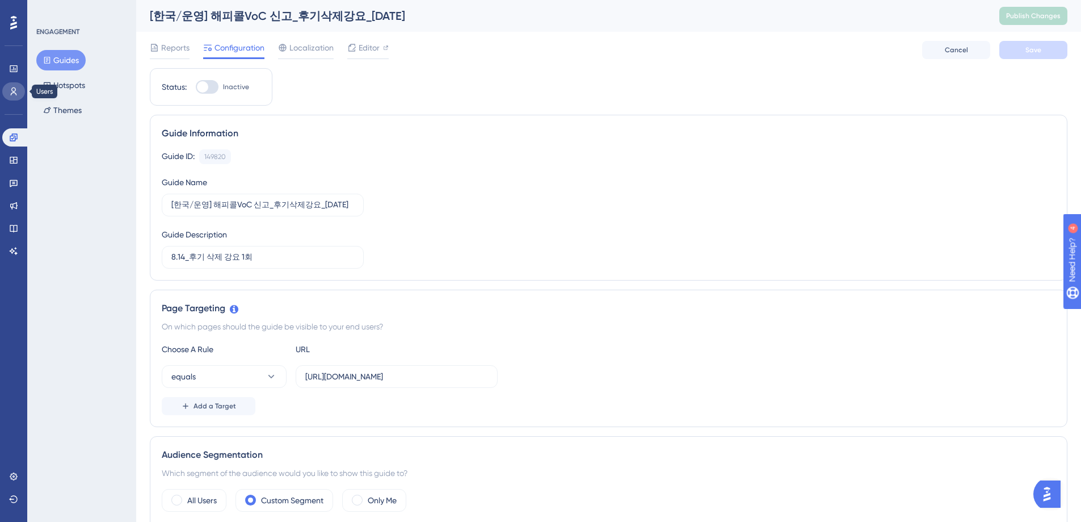
click at [13, 90] on icon at bounding box center [13, 91] width 9 height 9
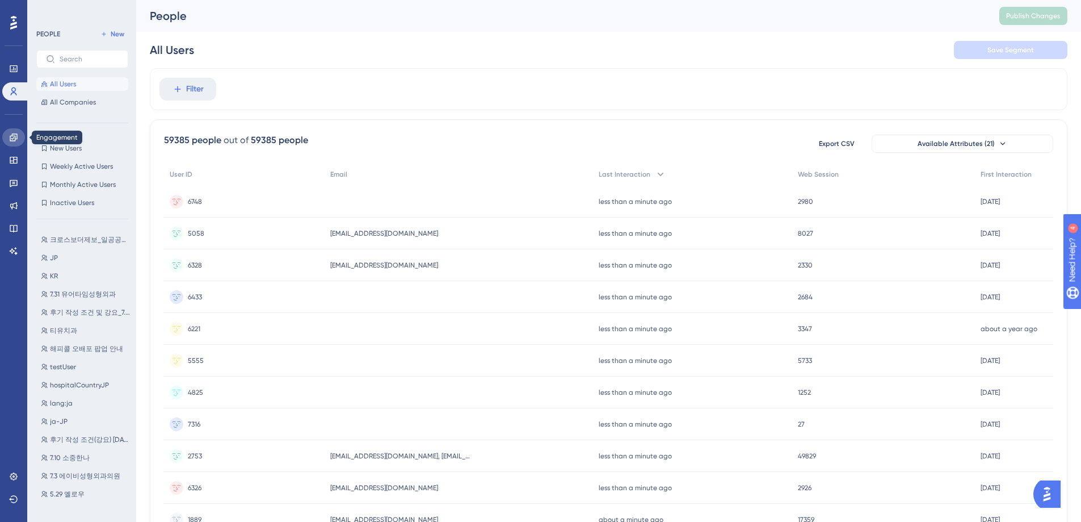
click at [13, 138] on icon at bounding box center [13, 136] width 7 height 7
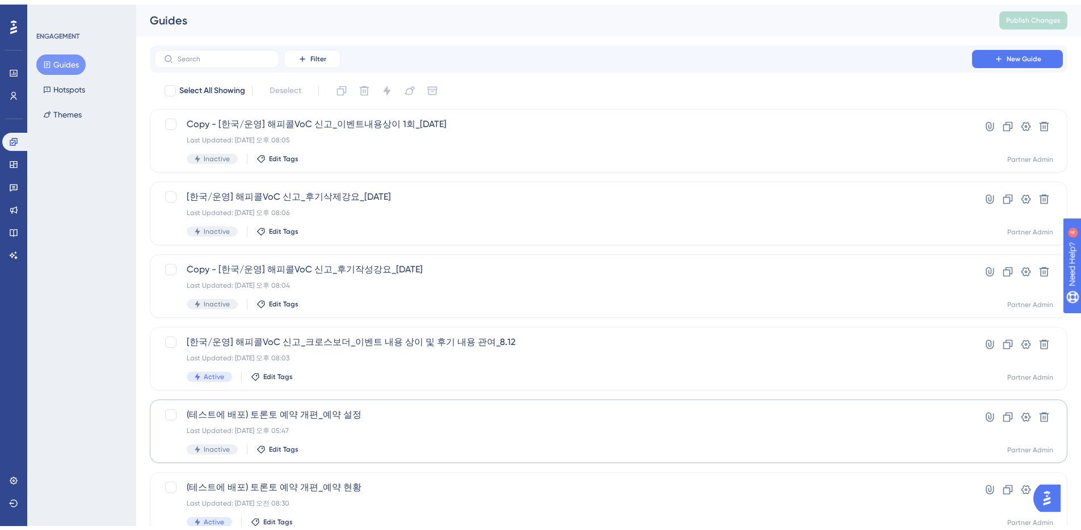
scroll to position [351, 0]
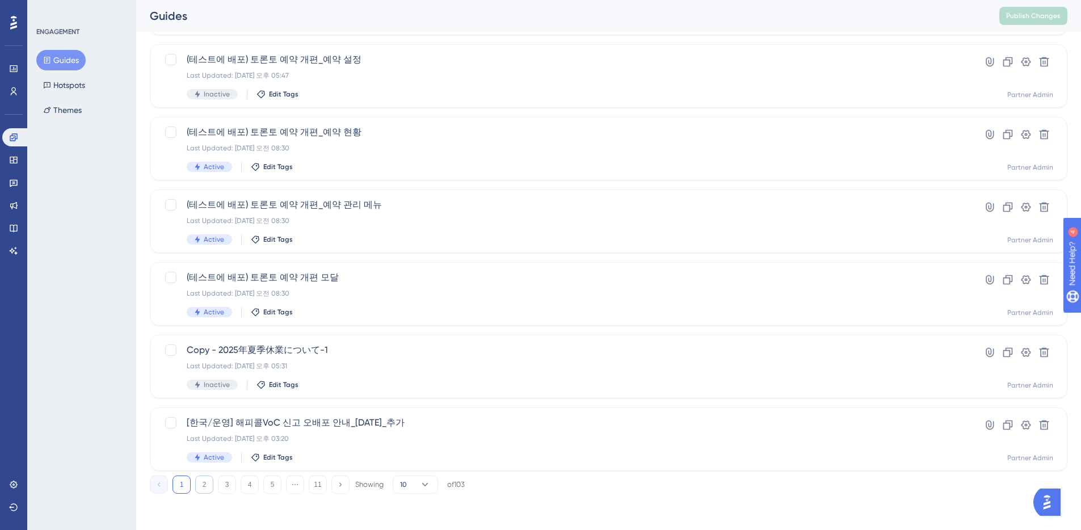
click at [203, 485] on button "2" at bounding box center [204, 485] width 18 height 18
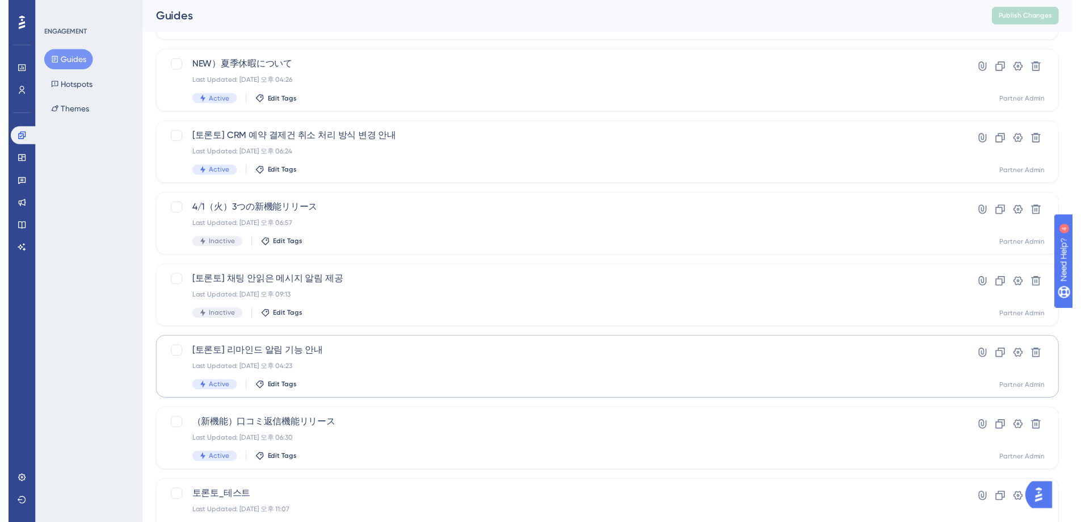
scroll to position [0, 0]
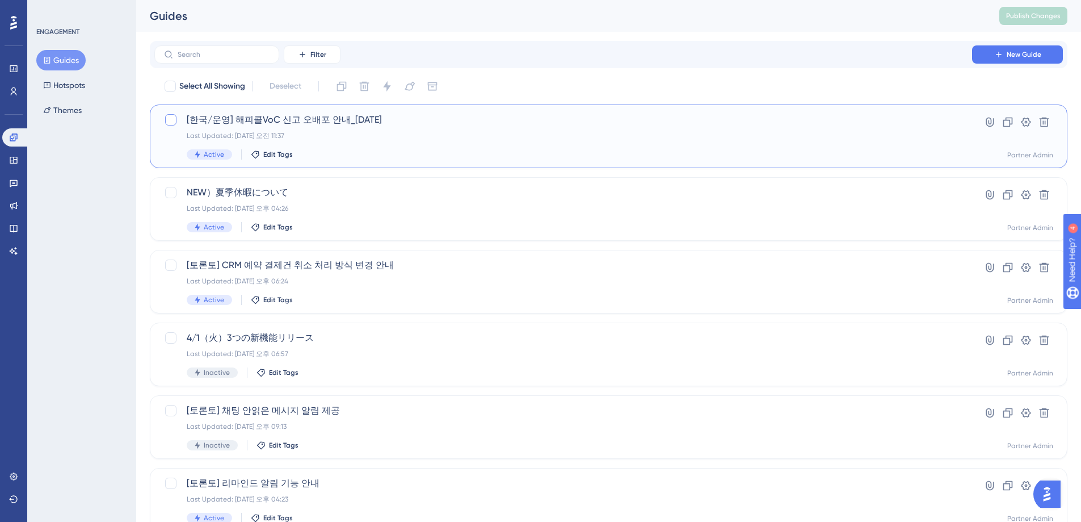
click at [171, 120] on div at bounding box center [170, 119] width 11 height 11
checkbox input "true"
click at [1046, 123] on icon at bounding box center [1045, 122] width 10 height 10
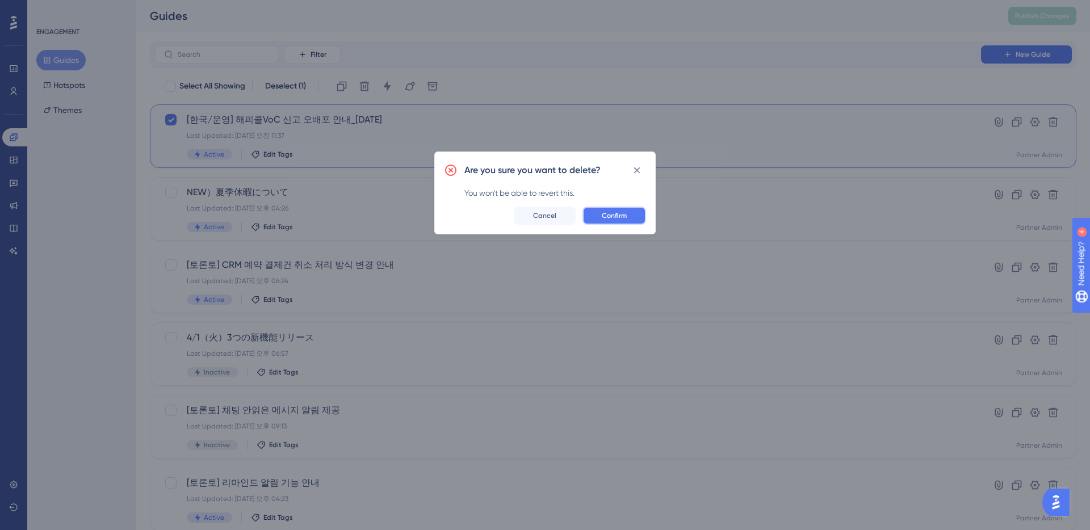
click at [615, 220] on span "Confirm" at bounding box center [614, 215] width 25 height 9
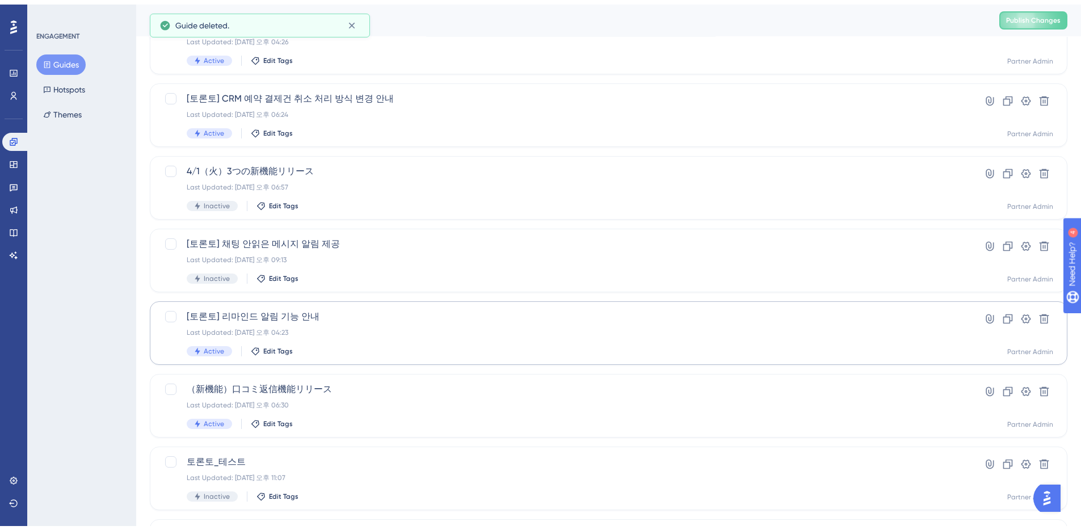
scroll to position [351, 0]
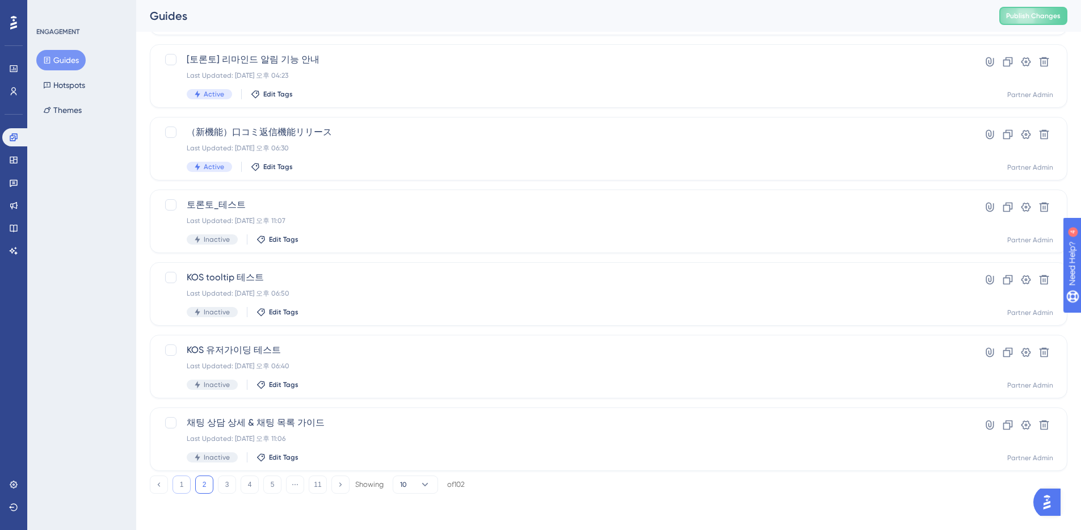
click at [183, 488] on button "1" at bounding box center [182, 485] width 18 height 18
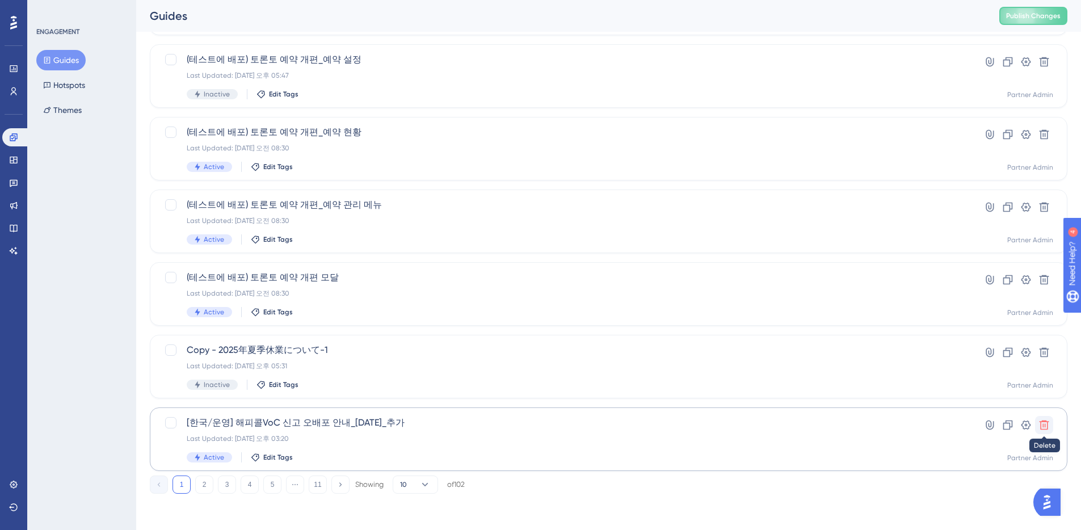
click at [1045, 426] on icon at bounding box center [1045, 426] width 10 height 10
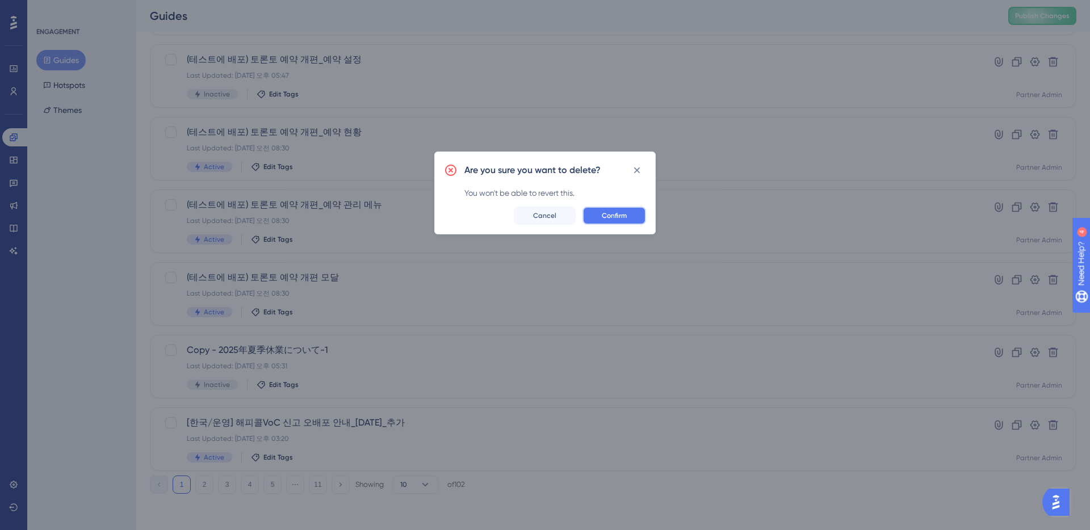
click at [614, 215] on span "Confirm" at bounding box center [614, 215] width 25 height 9
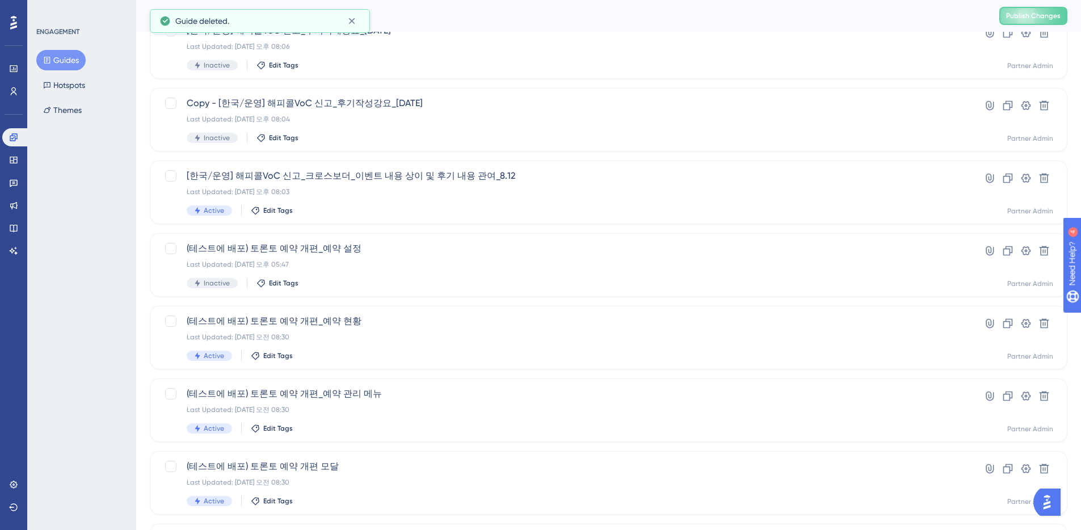
scroll to position [65, 0]
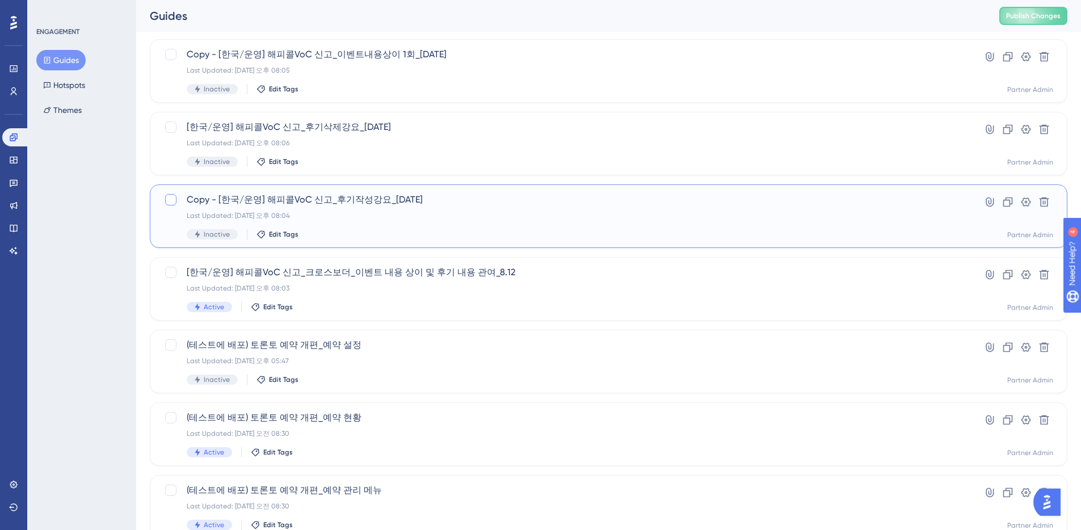
click at [172, 201] on div at bounding box center [170, 199] width 11 height 11
checkbox input "true"
click at [1043, 204] on icon at bounding box center [1045, 203] width 10 height 10
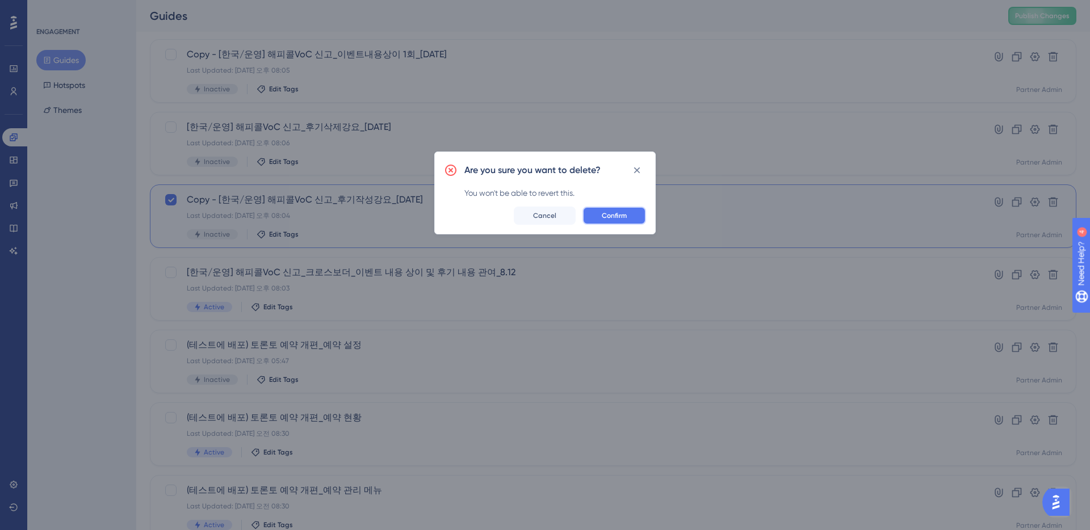
click at [620, 215] on span "Confirm" at bounding box center [614, 215] width 25 height 9
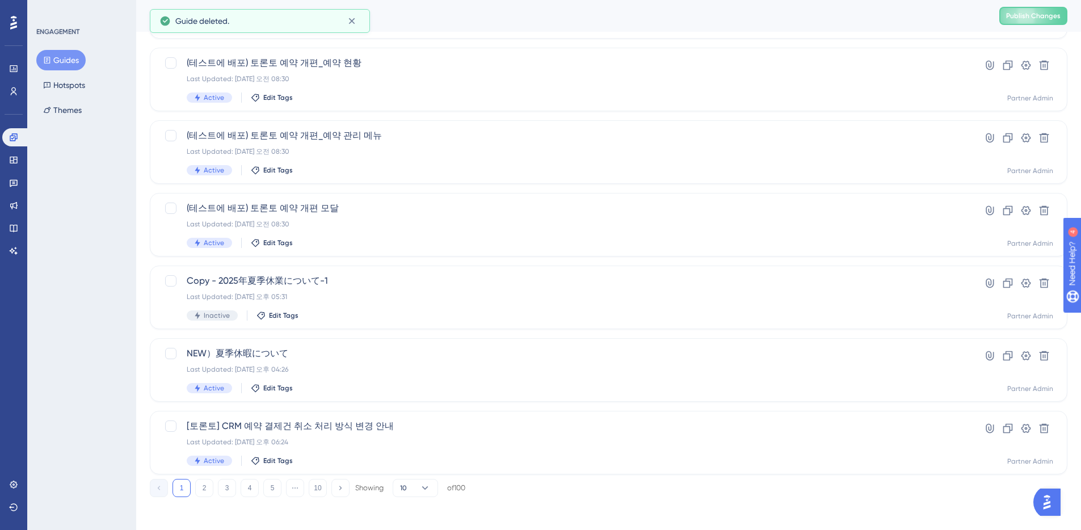
scroll to position [351, 0]
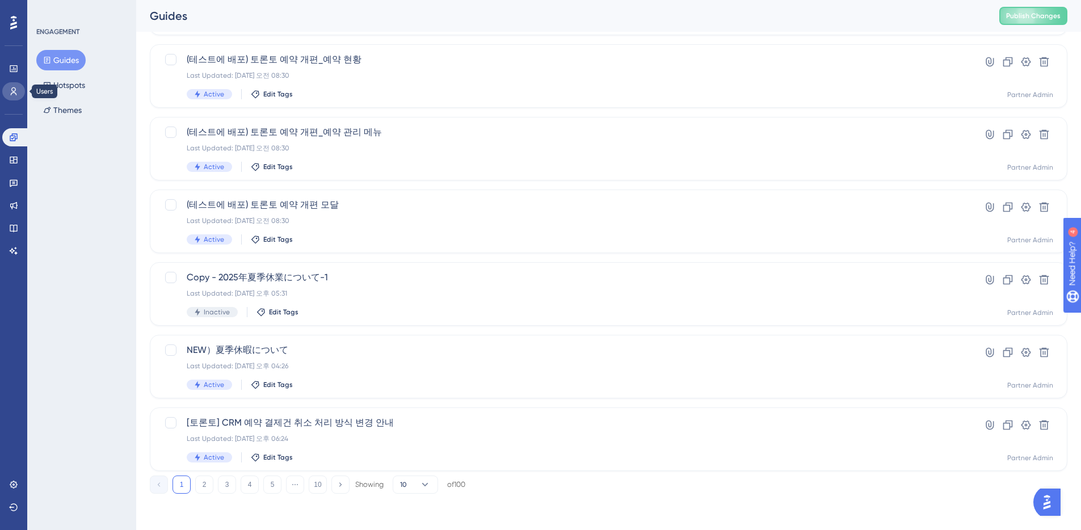
click at [15, 96] on link at bounding box center [13, 91] width 23 height 18
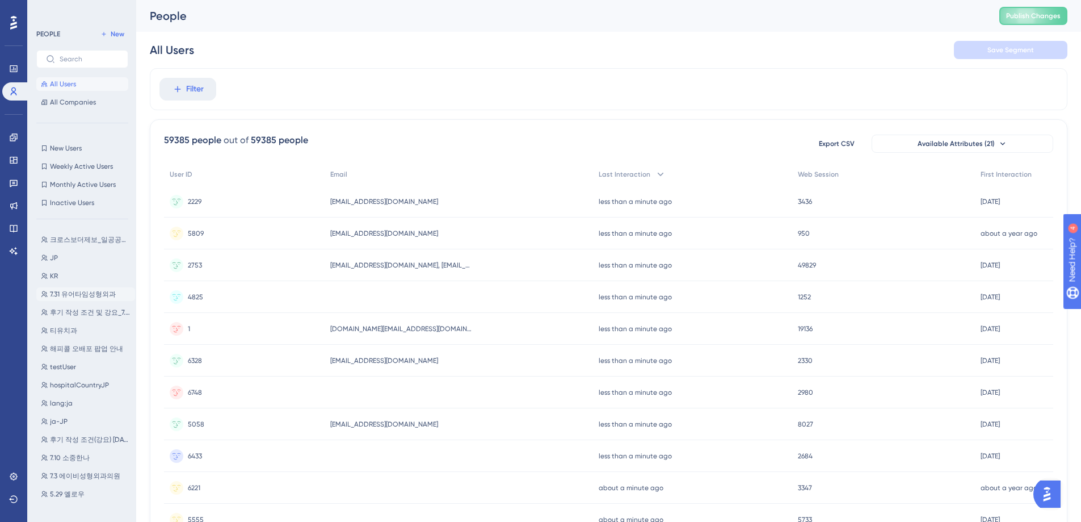
click at [86, 293] on span "7.31 유어타임성형외과" at bounding box center [83, 293] width 66 height 9
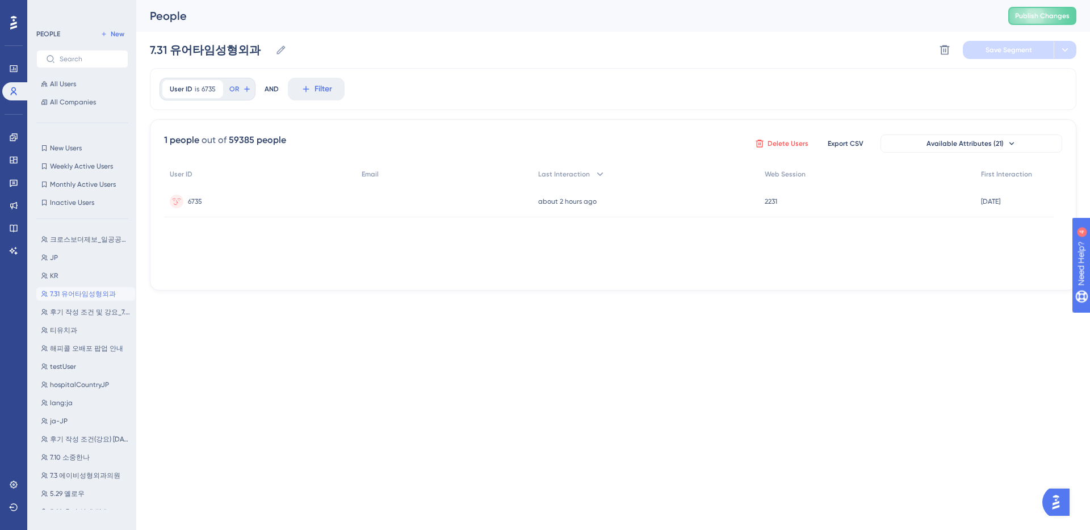
click at [757, 145] on icon at bounding box center [758, 143] width 7 height 7
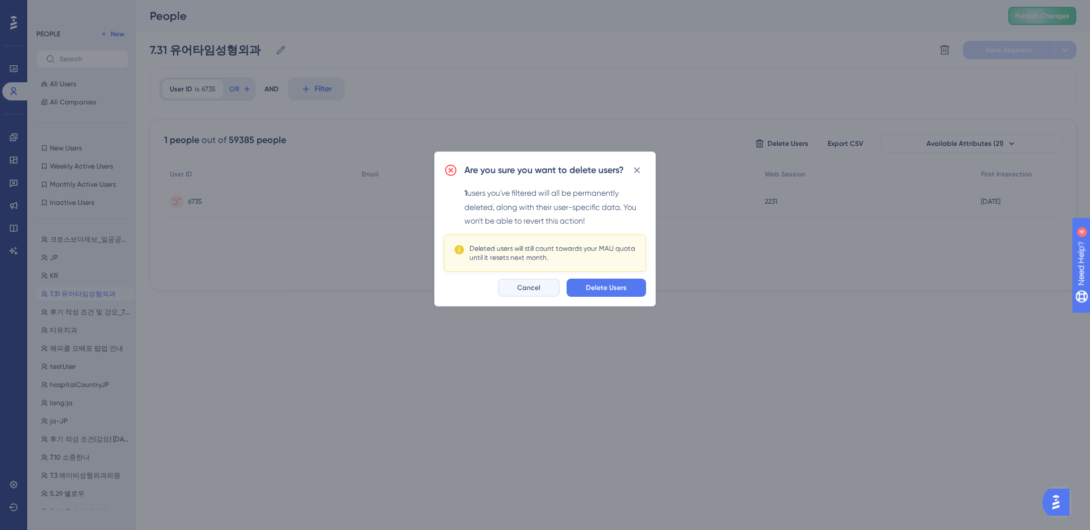
click at [536, 291] on span "Cancel" at bounding box center [528, 287] width 23 height 9
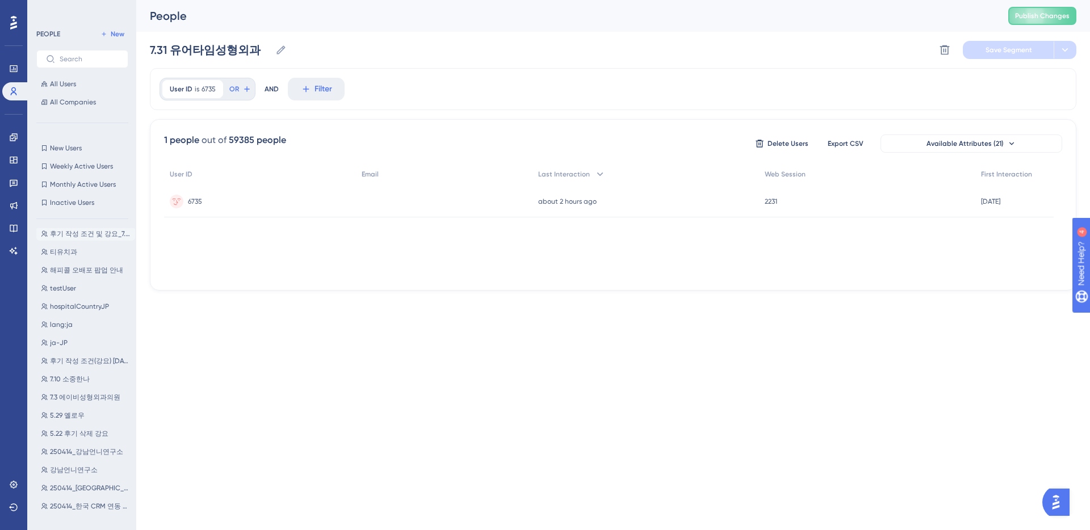
scroll to position [86, 0]
click at [69, 245] on span "티유치과" at bounding box center [63, 244] width 27 height 9
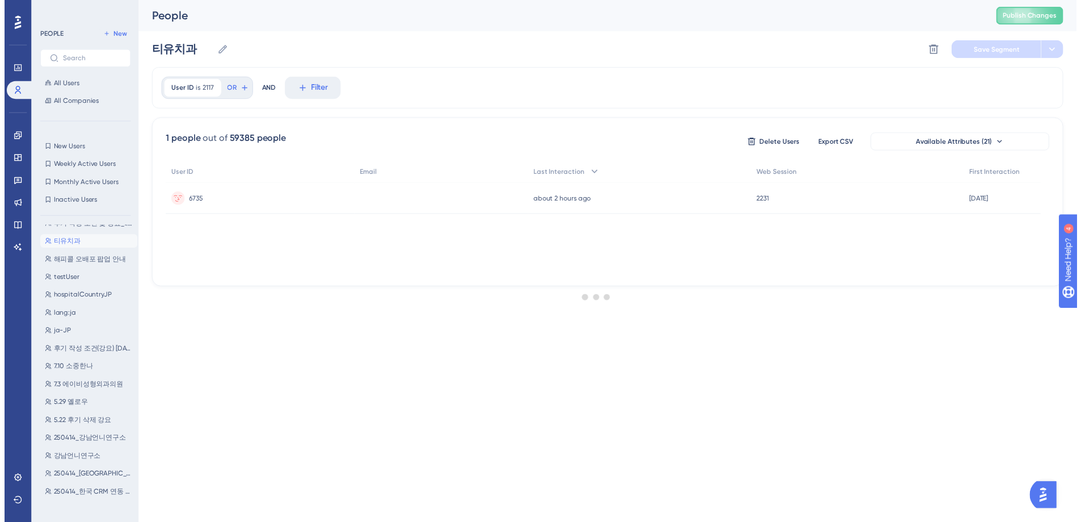
scroll to position [0, 0]
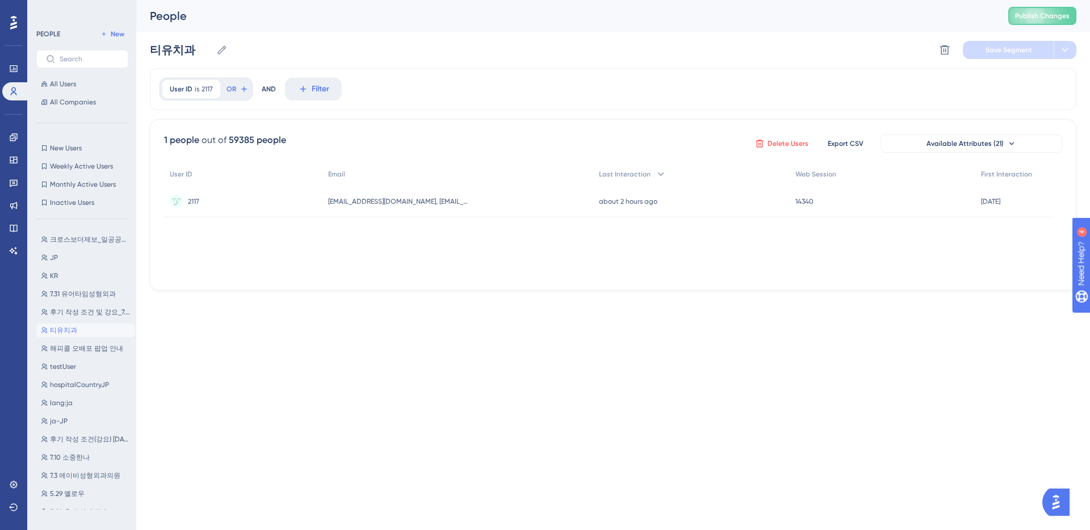
click at [760, 144] on icon at bounding box center [759, 143] width 9 height 9
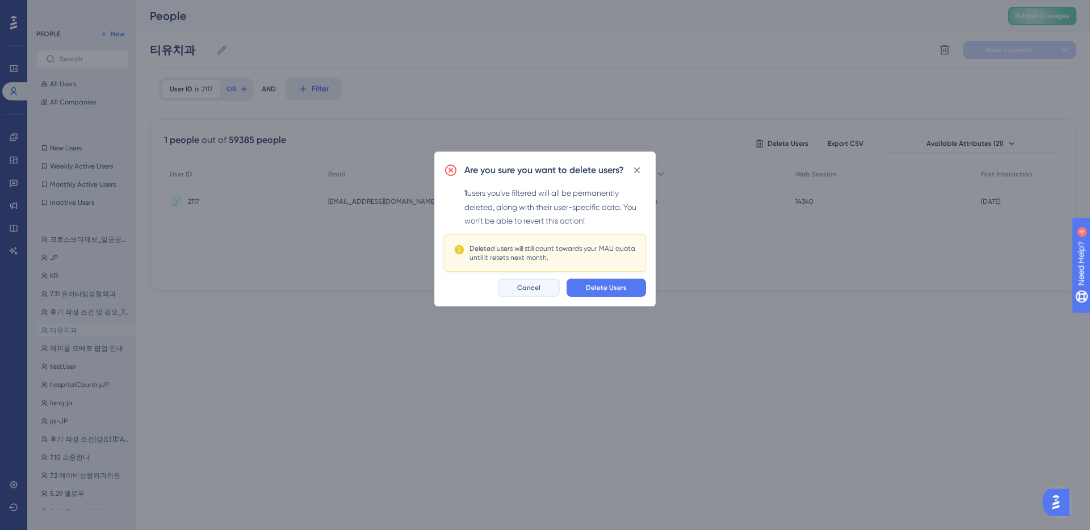
drag, startPoint x: 531, startPoint y: 290, endPoint x: 377, endPoint y: 366, distance: 172.1
click at [531, 290] on span "Cancel" at bounding box center [528, 287] width 23 height 9
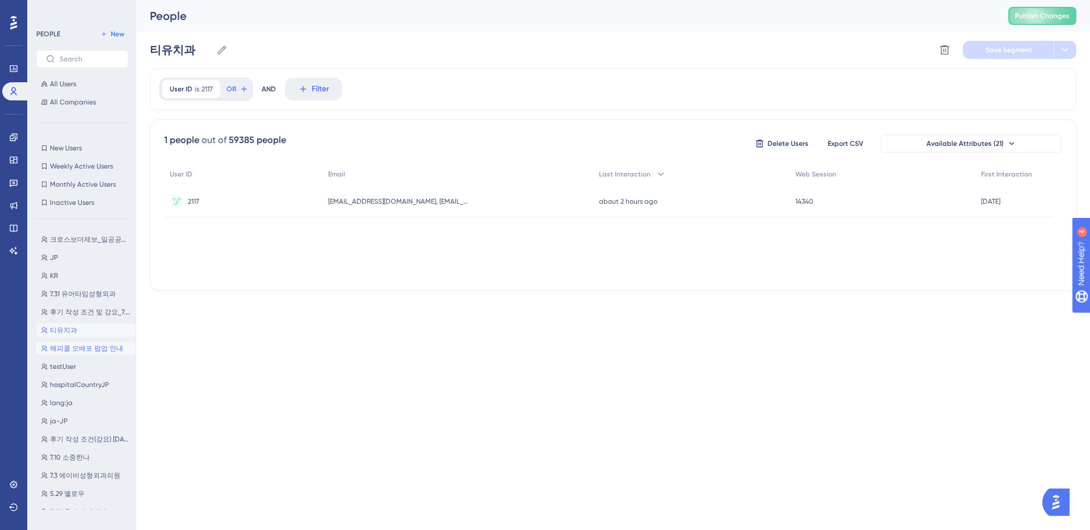
click at [92, 349] on span "해피콜 오배포 팝업 안내" at bounding box center [86, 348] width 73 height 9
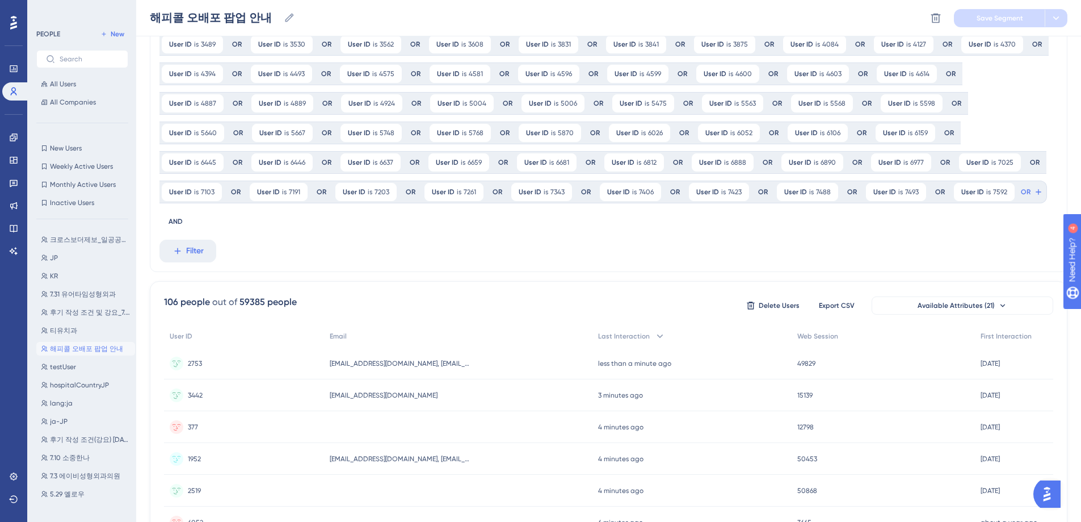
scroll to position [221, 0]
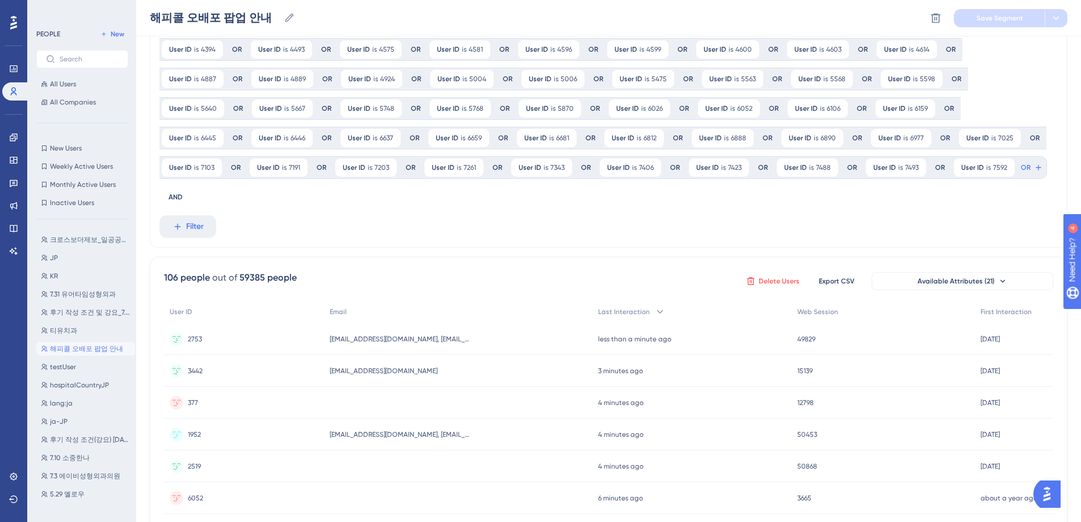
click at [753, 277] on icon at bounding box center [750, 280] width 7 height 7
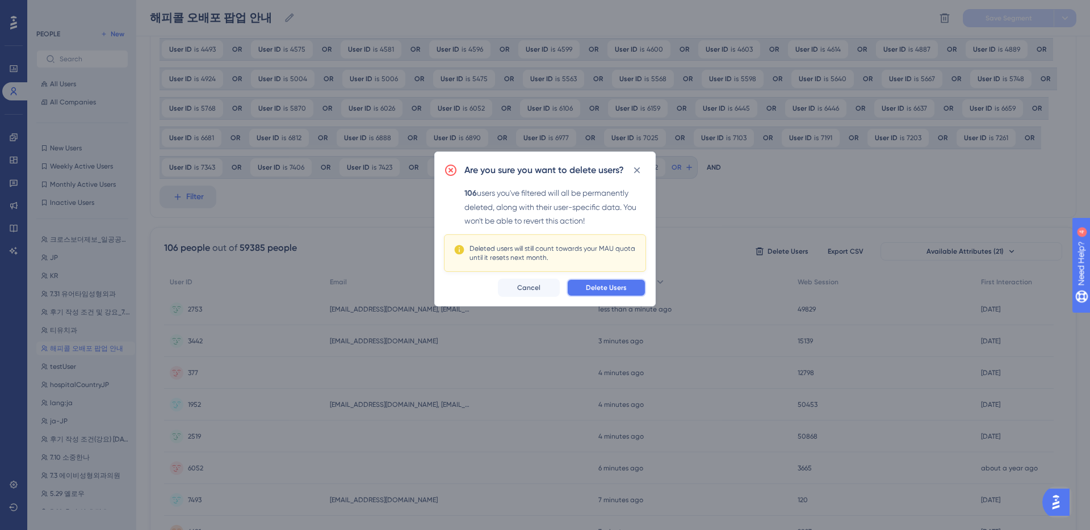
click at [598, 286] on span "Delete Users" at bounding box center [606, 287] width 41 height 9
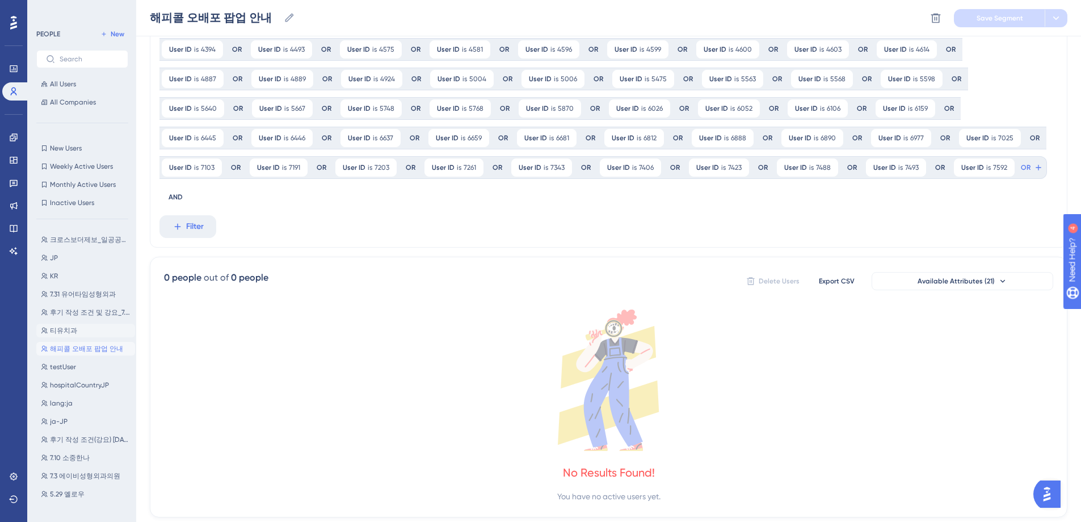
click at [79, 328] on button "티유치과 티유치과" at bounding box center [85, 331] width 99 height 14
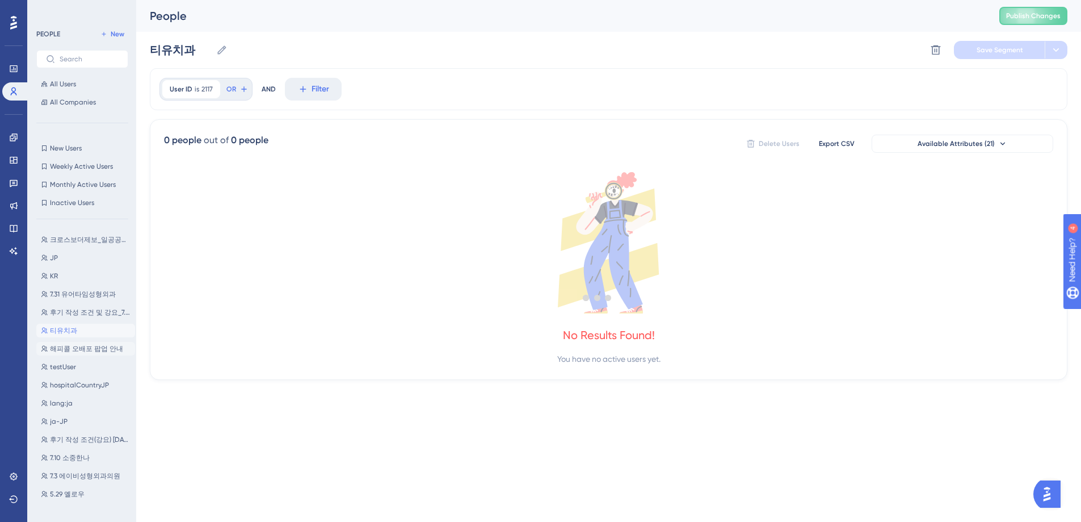
scroll to position [0, 0]
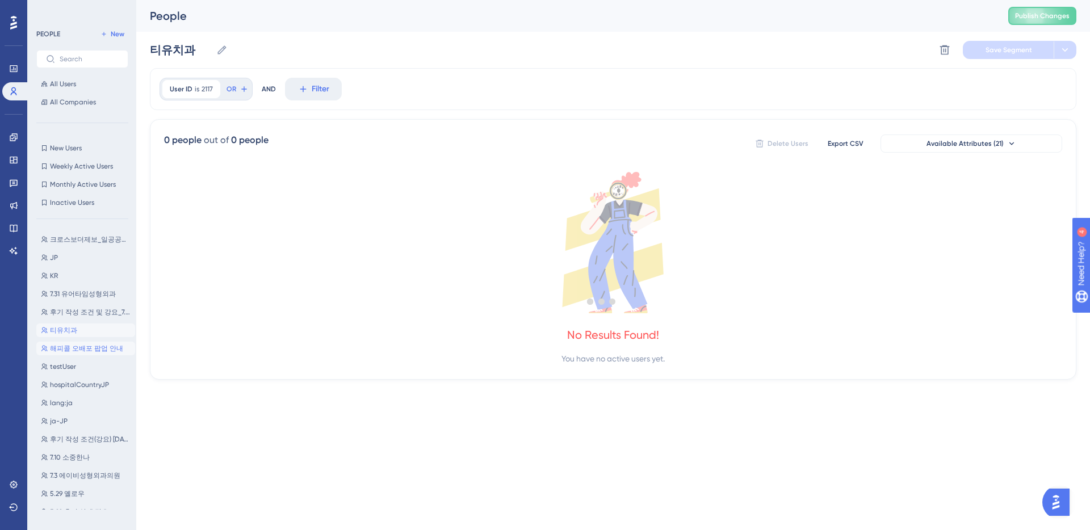
click at [85, 349] on span "해피콜 오배포 팝업 안내" at bounding box center [86, 348] width 73 height 9
type input "해피콜 오배포 팝업 안내"
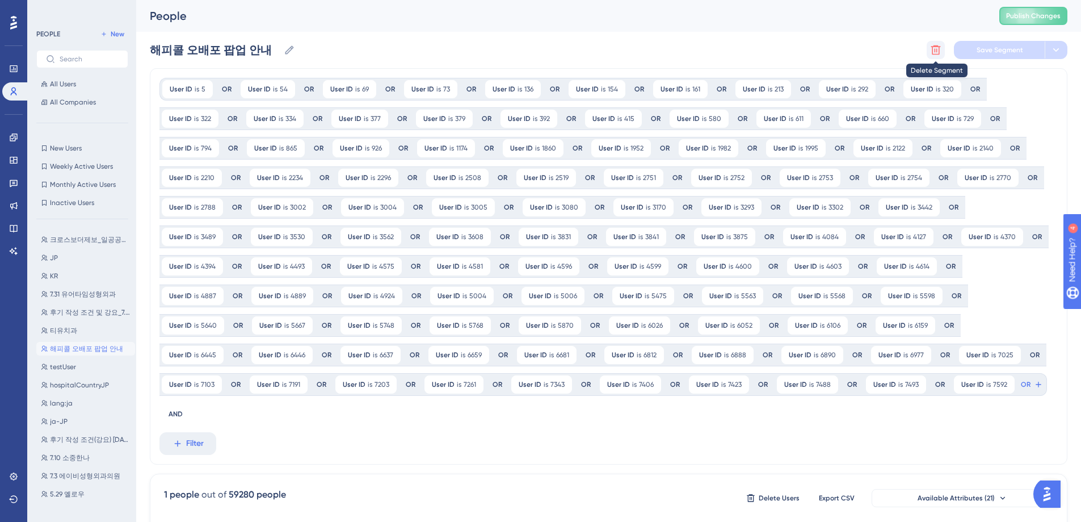
click at [936, 52] on icon at bounding box center [935, 49] width 11 height 11
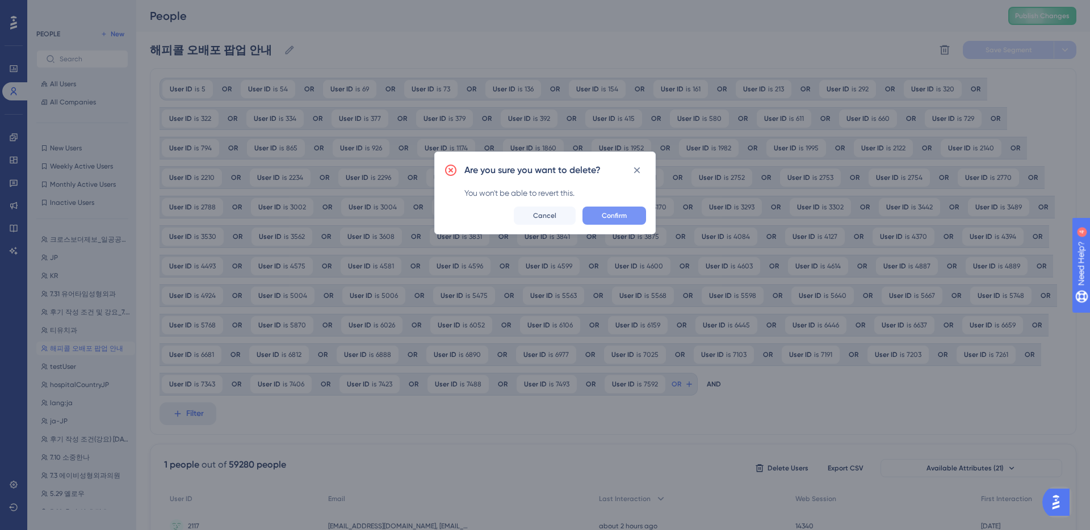
click at [624, 216] on span "Confirm" at bounding box center [614, 215] width 25 height 9
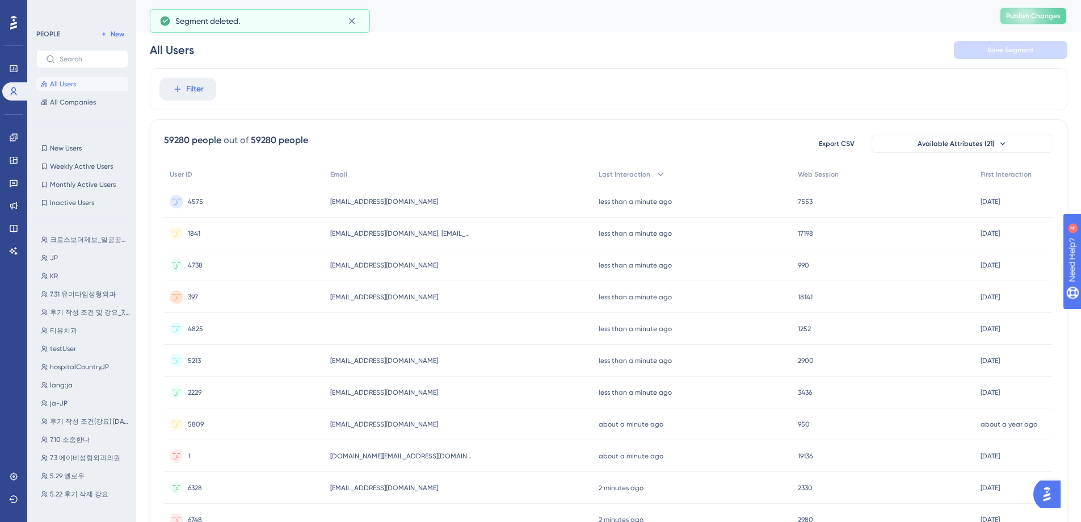
click at [1025, 14] on span "Publish Changes" at bounding box center [1033, 15] width 54 height 9
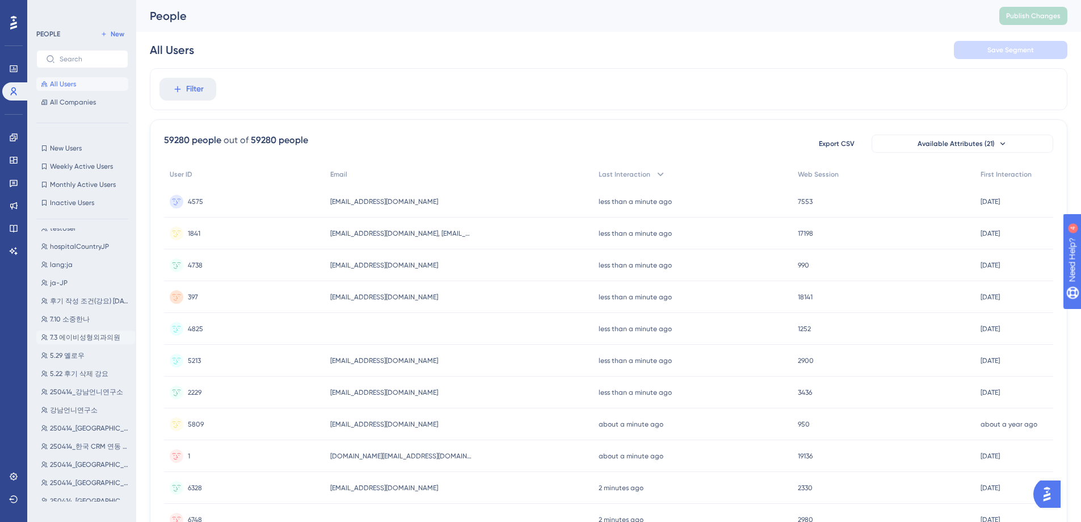
scroll to position [127, 0]
click at [78, 366] on span "5.22 후기 삭제 강요" at bounding box center [79, 367] width 58 height 9
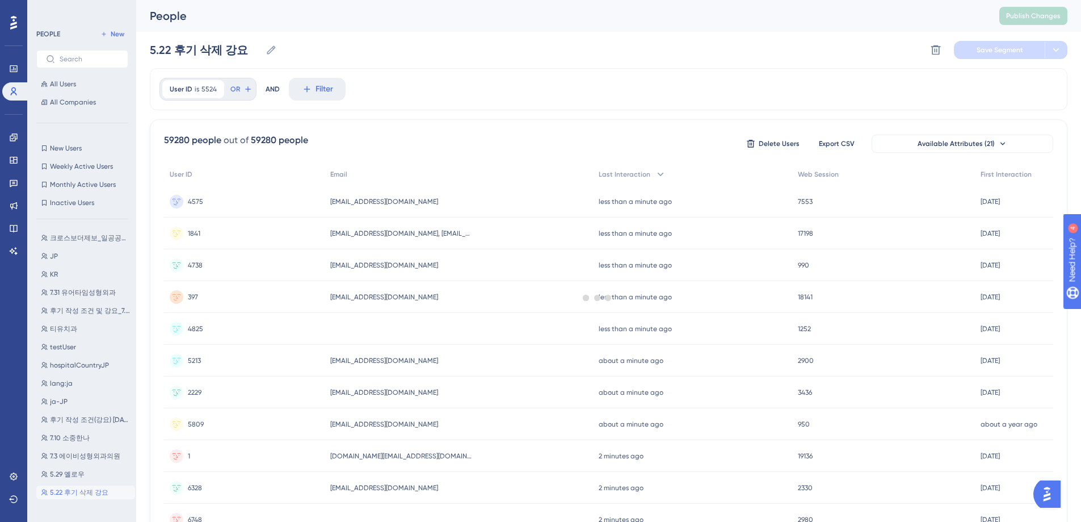
scroll to position [0, 0]
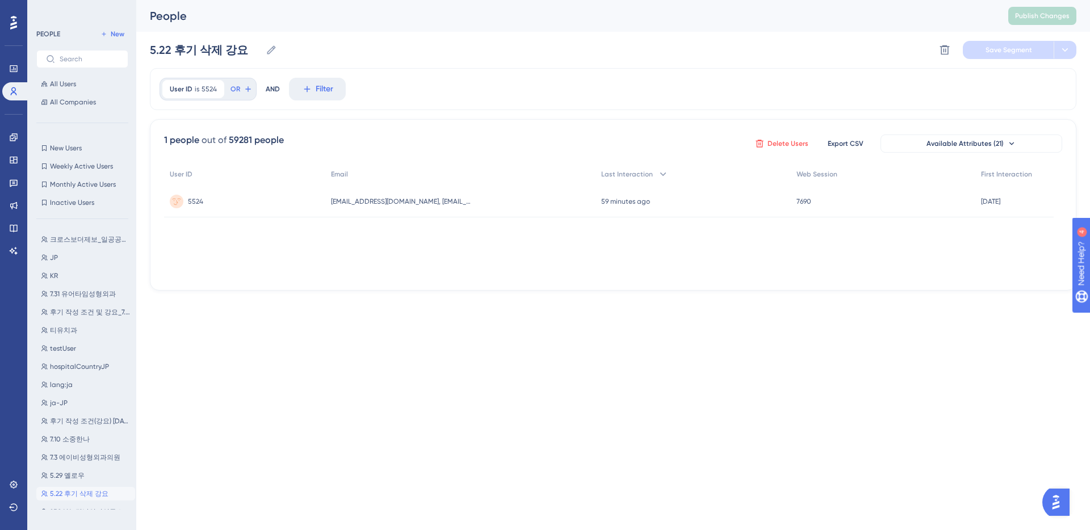
click at [764, 142] on icon at bounding box center [759, 143] width 9 height 9
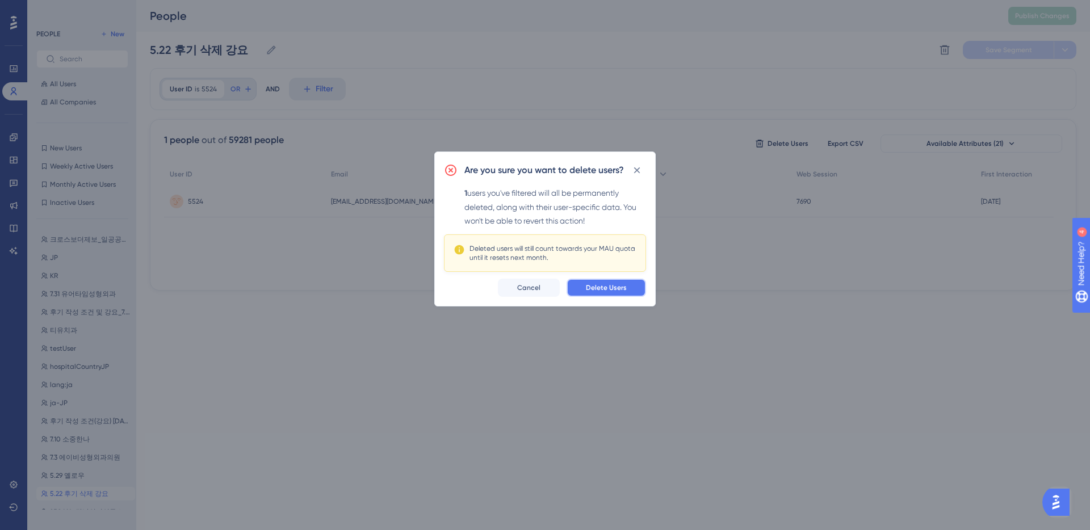
click at [613, 289] on span "Delete Users" at bounding box center [606, 287] width 41 height 9
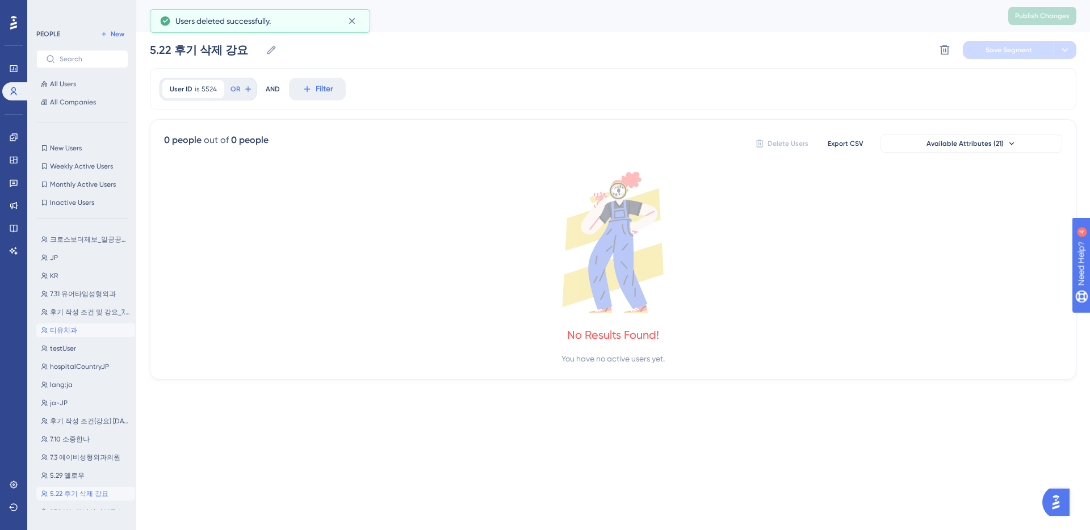
click at [64, 329] on span "티유치과" at bounding box center [63, 330] width 27 height 9
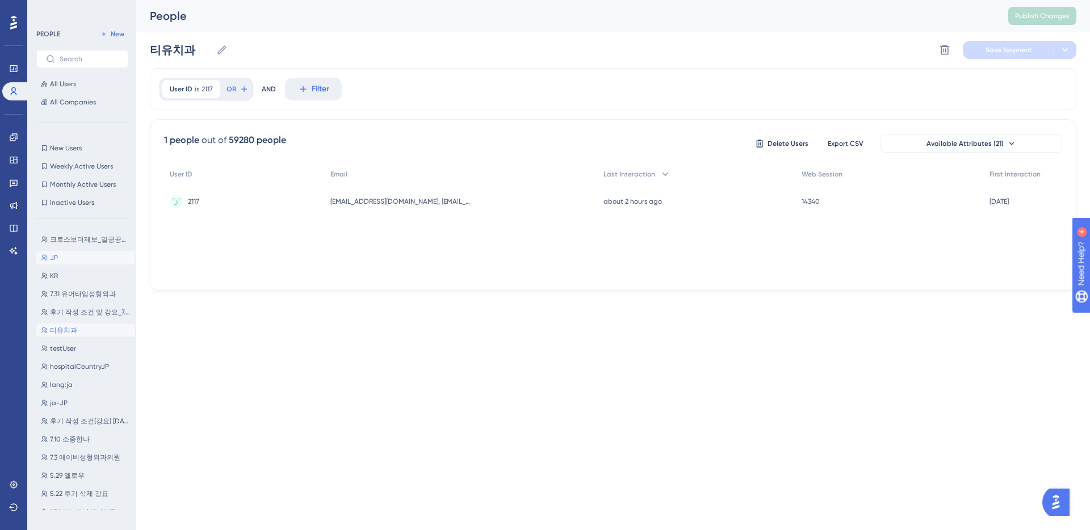
click at [74, 257] on button "JP JP" at bounding box center [85, 258] width 99 height 14
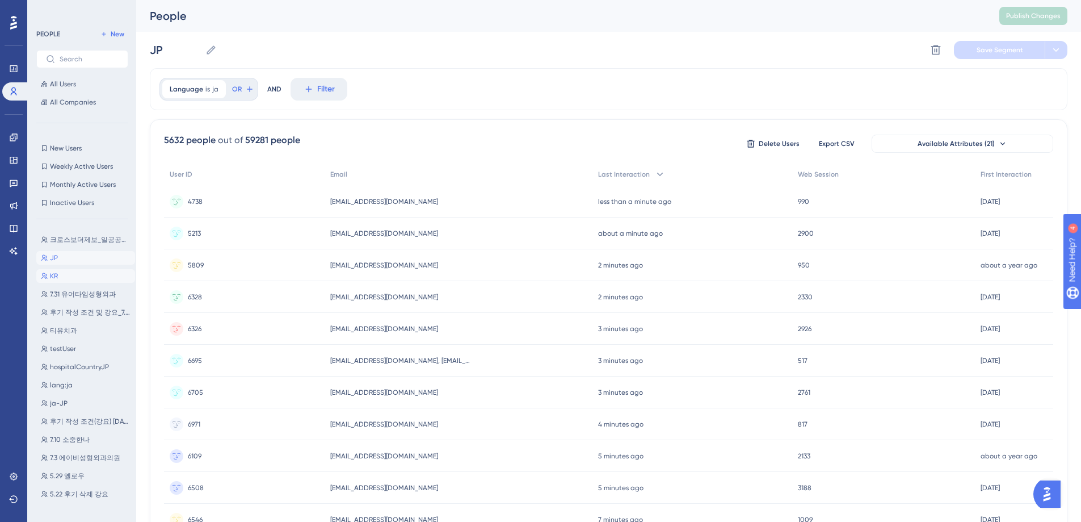
click at [89, 277] on button "KR KR" at bounding box center [85, 276] width 99 height 14
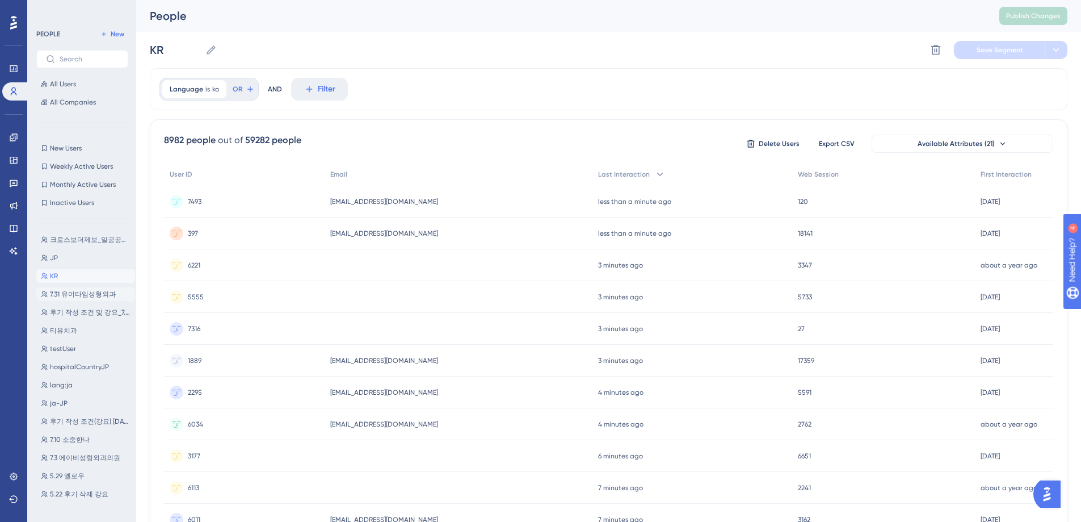
click at [98, 294] on span "7.31 유어타임성형외과" at bounding box center [83, 293] width 66 height 9
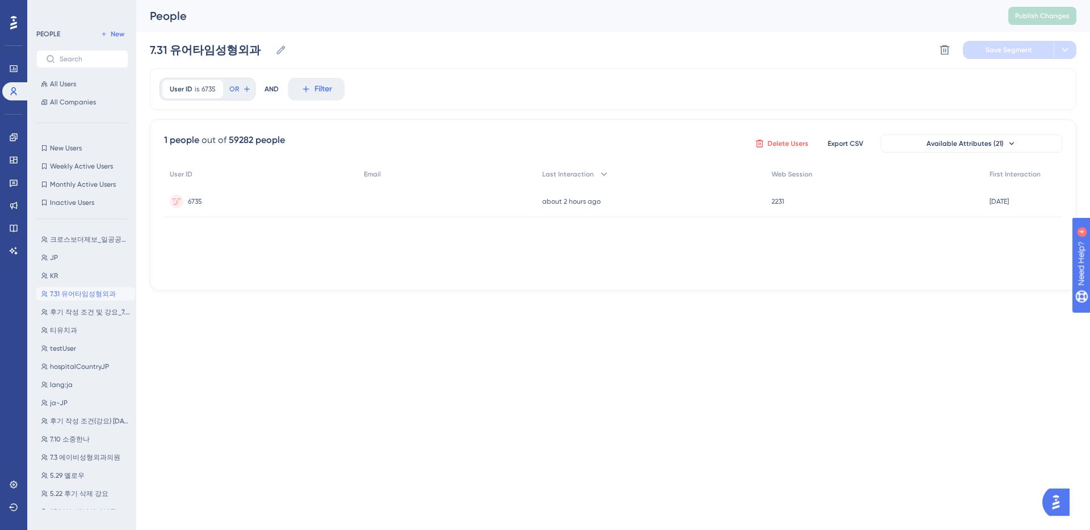
click at [762, 142] on icon at bounding box center [759, 143] width 9 height 9
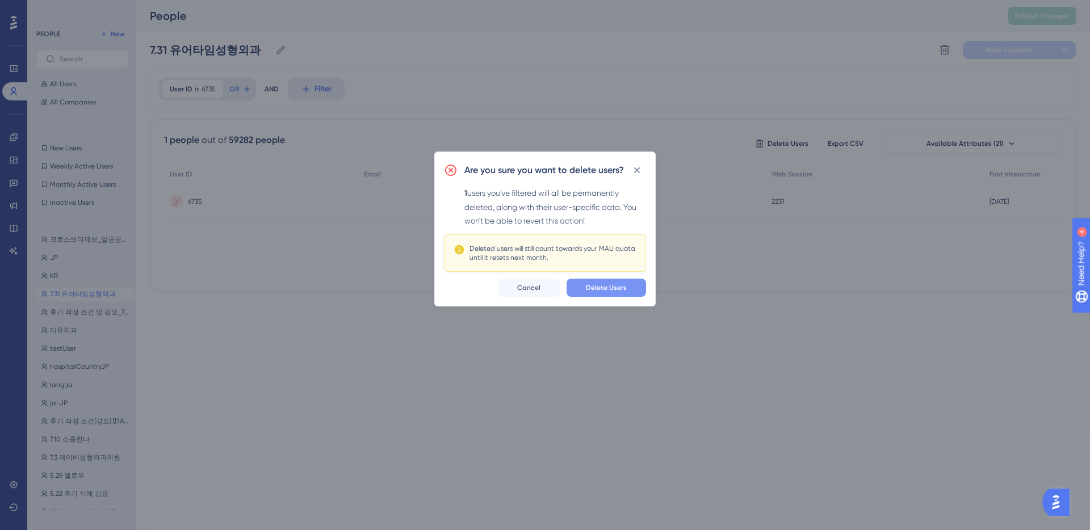
click at [611, 290] on span "Delete Users" at bounding box center [606, 287] width 41 height 9
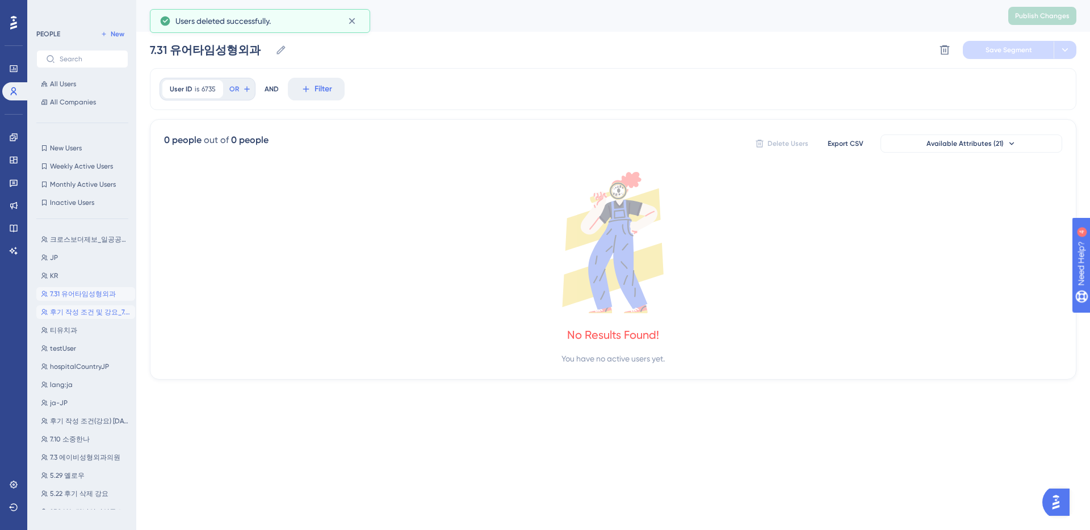
click at [91, 314] on span "후기 작성 조건 및 강요_7.25" at bounding box center [90, 312] width 81 height 9
type input "후기 작성 조건 및 강요_7.25"
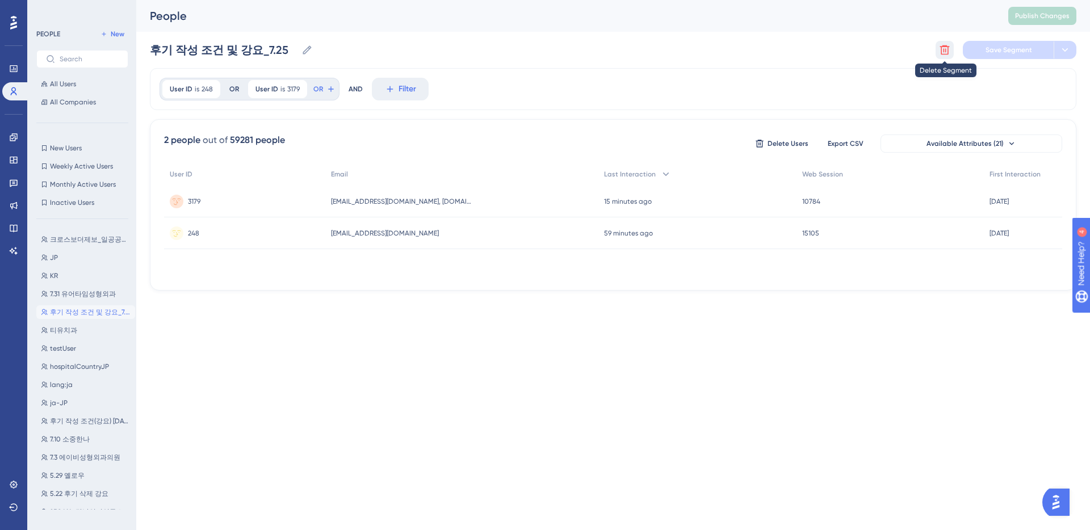
click at [946, 49] on icon at bounding box center [944, 49] width 11 height 11
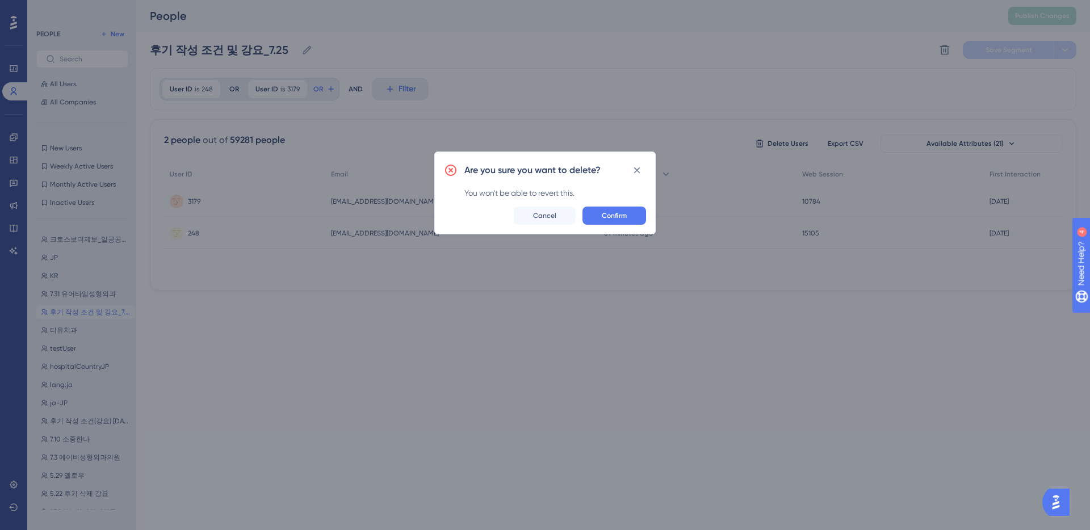
click at [622, 215] on span "Confirm" at bounding box center [614, 215] width 25 height 9
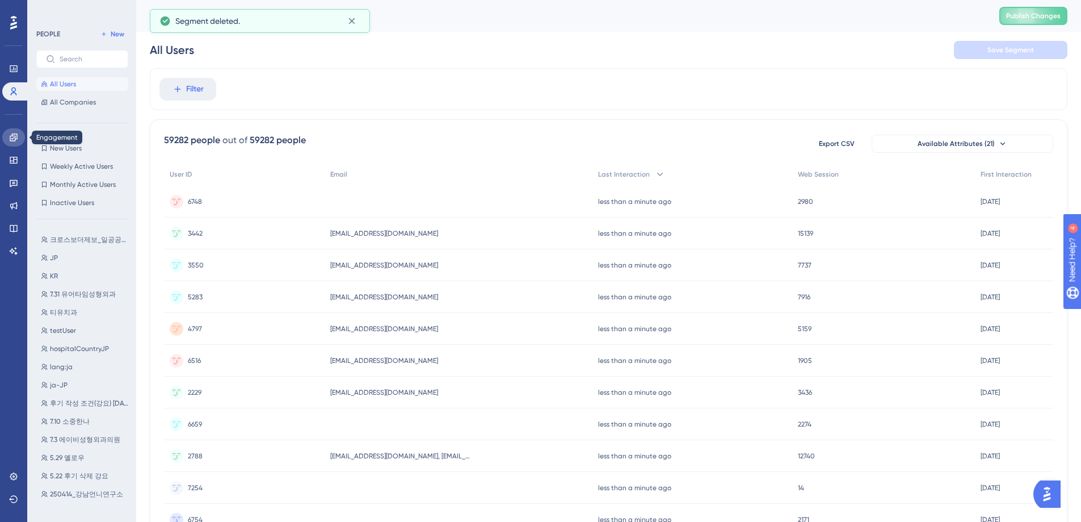
click at [9, 136] on icon at bounding box center [13, 137] width 9 height 9
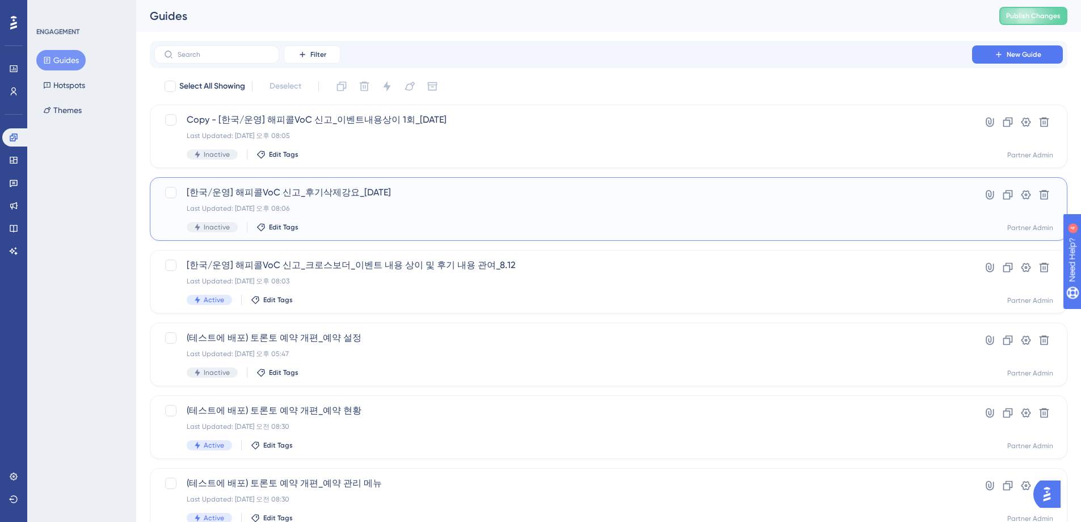
click at [525, 202] on div "[한국/운영] 해피콜VoC 신고_후기삭제강요_[DATE] Last Updated: [DATE] 오후 08:06 Inactive Edit Tags" at bounding box center [563, 209] width 753 height 47
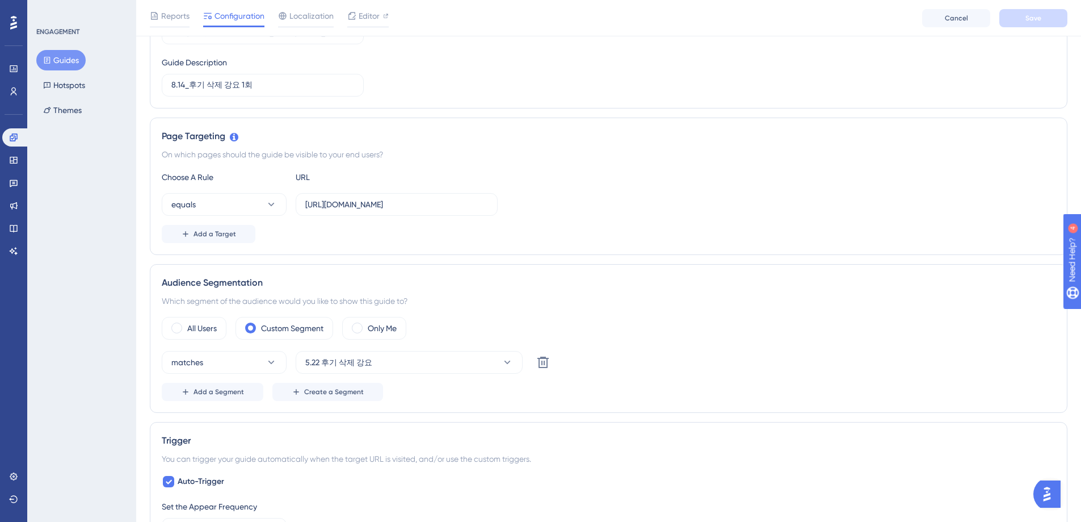
scroll to position [245, 0]
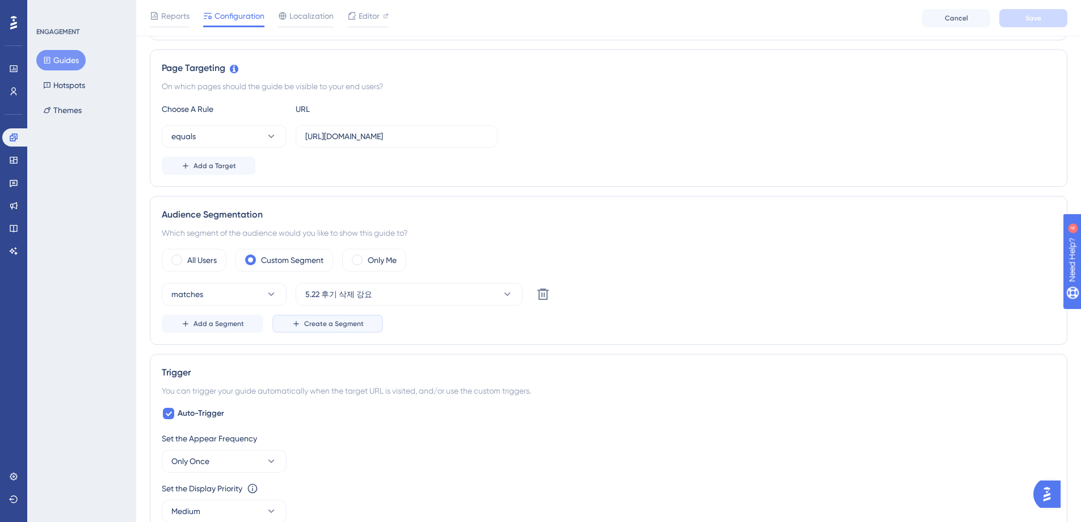
click at [352, 325] on span "Create a Segment" at bounding box center [334, 323] width 60 height 9
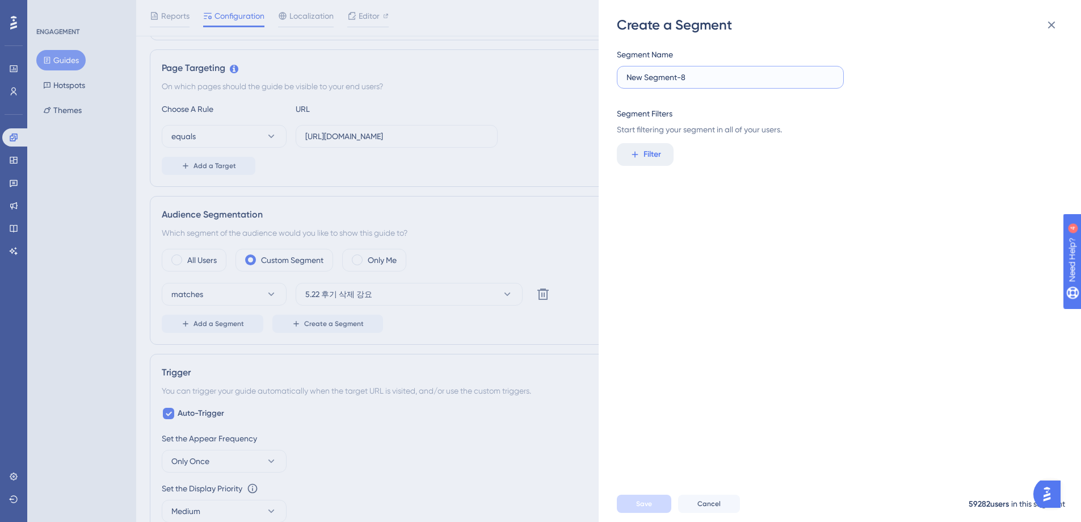
drag, startPoint x: 691, startPoint y: 77, endPoint x: 623, endPoint y: 80, distance: 67.6
click at [625, 79] on label "New Segment-8" at bounding box center [730, 77] width 227 height 23
type input "후기 삭제 강요_8.14 스노우"
click at [649, 154] on span "Filter" at bounding box center [653, 155] width 18 height 14
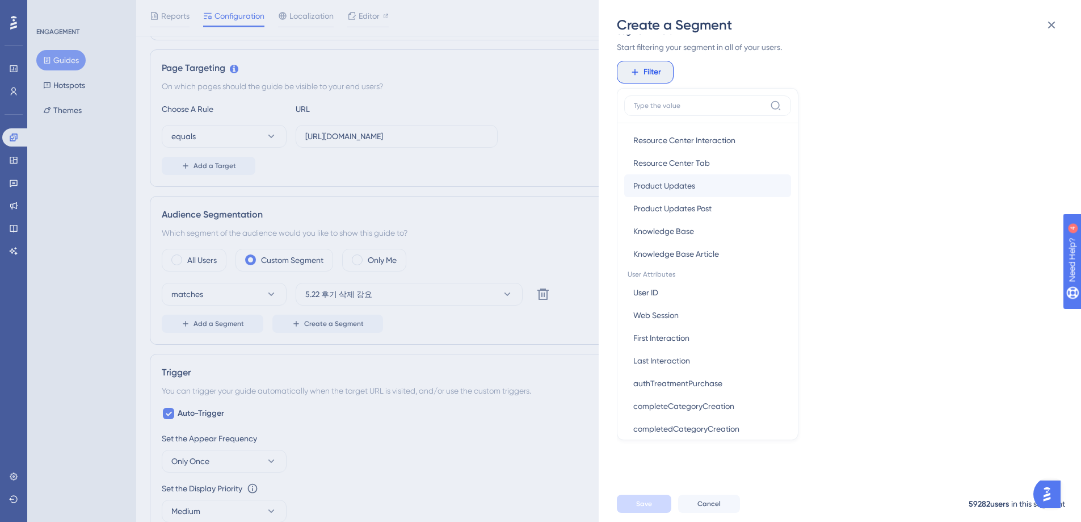
scroll to position [394, 0]
click at [684, 278] on button "User ID User ID" at bounding box center [707, 272] width 167 height 23
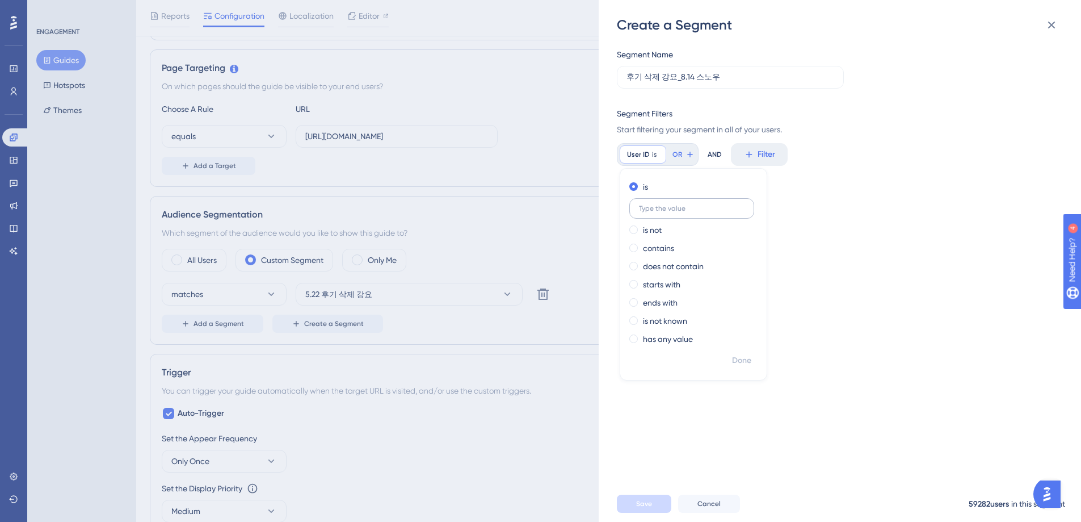
click at [666, 211] on input "text" at bounding box center [692, 208] width 106 height 8
type input "343"
click at [738, 362] on span "Done" at bounding box center [741, 361] width 19 height 14
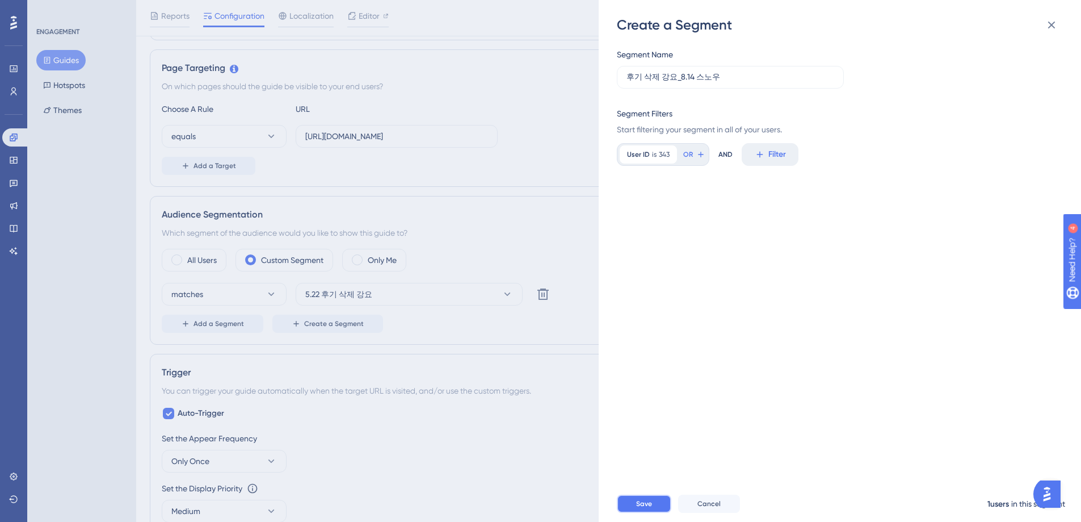
click at [648, 508] on span "Save" at bounding box center [644, 503] width 16 height 9
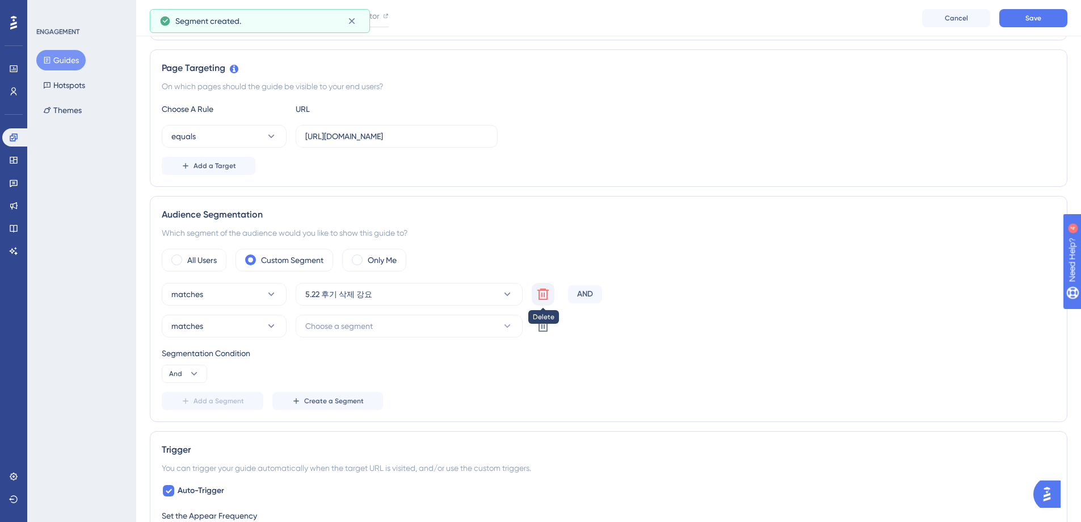
click at [548, 297] on icon at bounding box center [543, 294] width 14 height 14
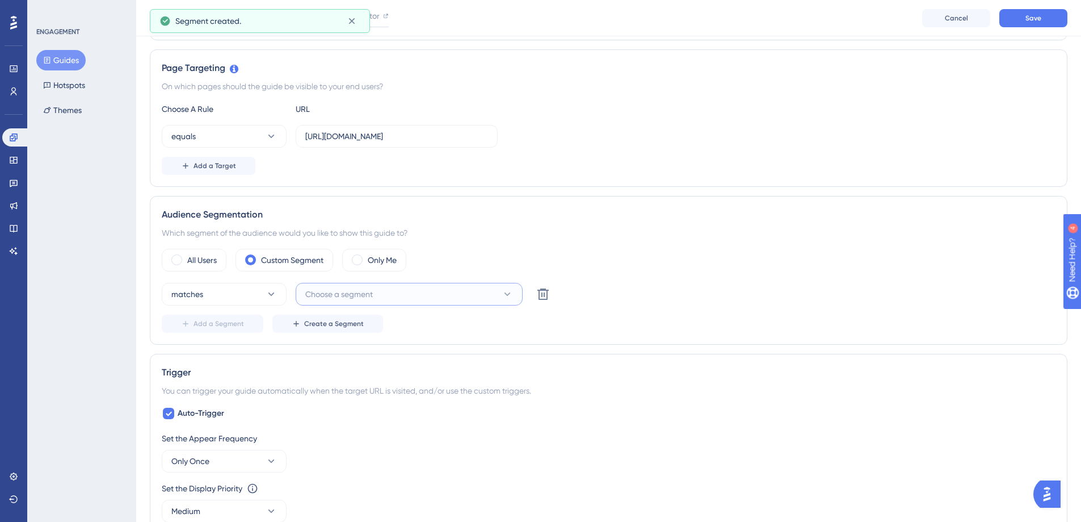
click at [455, 288] on button "Choose a segment" at bounding box center [409, 294] width 227 height 23
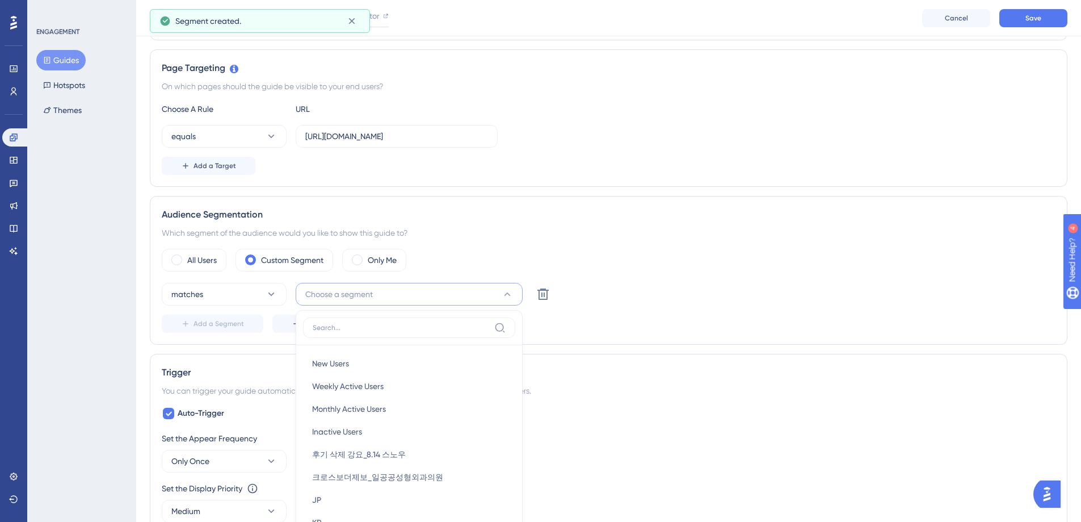
scroll to position [405, 0]
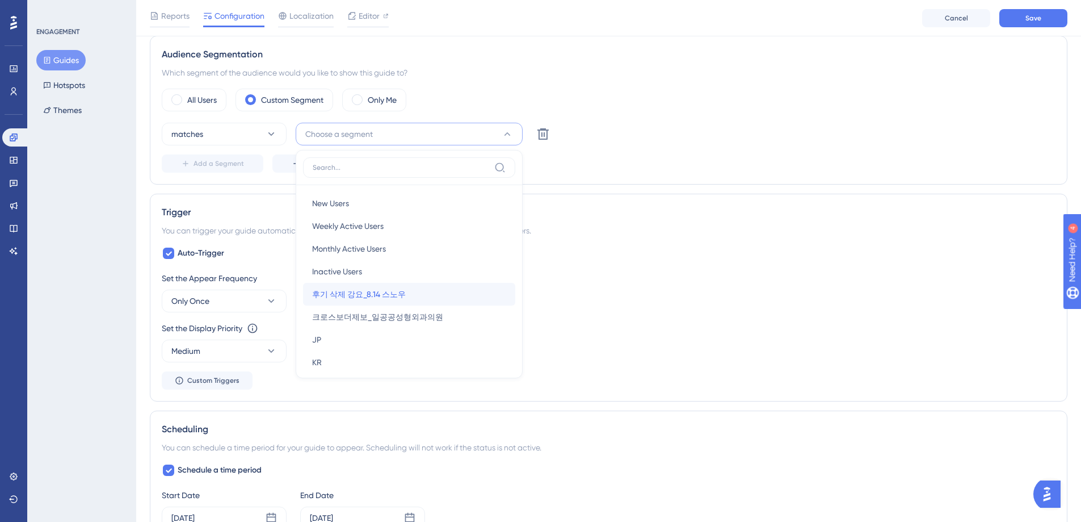
click at [417, 295] on div "후기 삭제 강요_8.14 스노우 후기 삭제 강요_8.14 [PERSON_NAME]" at bounding box center [409, 294] width 194 height 23
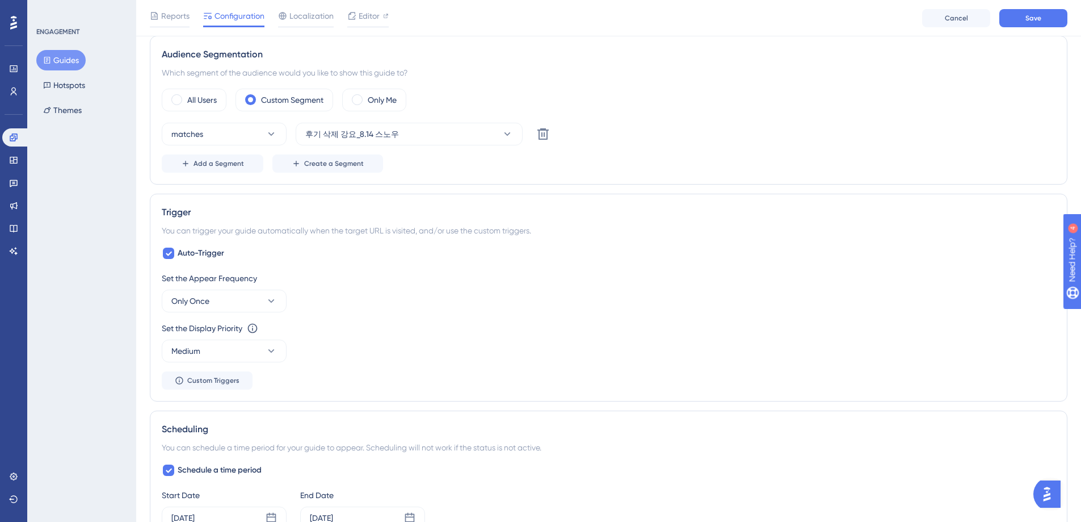
click at [691, 135] on div "matches 후기 삭제 강요_8.14 [PERSON_NAME]" at bounding box center [609, 134] width 894 height 23
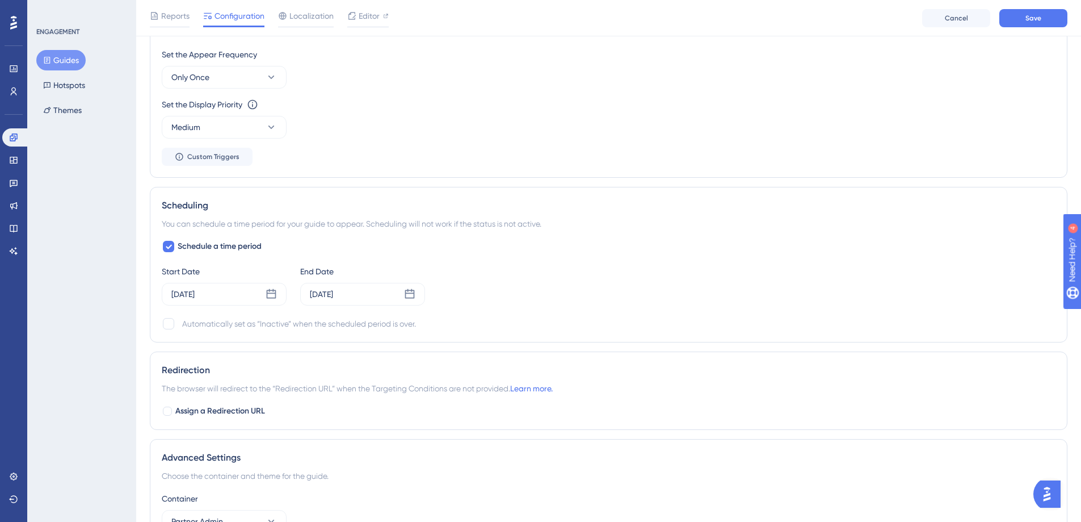
scroll to position [687, 0]
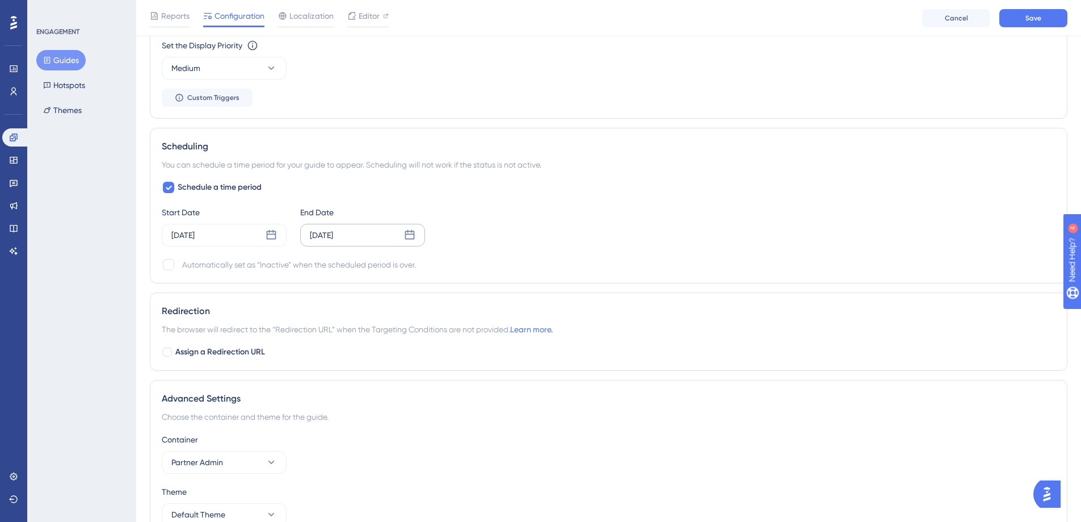
click at [410, 234] on icon at bounding box center [410, 235] width 10 height 10
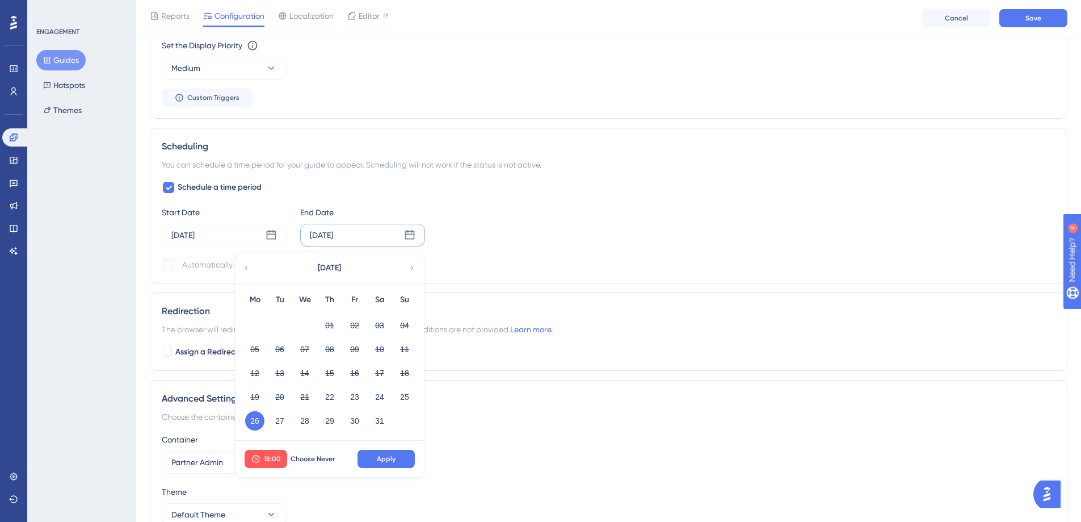
click at [412, 270] on icon at bounding box center [412, 268] width 8 height 10
click at [255, 398] on button "18" at bounding box center [254, 396] width 19 height 19
click at [395, 457] on span "Apply" at bounding box center [386, 458] width 19 height 9
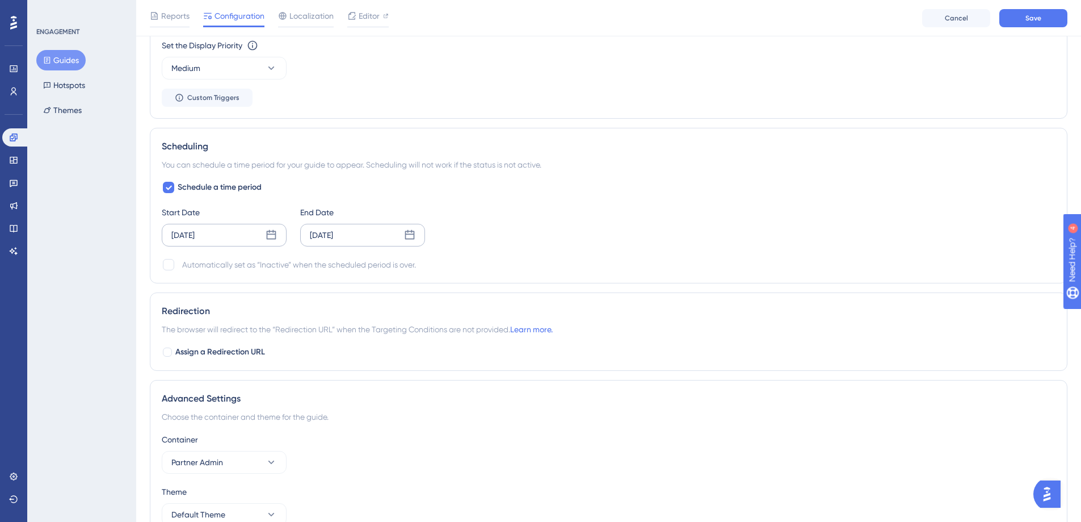
click at [271, 233] on icon at bounding box center [272, 235] width 10 height 10
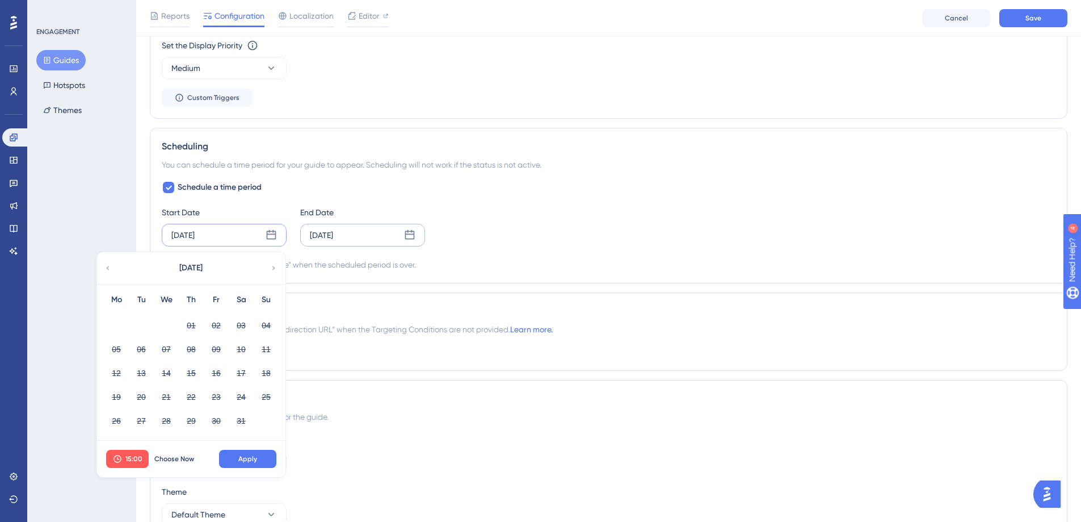
click at [274, 268] on icon at bounding box center [274, 268] width 8 height 10
click at [190, 373] on button "14" at bounding box center [191, 372] width 19 height 19
click at [254, 460] on span "Apply" at bounding box center [247, 458] width 19 height 9
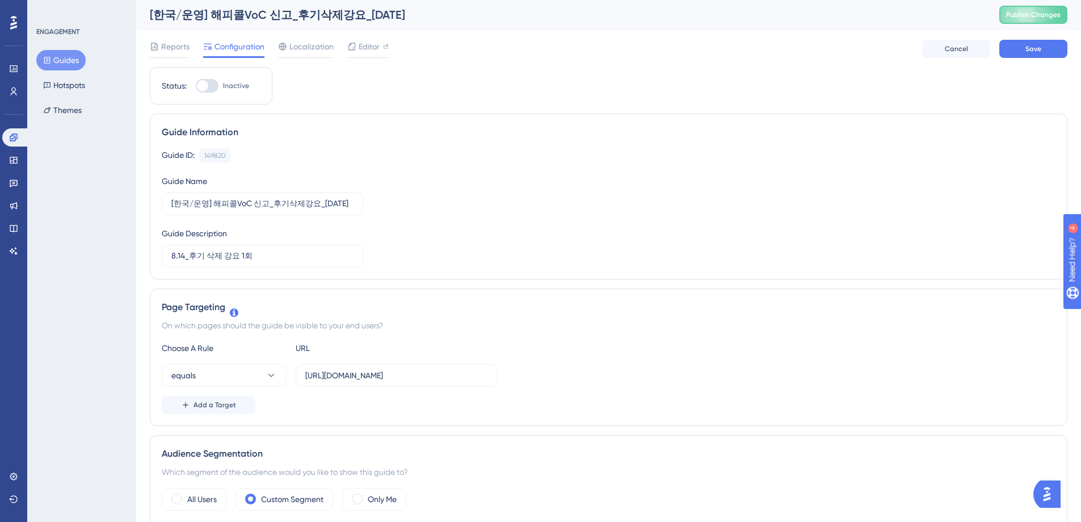
scroll to position [0, 0]
click at [1034, 53] on span "Save" at bounding box center [1034, 49] width 16 height 9
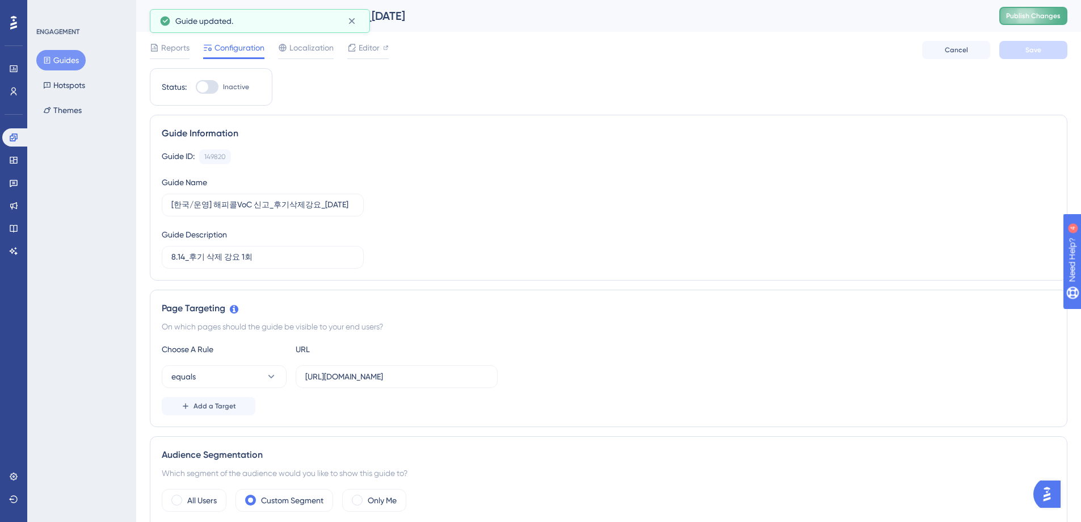
click at [1046, 16] on span "Publish Changes" at bounding box center [1033, 15] width 54 height 9
click at [365, 45] on span "Editor" at bounding box center [369, 48] width 21 height 14
click at [216, 88] on div at bounding box center [207, 87] width 23 height 14
click at [196, 87] on input "Inactive" at bounding box center [195, 87] width 1 height 1
checkbox input "true"
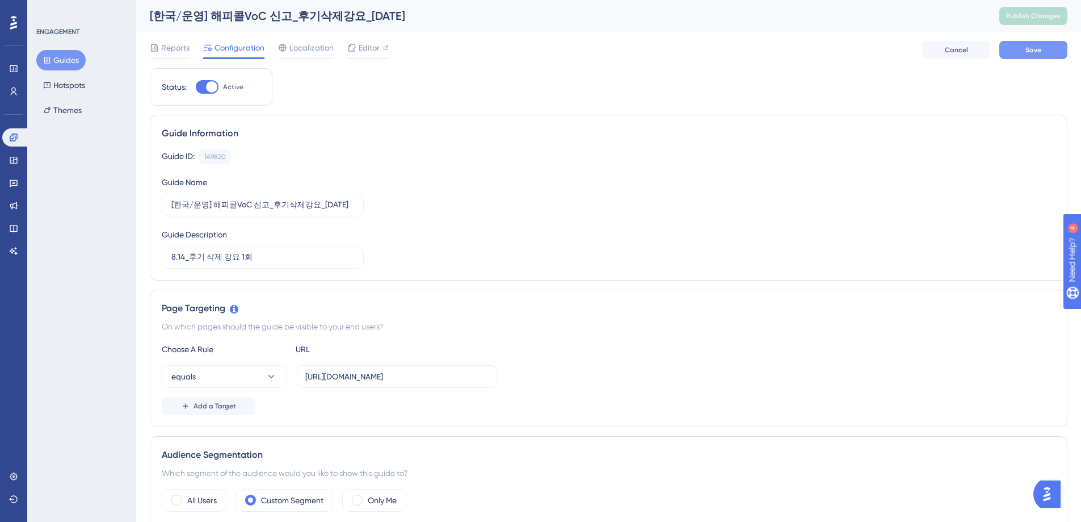
click at [1032, 53] on span "Save" at bounding box center [1034, 49] width 16 height 9
click at [1028, 16] on span "Publish Changes" at bounding box center [1033, 15] width 54 height 9
click at [15, 137] on icon at bounding box center [13, 136] width 7 height 7
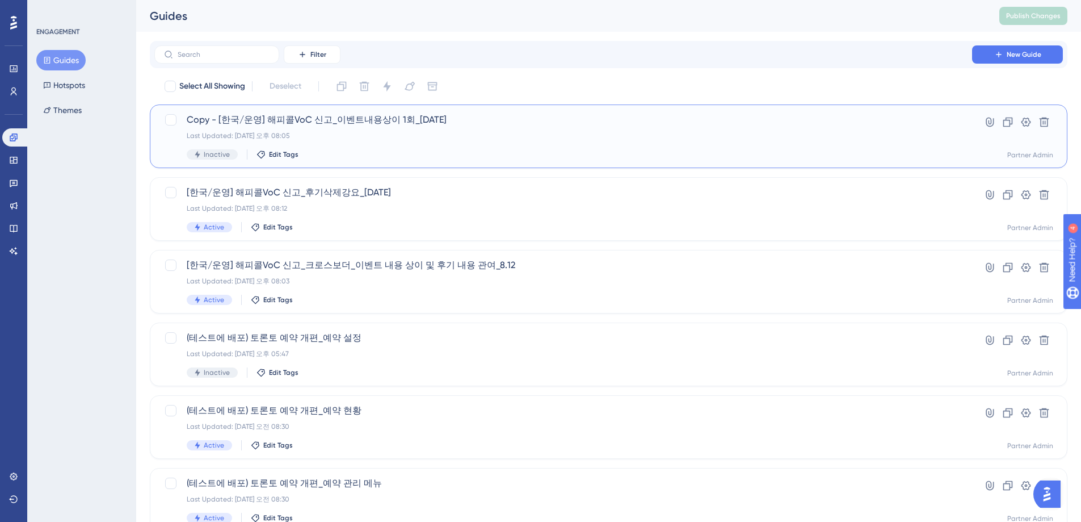
click at [434, 137] on div "Last Updated: [DATE] 오후 08:05" at bounding box center [563, 135] width 753 height 9
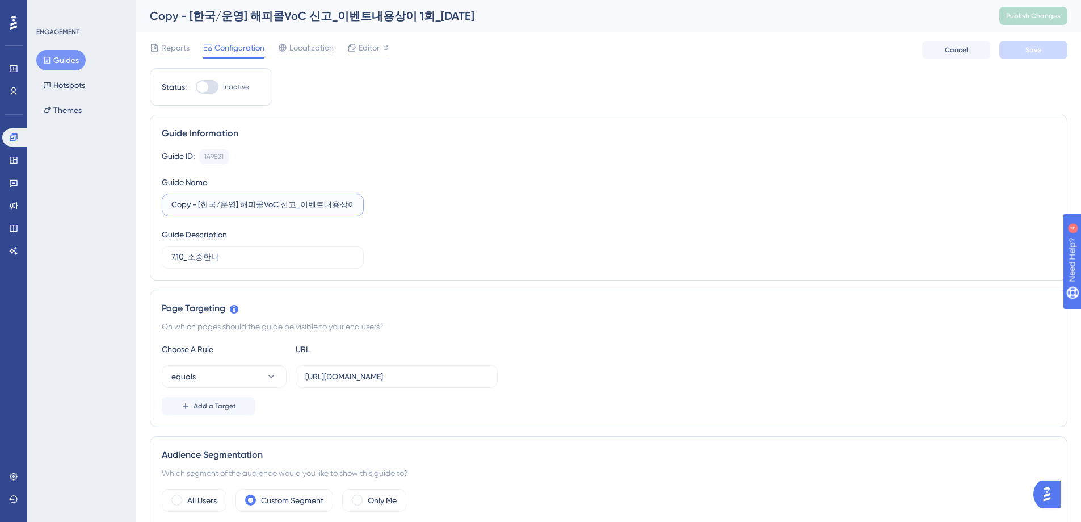
drag, startPoint x: 199, startPoint y: 206, endPoint x: 167, endPoint y: 204, distance: 31.9
click at [167, 204] on label "Copy - [한국/운영] 해피콜VoC 신고_이벤트내용상이 1회_[DATE]" at bounding box center [263, 205] width 202 height 23
drag, startPoint x: 329, startPoint y: 206, endPoint x: 354, endPoint y: 206, distance: 25.5
click at [354, 206] on label "[한국/운영] 해피콜VoC 신고_이벤트내용상이 1회_[DATE]" at bounding box center [263, 205] width 202 height 23
type input "[한국/운영] 해피콜VoC 신고_이벤트내용상이 1회_[DATE]"
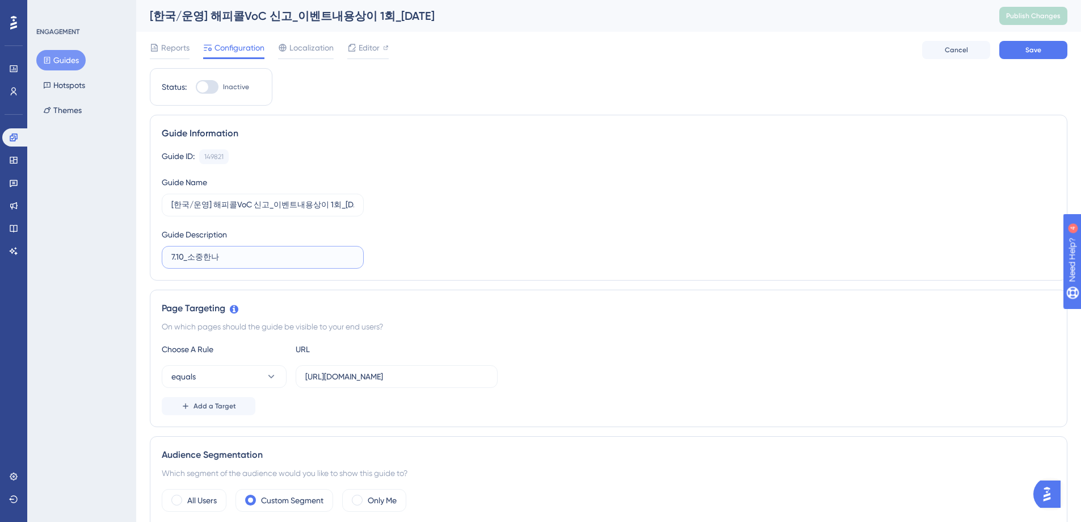
drag, startPoint x: 222, startPoint y: 257, endPoint x: 166, endPoint y: 255, distance: 56.2
click at [166, 255] on label "7.10_소중한나" at bounding box center [263, 257] width 202 height 23
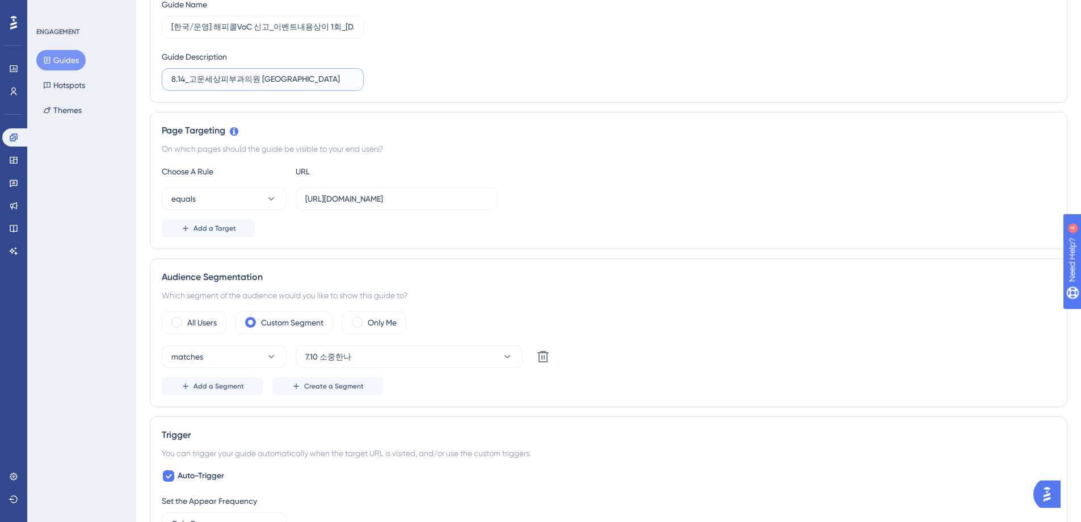
scroll to position [219, 0]
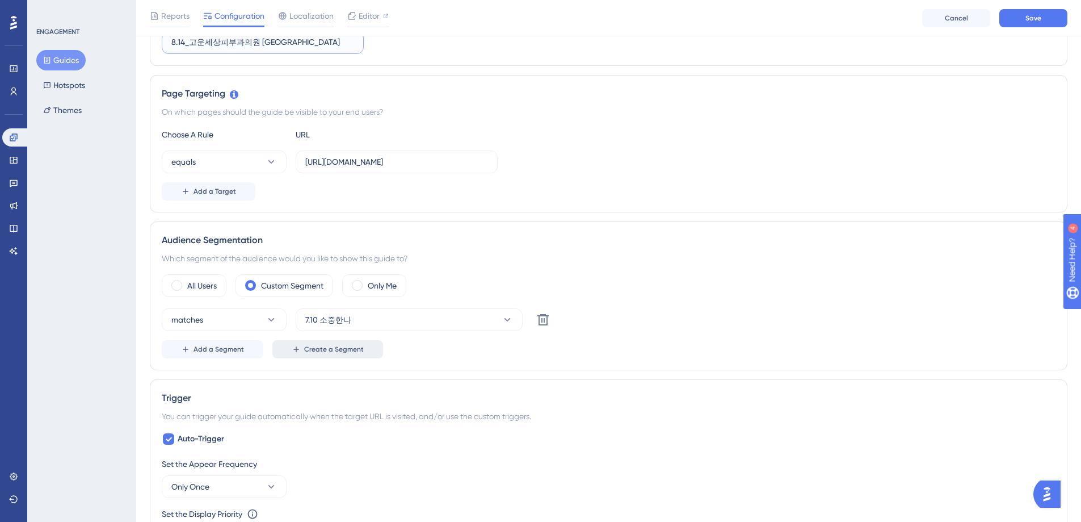
type input "8.14_고운세상피부과의원 [GEOGRAPHIC_DATA]"
click at [335, 349] on span "Create a Segment" at bounding box center [334, 349] width 60 height 9
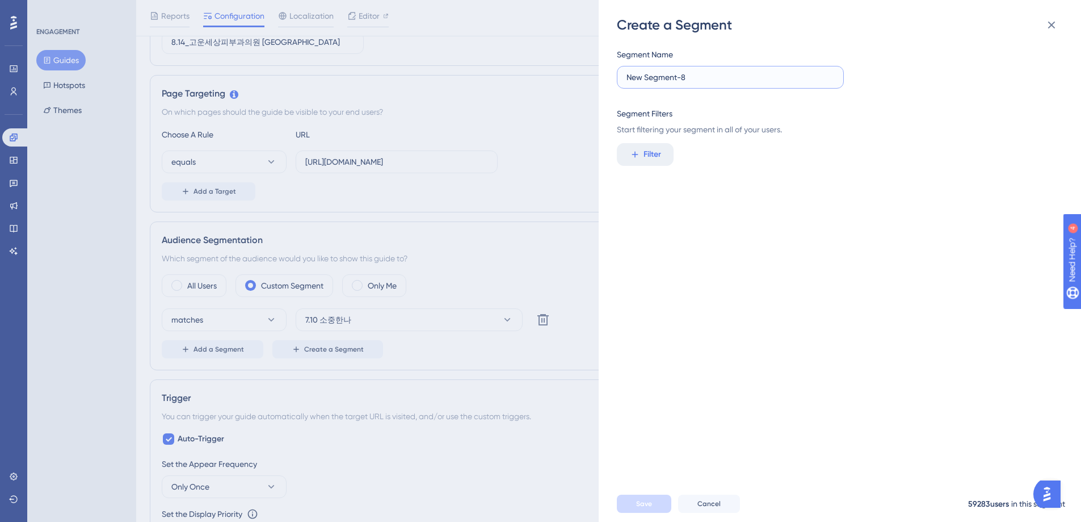
drag, startPoint x: 695, startPoint y: 80, endPoint x: 625, endPoint y: 78, distance: 69.8
click at [625, 78] on label "New Segment-8" at bounding box center [730, 77] width 227 height 23
type input "8.14 고운세상피부과의원 [GEOGRAPHIC_DATA]"
click at [656, 154] on span "Filter" at bounding box center [653, 155] width 18 height 14
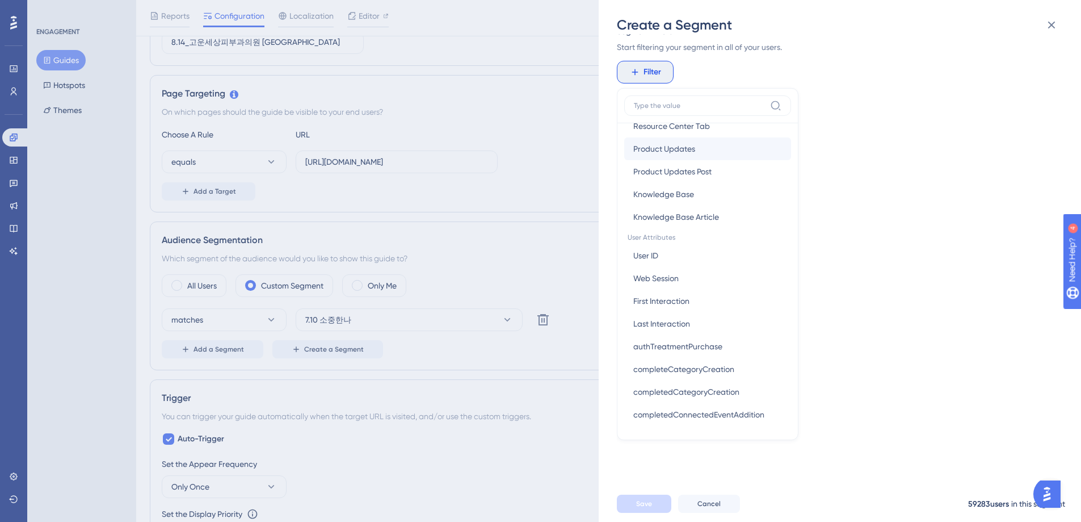
scroll to position [413, 0]
click at [678, 252] on button "User ID User ID" at bounding box center [707, 252] width 167 height 23
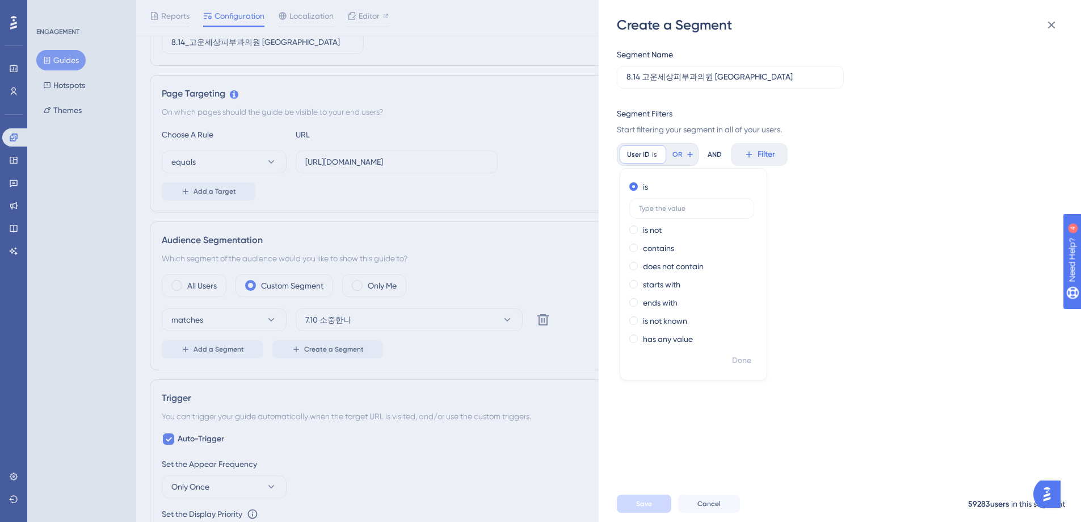
scroll to position [0, 0]
click at [669, 213] on label at bounding box center [691, 208] width 125 height 20
click at [669, 212] on input "text" at bounding box center [692, 208] width 106 height 8
type input "6929"
click at [737, 360] on span "Done" at bounding box center [741, 361] width 19 height 14
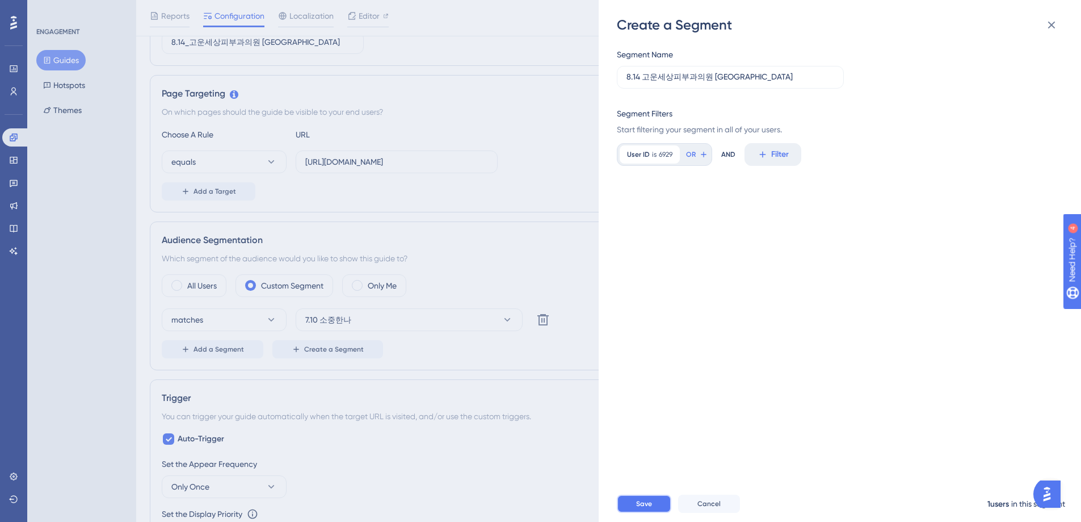
click at [648, 513] on button "Save" at bounding box center [644, 503] width 54 height 18
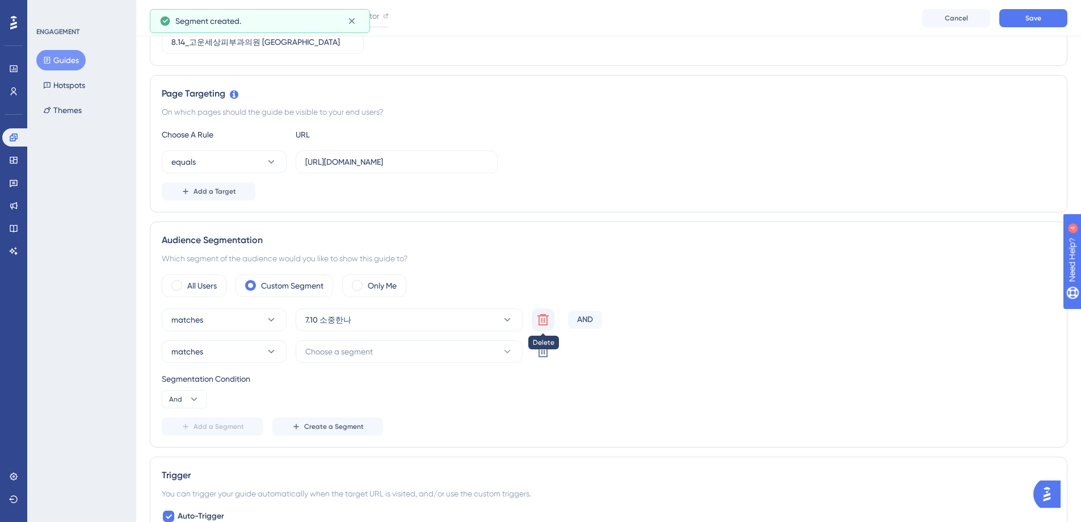
click at [546, 321] on icon at bounding box center [543, 320] width 14 height 14
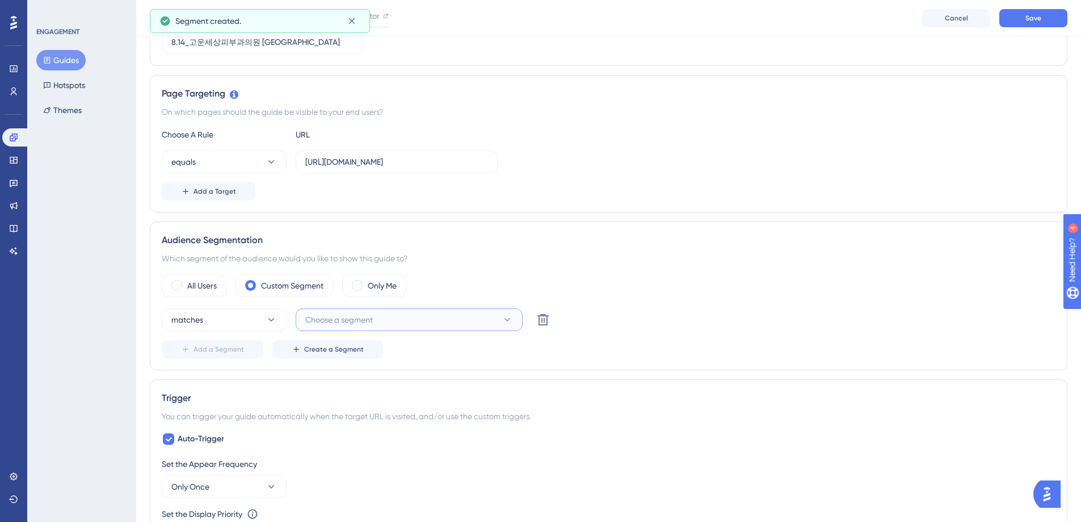
click at [440, 318] on button "Choose a segment" at bounding box center [409, 319] width 227 height 23
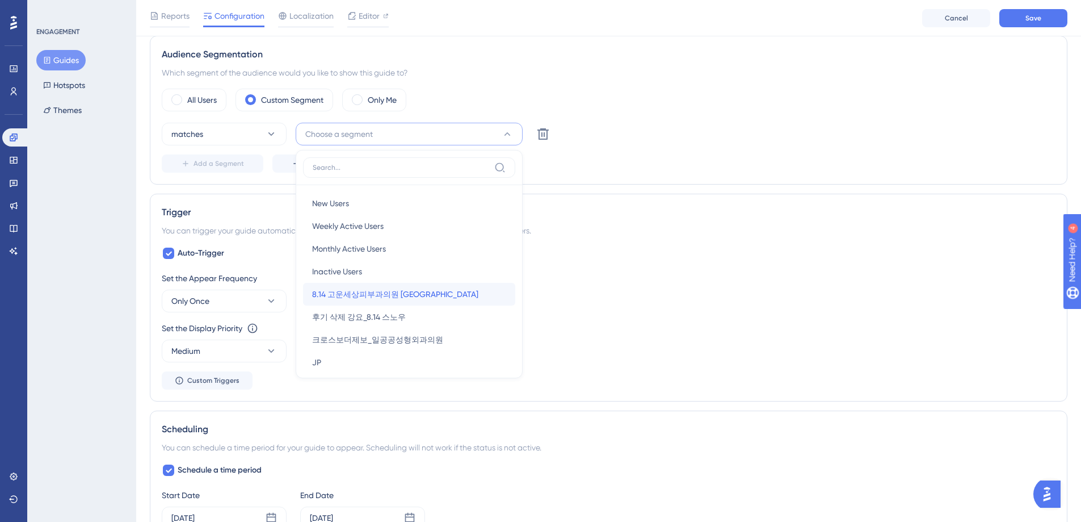
click at [404, 297] on span "8.14 고운세상피부과의원 [GEOGRAPHIC_DATA]" at bounding box center [395, 294] width 166 height 14
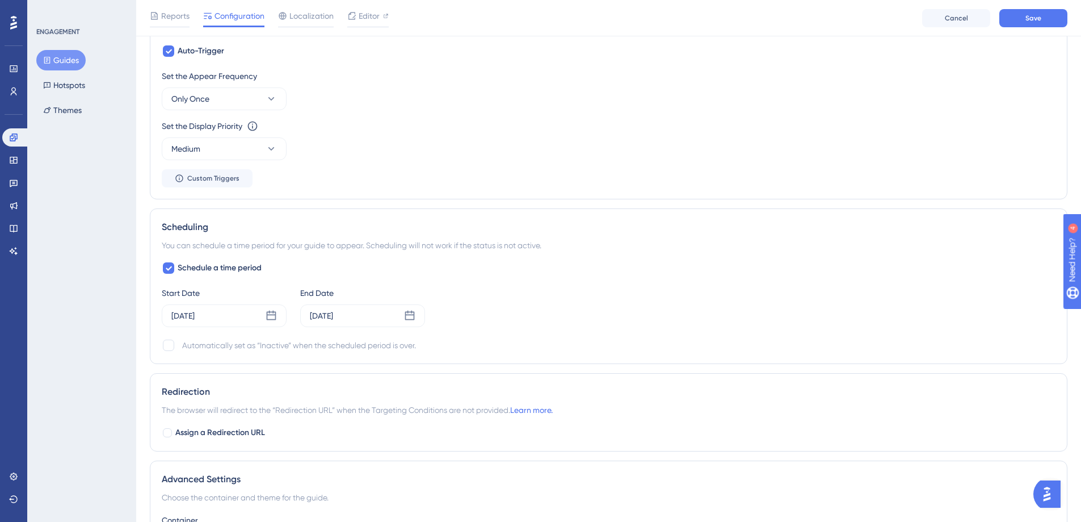
scroll to position [608, 0]
click at [413, 315] on icon at bounding box center [409, 313] width 11 height 11
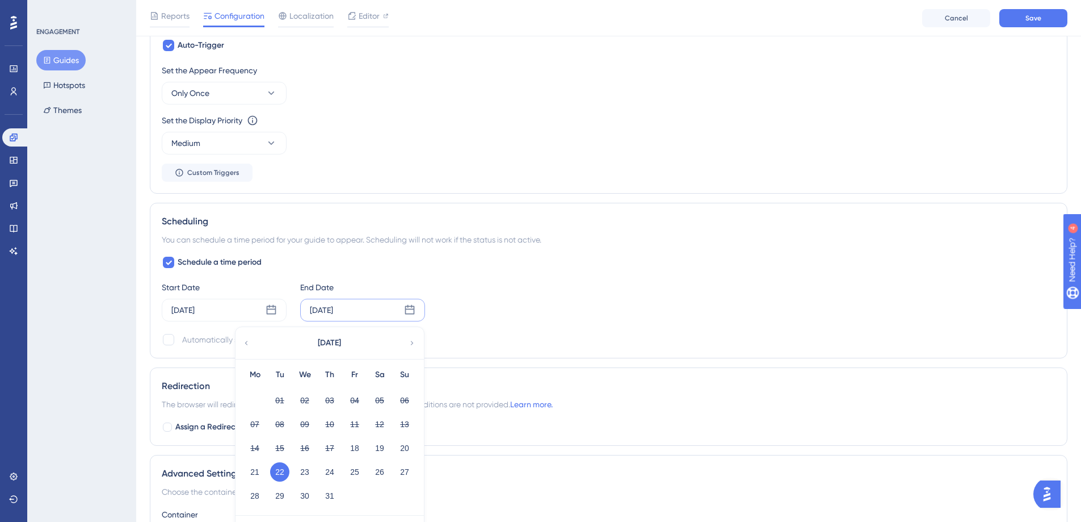
scroll to position [659, 0]
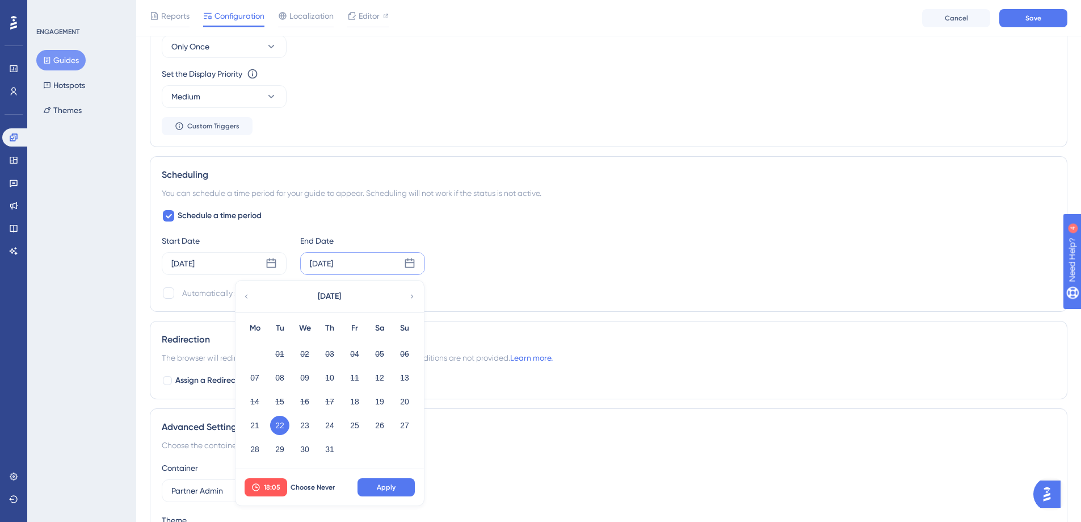
click at [412, 297] on icon at bounding box center [412, 296] width 8 height 10
click at [258, 427] on button "18" at bounding box center [254, 424] width 19 height 19
click at [394, 490] on span "Apply" at bounding box center [386, 486] width 19 height 9
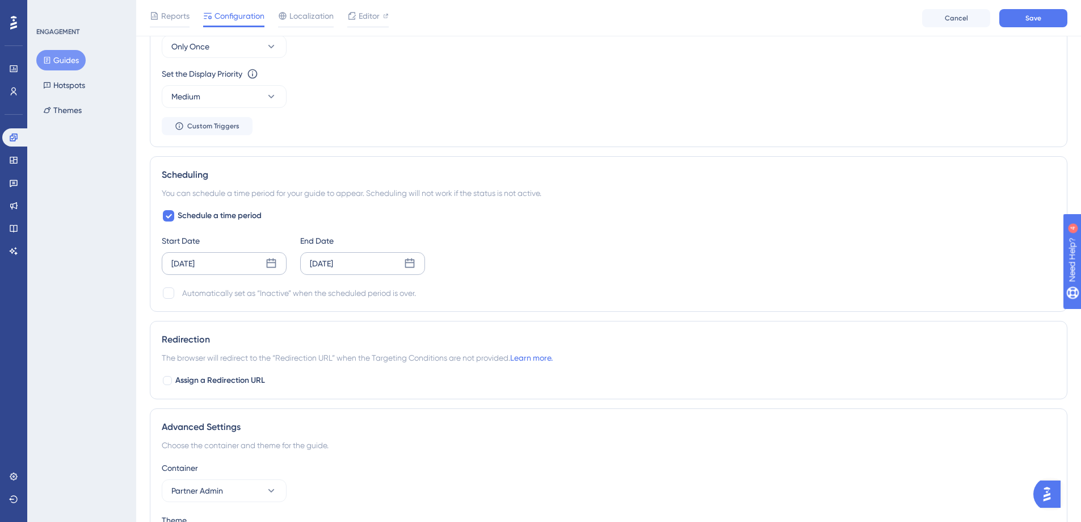
click at [271, 263] on icon at bounding box center [271, 263] width 11 height 11
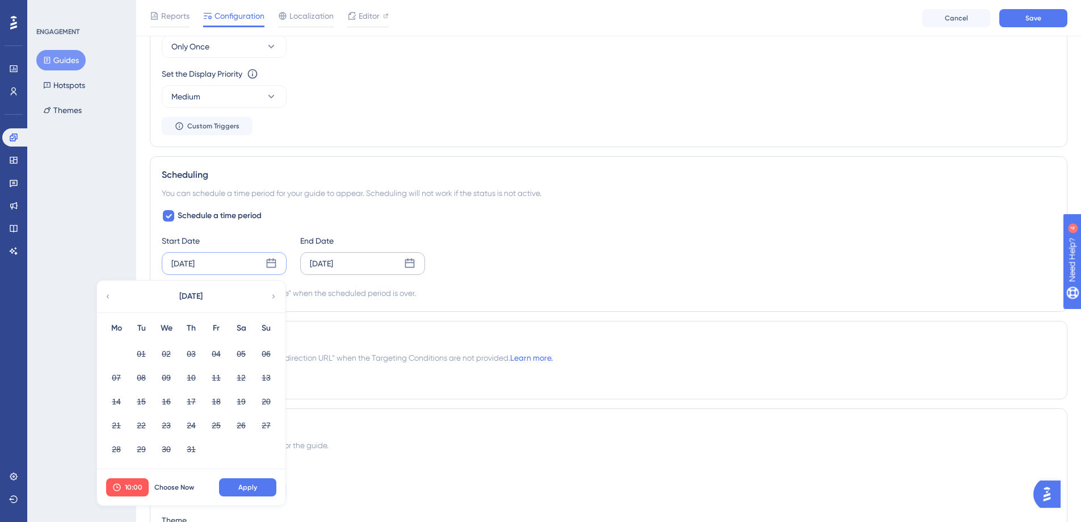
click at [275, 298] on icon at bounding box center [274, 296] width 8 height 10
click at [192, 399] on button "14" at bounding box center [191, 401] width 19 height 19
click at [261, 486] on button "Apply" at bounding box center [247, 487] width 57 height 18
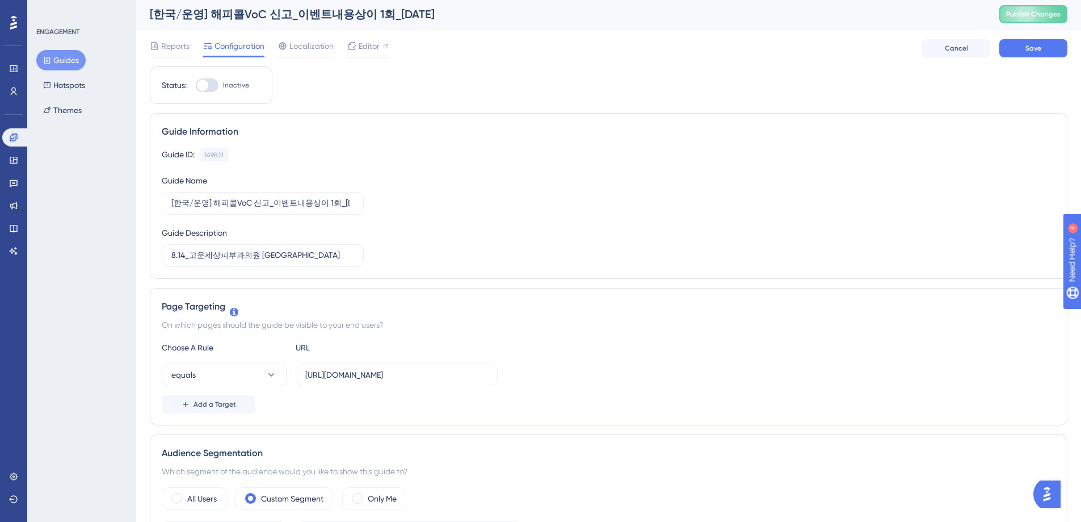
scroll to position [0, 0]
click at [1024, 50] on button "Save" at bounding box center [1034, 50] width 68 height 18
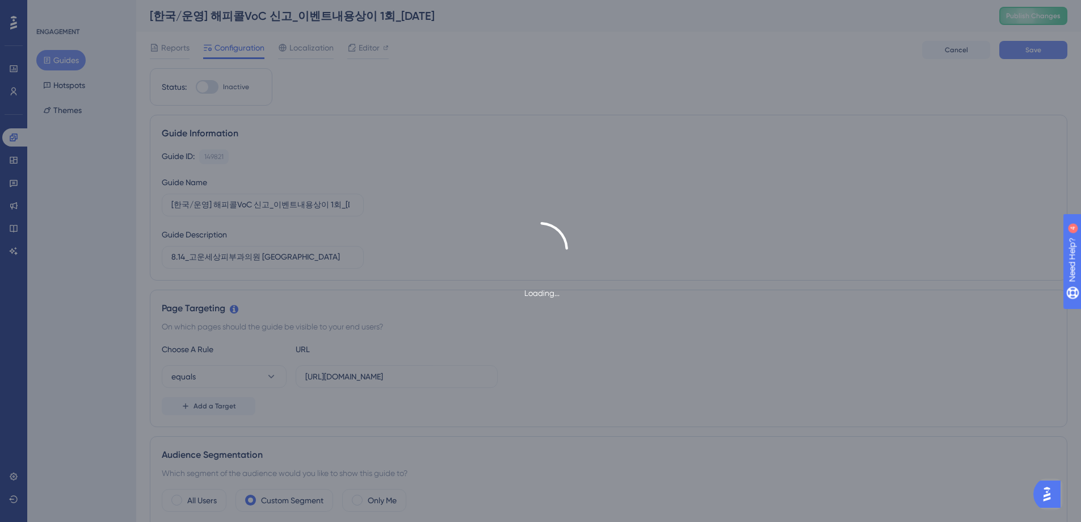
type input "8.14_고운세상피부과의원 [GEOGRAPHIC_DATA]"
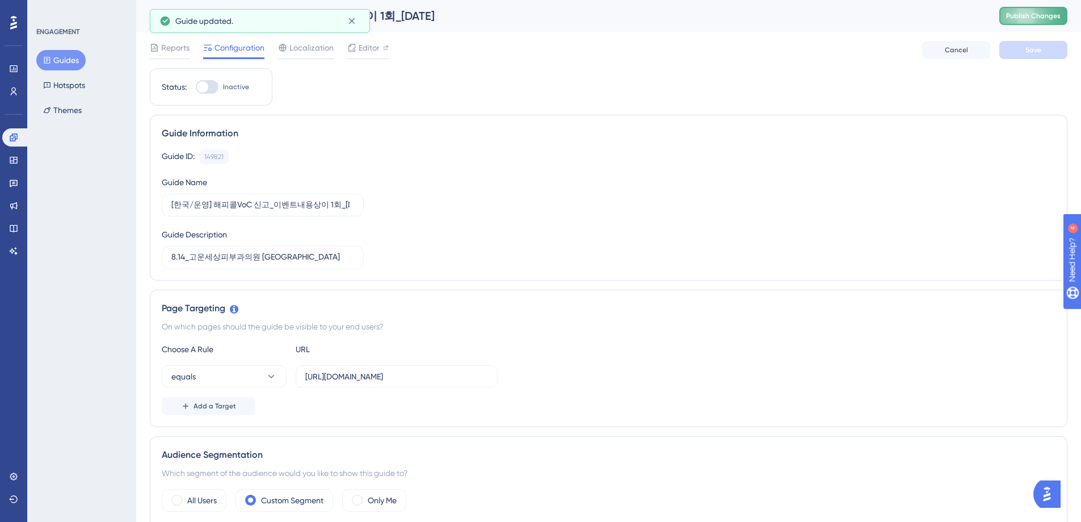
click at [1039, 15] on span "Publish Changes" at bounding box center [1033, 15] width 54 height 9
drag, startPoint x: 213, startPoint y: 85, endPoint x: 245, endPoint y: 87, distance: 31.9
click at [213, 84] on div at bounding box center [207, 87] width 23 height 14
click at [196, 87] on input "Inactive" at bounding box center [195, 87] width 1 height 1
checkbox input "true"
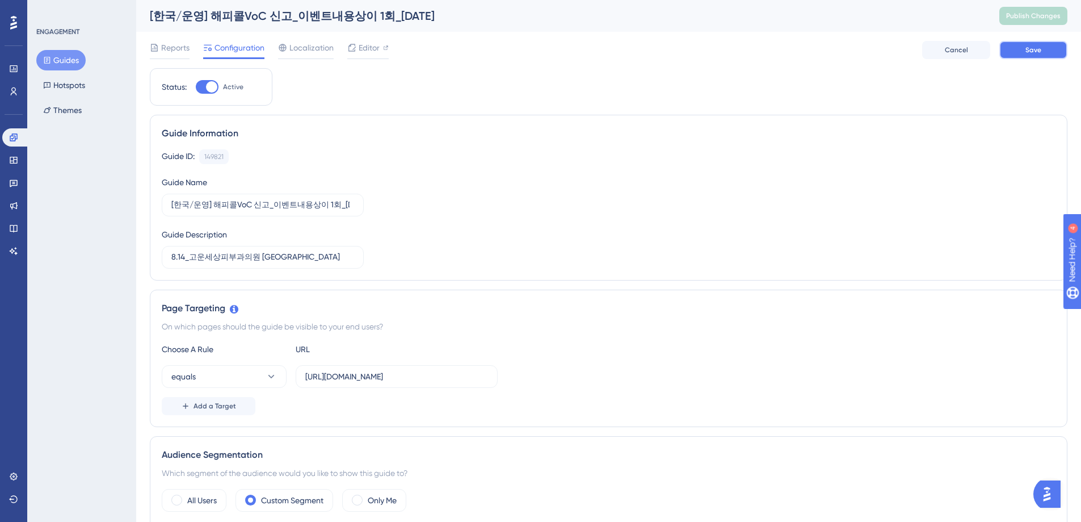
click at [1038, 50] on span "Save" at bounding box center [1034, 49] width 16 height 9
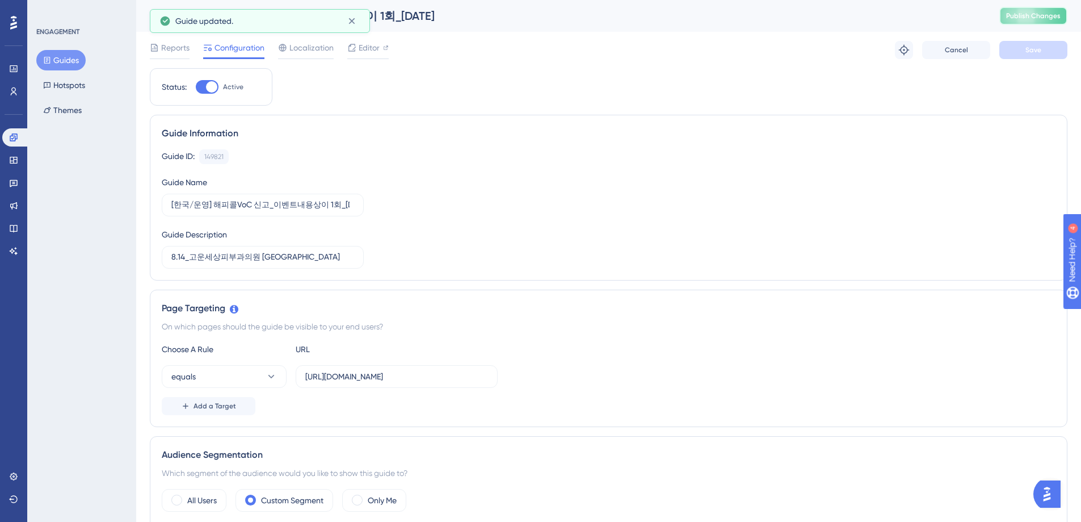
click at [1033, 14] on span "Publish Changes" at bounding box center [1033, 15] width 54 height 9
click at [13, 137] on icon at bounding box center [13, 137] width 9 height 9
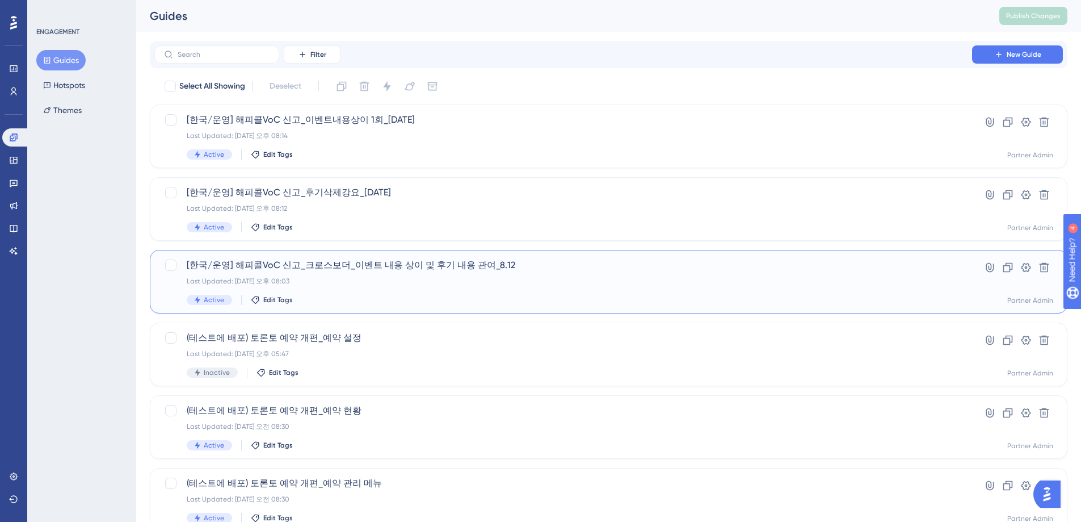
click at [403, 265] on span "[한국/운영] 해피콜VoC 신고_크로스보더_이벤트 내용 상이 및 후기 내용 관여_8.12" at bounding box center [563, 265] width 753 height 14
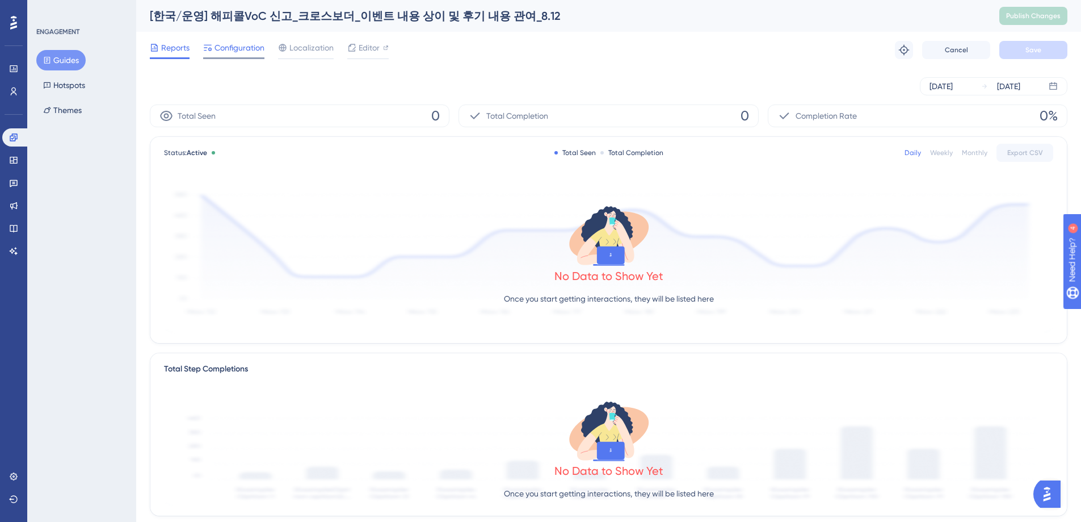
click at [233, 48] on span "Configuration" at bounding box center [240, 48] width 50 height 14
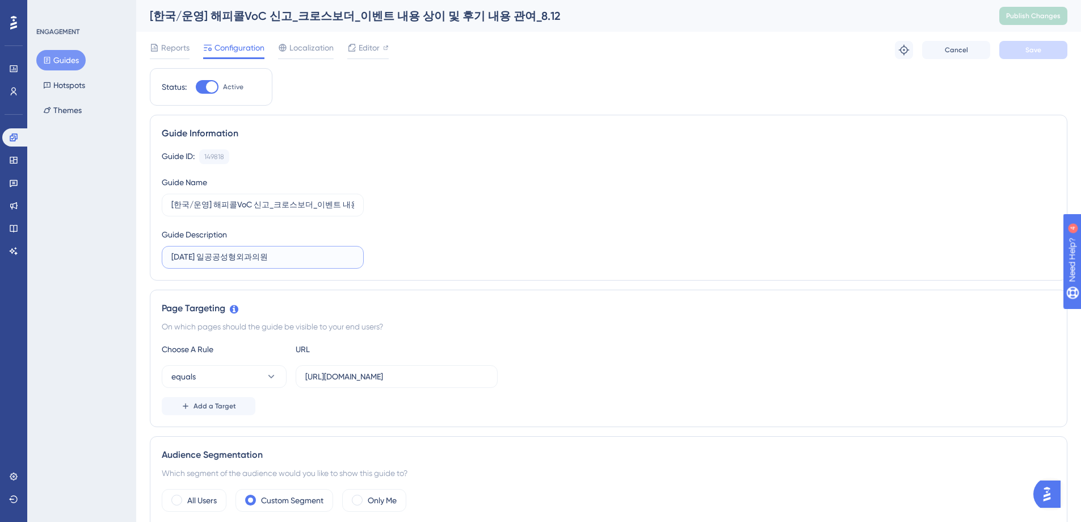
click at [194, 257] on input "[DATE] 일공공성형외과의원" at bounding box center [262, 257] width 183 height 12
type input "[DATE] 일공공성형외과의원"
click at [318, 205] on input "[한국/운영] 해피콜VoC 신고_크로스보더_이벤트 내용 상이 및 후기 내용 관여_8.12" at bounding box center [262, 205] width 183 height 12
drag, startPoint x: 320, startPoint y: 206, endPoint x: 399, endPoint y: 203, distance: 79.5
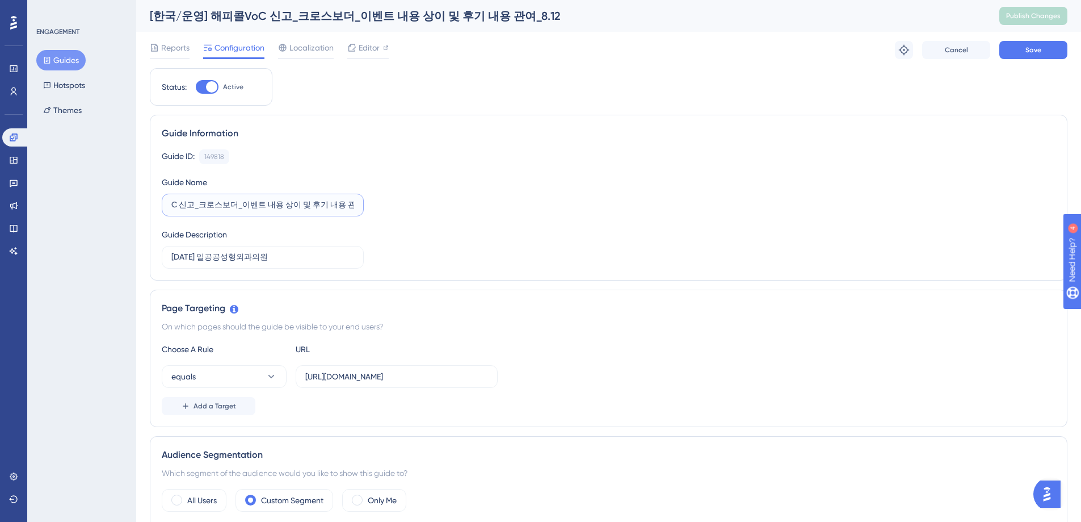
click at [399, 203] on div "Guide ID: 149818 Copy Guide Name [한국/운영] 해피콜VoC 신고_크로스보더_이벤트 내용 상이 및 후기 내용 관여_8…" at bounding box center [609, 208] width 894 height 119
click at [354, 208] on label "[한국/운영] 해피콜VoC 신고_크로스보더_이벤트 내용 상이 및 후기 내용 관여_8.12" at bounding box center [263, 205] width 202 height 23
click at [354, 208] on input "[한국/운영] 해피콜VoC 신고_크로스보더_이벤트 내용 상이 및 후기 내용 관여_8.12" at bounding box center [262, 205] width 183 height 12
type input "[한국/운영] 해피콜VoC 신고_크로스보더_이벤트 내용 상이 및 후기 내용 관여_8.14"
click at [1026, 52] on span "Save" at bounding box center [1034, 49] width 16 height 9
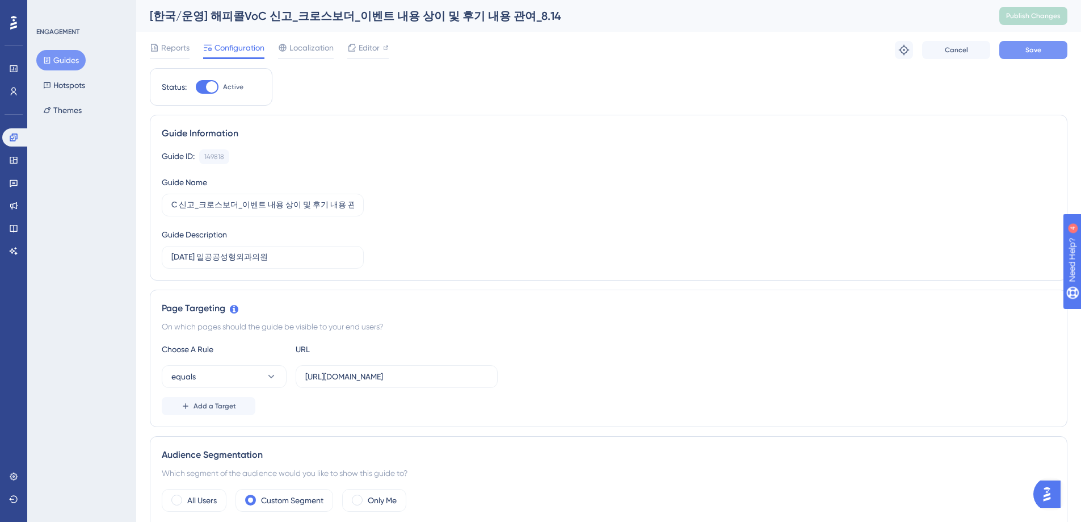
scroll to position [0, 0]
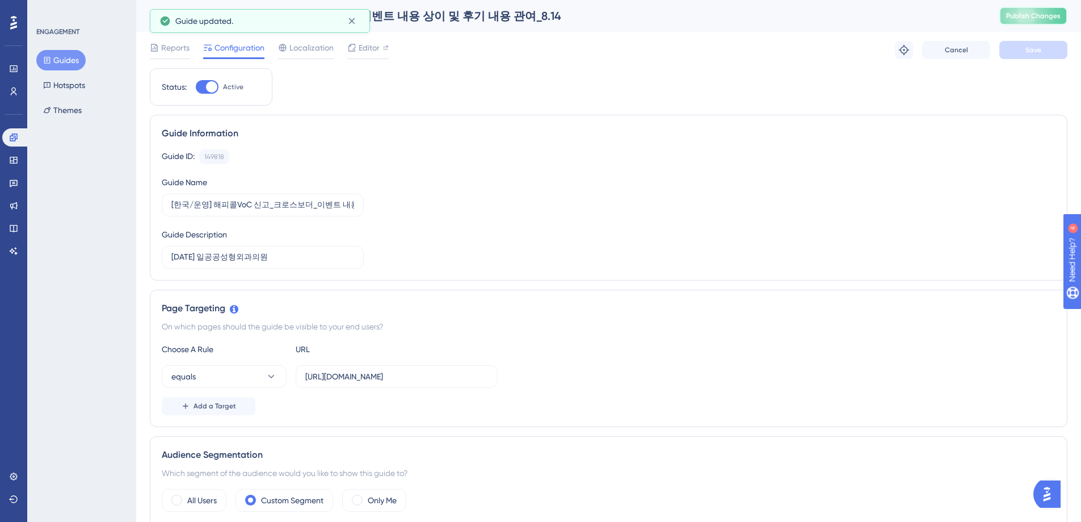
click at [1035, 15] on span "Publish Changes" at bounding box center [1033, 15] width 54 height 9
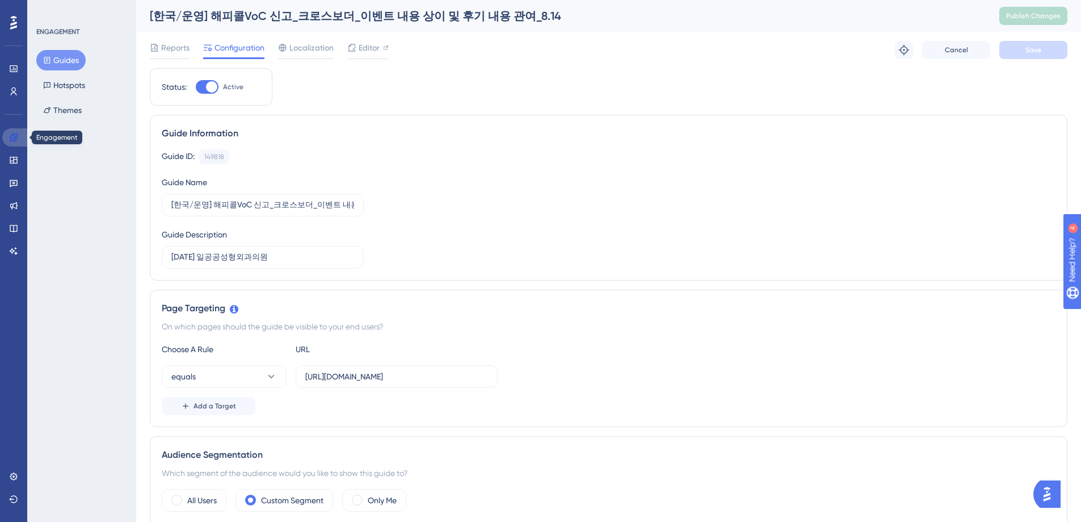
click at [12, 139] on icon at bounding box center [13, 137] width 9 height 9
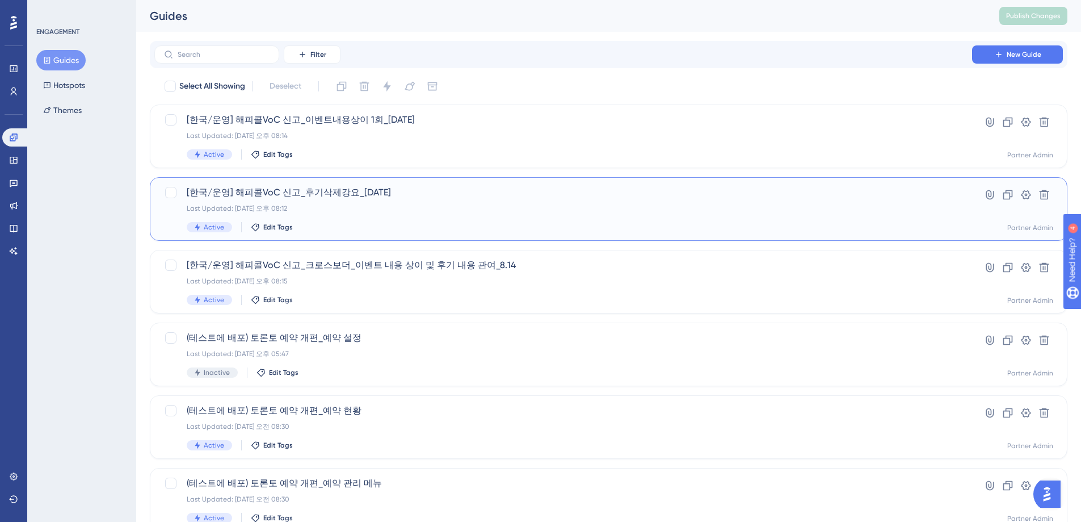
click at [481, 208] on div "Last Updated: [DATE] 오후 08:12" at bounding box center [563, 208] width 753 height 9
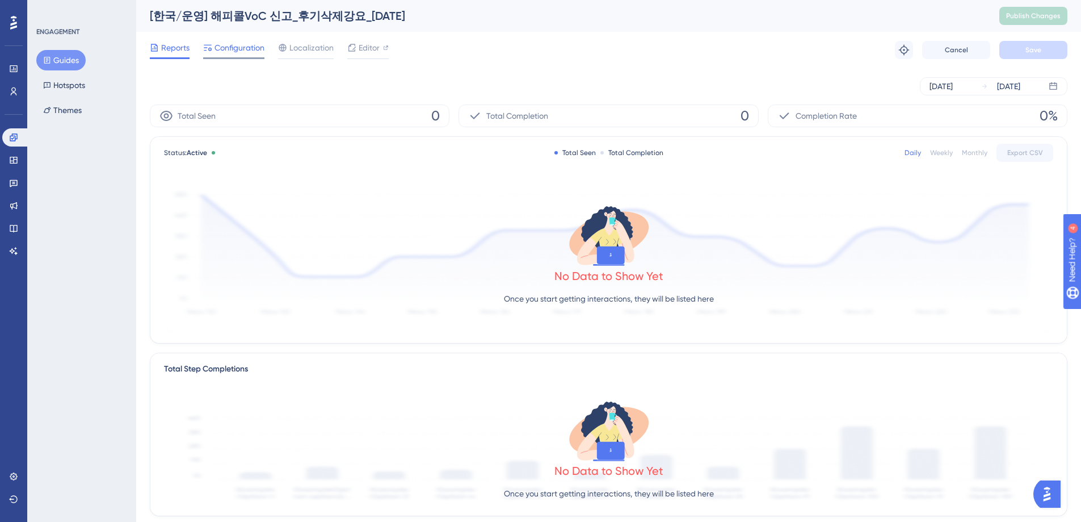
click at [233, 44] on span "Configuration" at bounding box center [240, 48] width 50 height 14
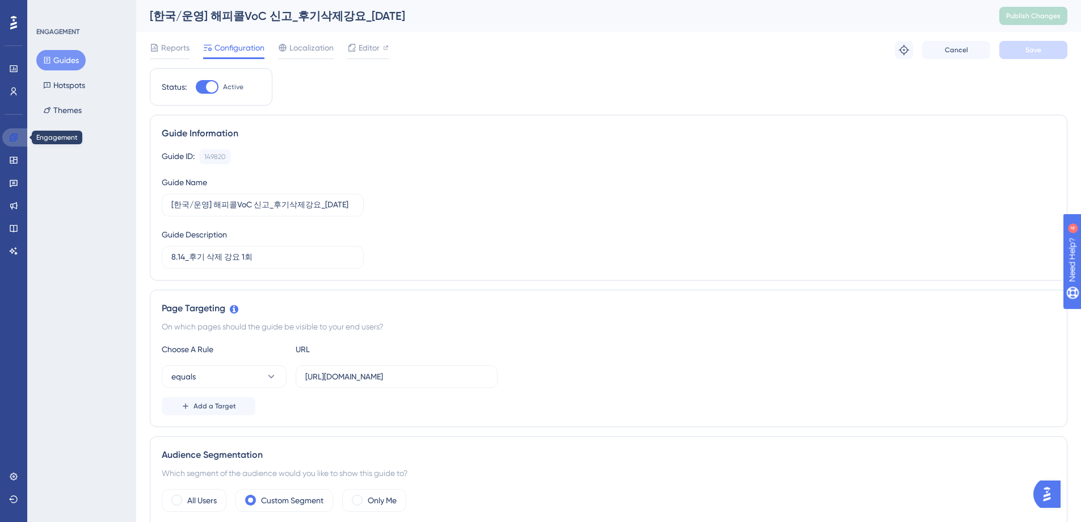
click at [12, 138] on icon at bounding box center [13, 136] width 7 height 7
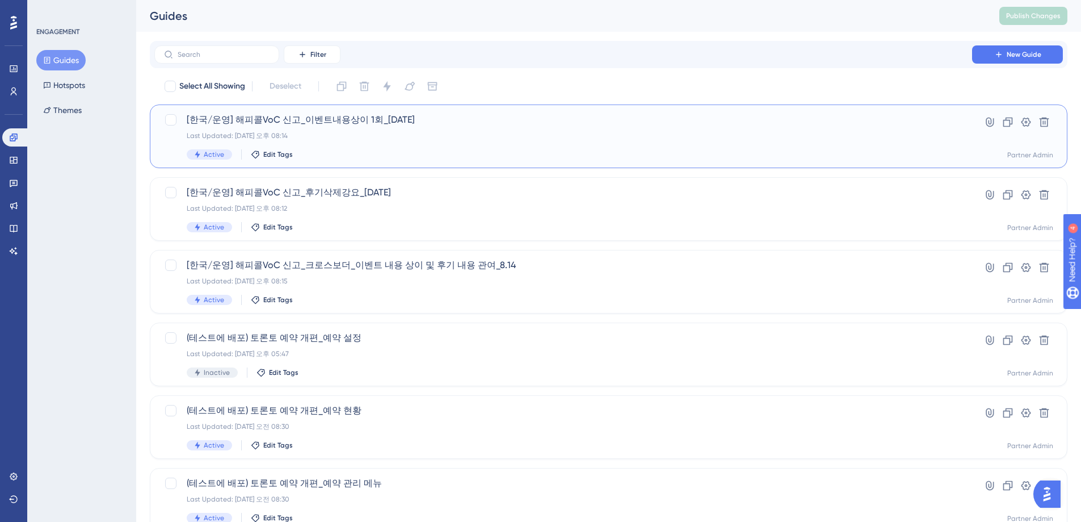
click at [358, 138] on div "Last Updated: [DATE] 오후 08:14" at bounding box center [563, 135] width 753 height 9
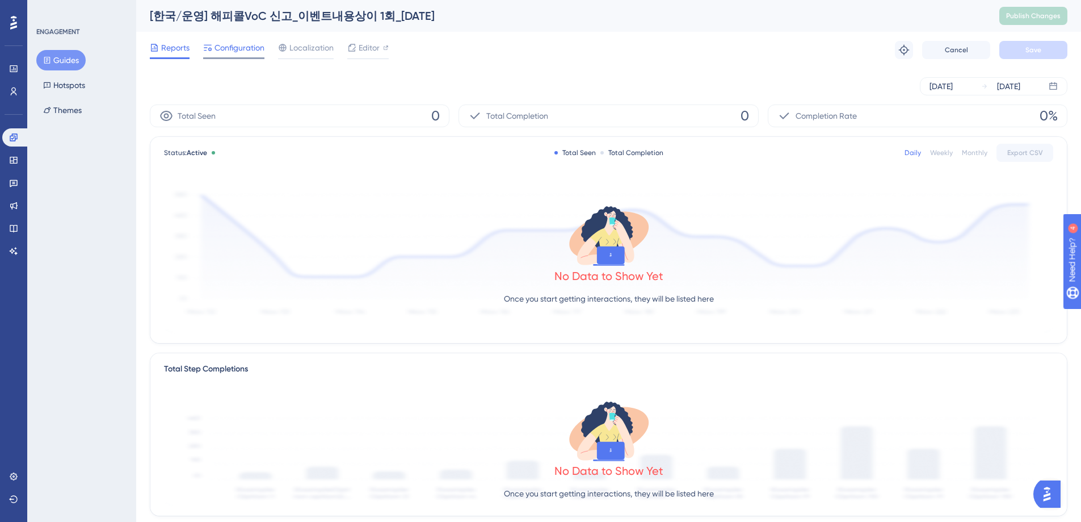
click at [245, 49] on span "Configuration" at bounding box center [240, 48] width 50 height 14
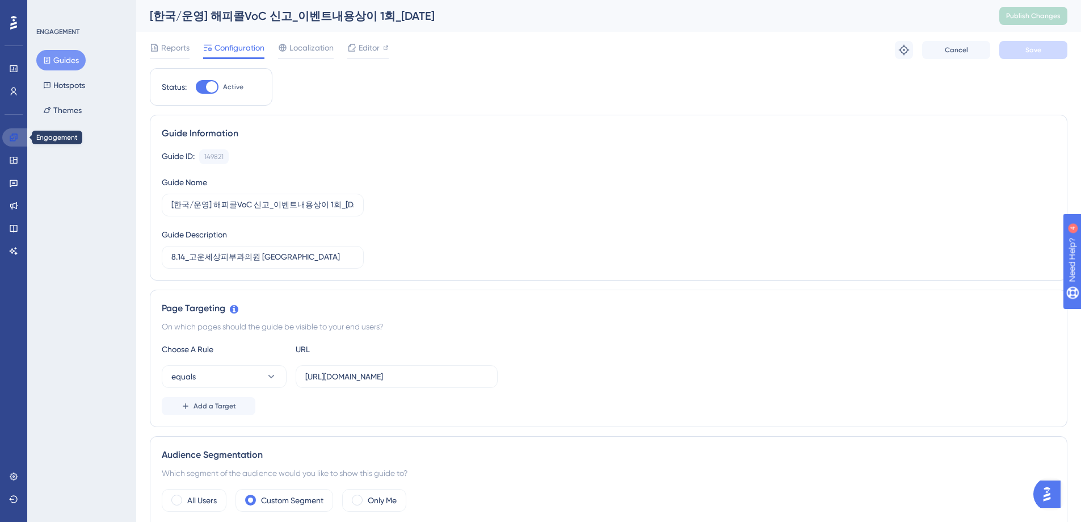
click at [13, 141] on icon at bounding box center [13, 137] width 9 height 9
